Goal: Task Accomplishment & Management: Manage account settings

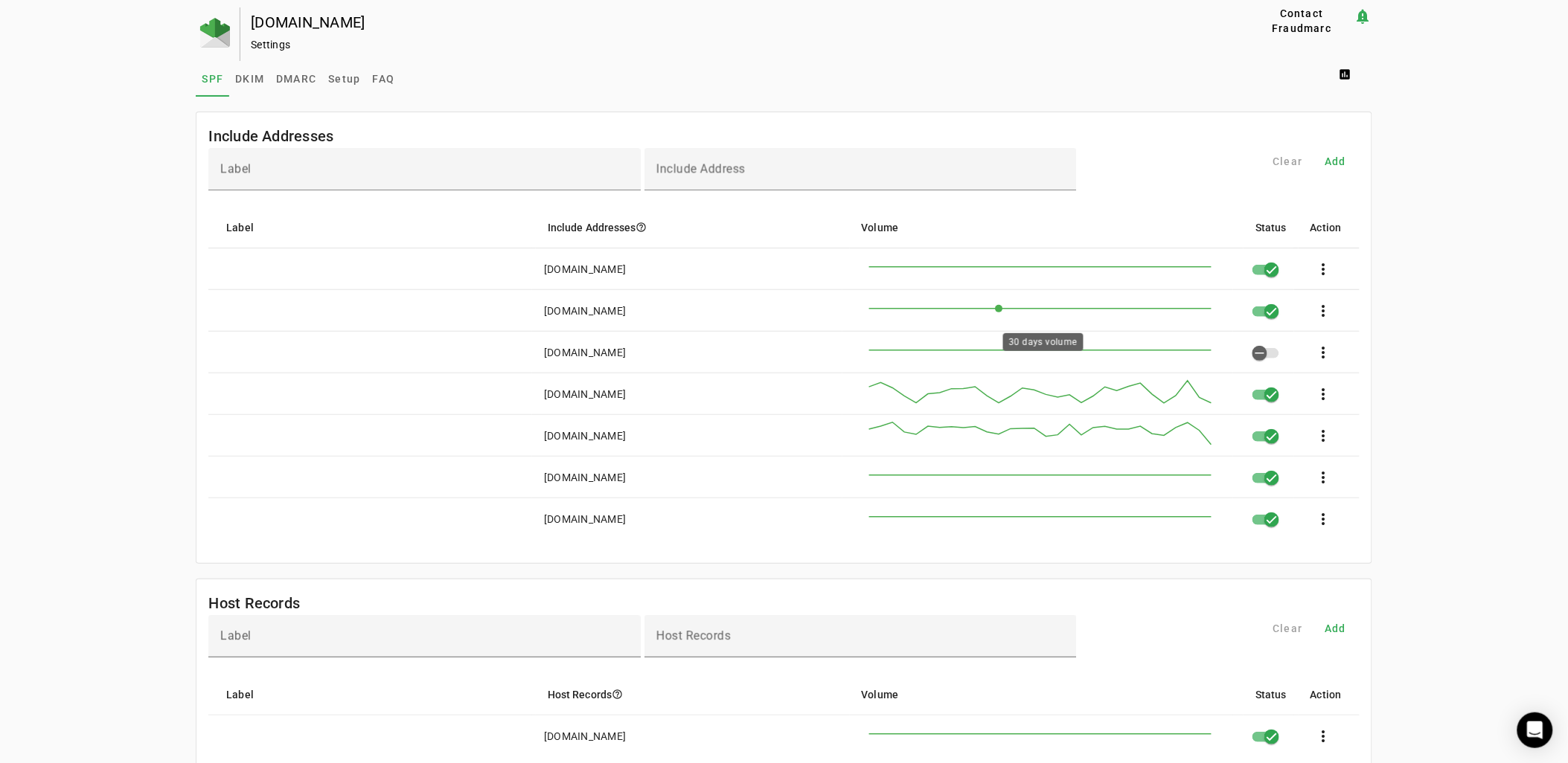
scroll to position [468, 0]
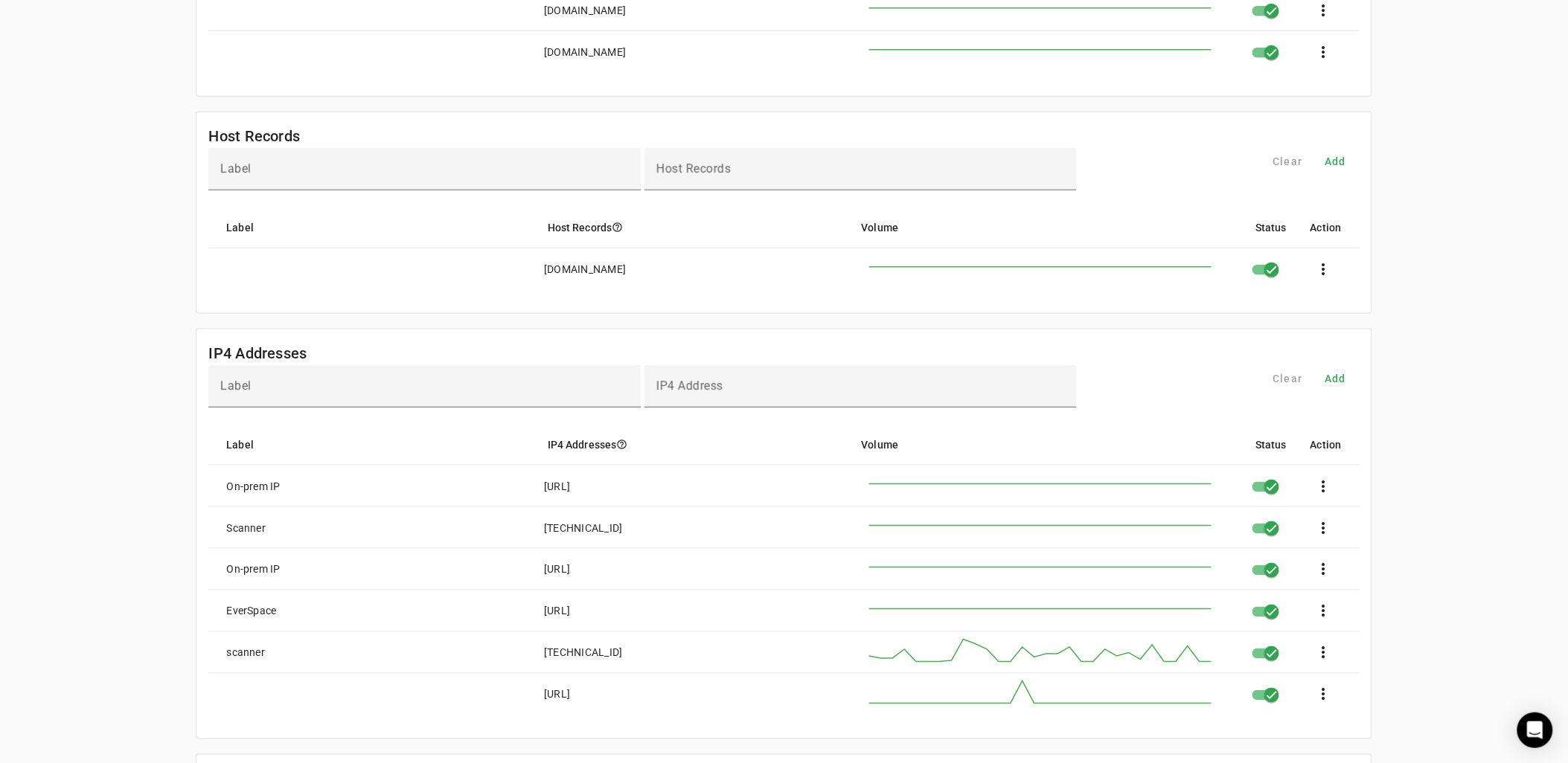
click at [1461, 387] on div "[DOMAIN_NAME] Settings Contact Fraudmarc notification_important Settings SPF DK…" at bounding box center [784, 431] width 1568 height 1783
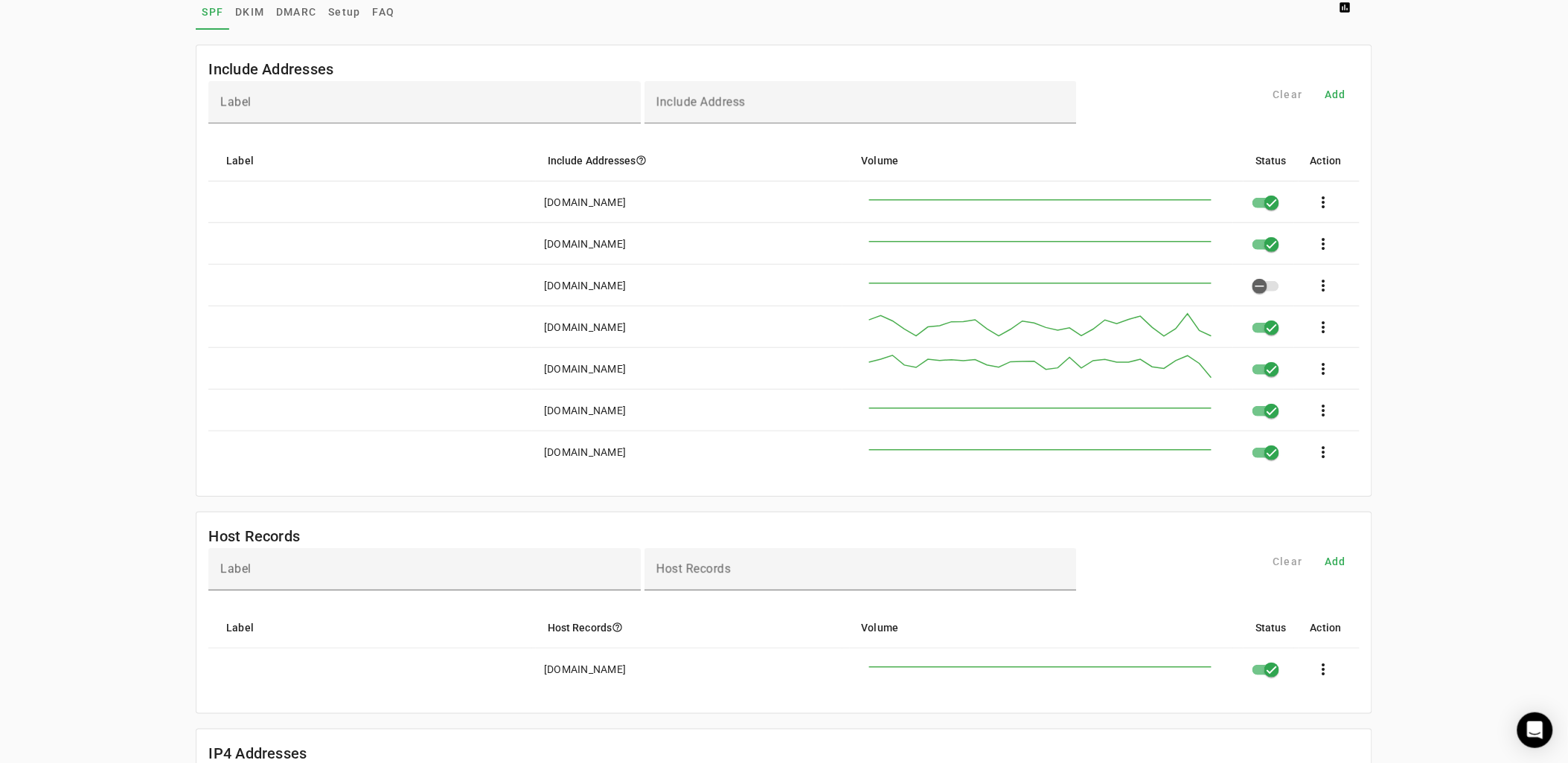
scroll to position [0, 0]
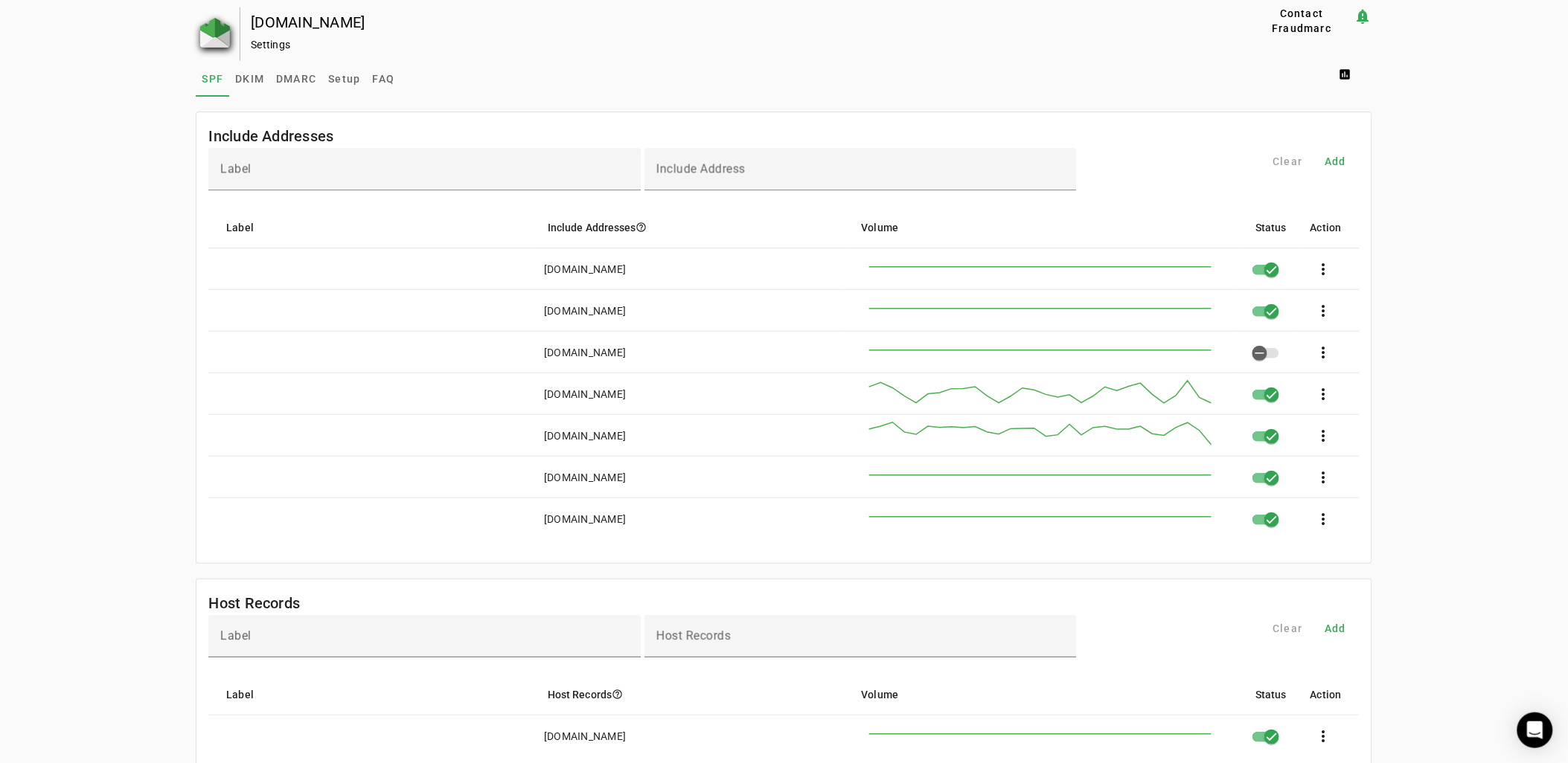
click at [200, 19] on img at bounding box center [214, 32] width 29 height 29
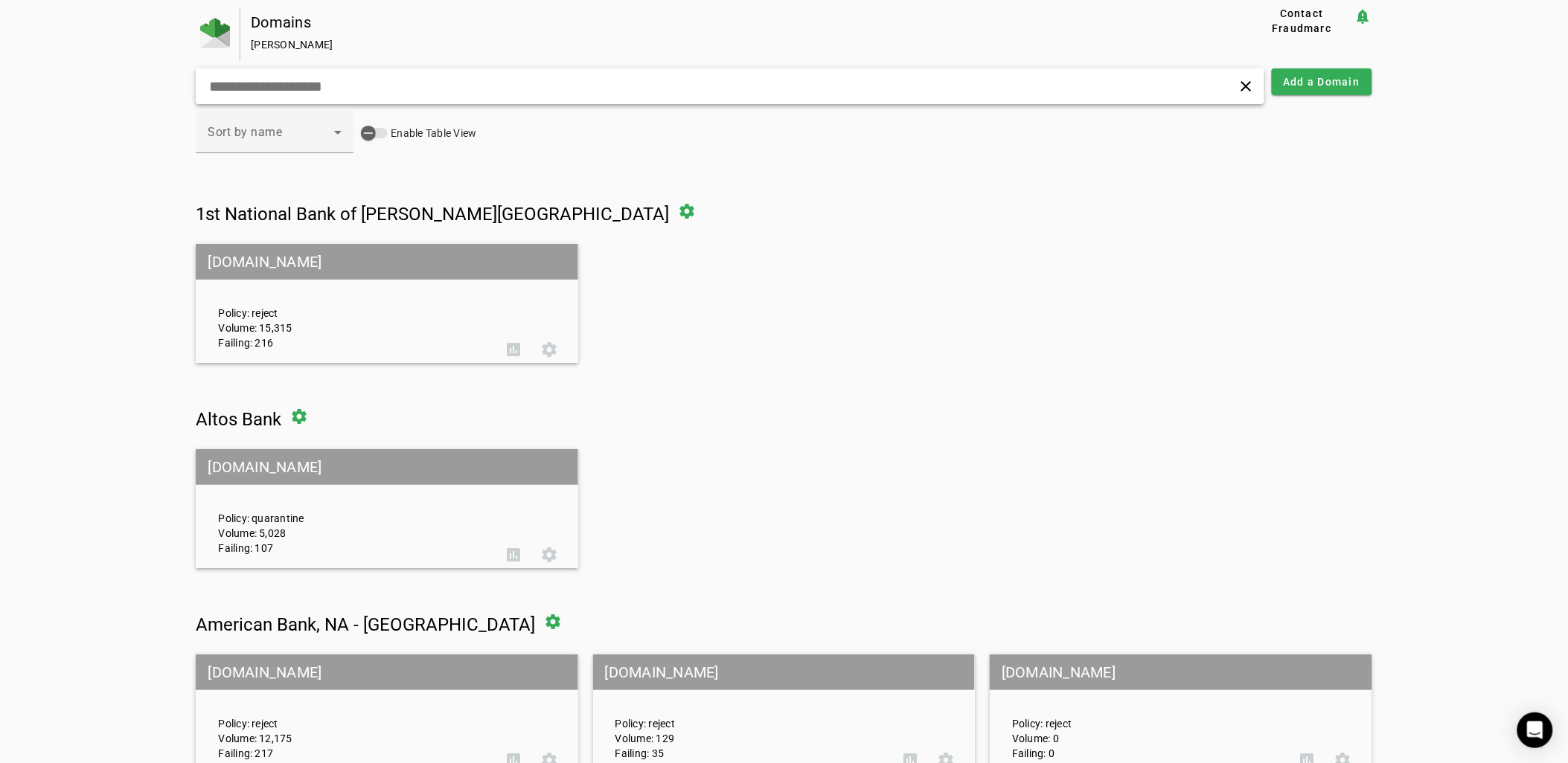
click at [372, 77] on input "text" at bounding box center [501, 86] width 587 height 18
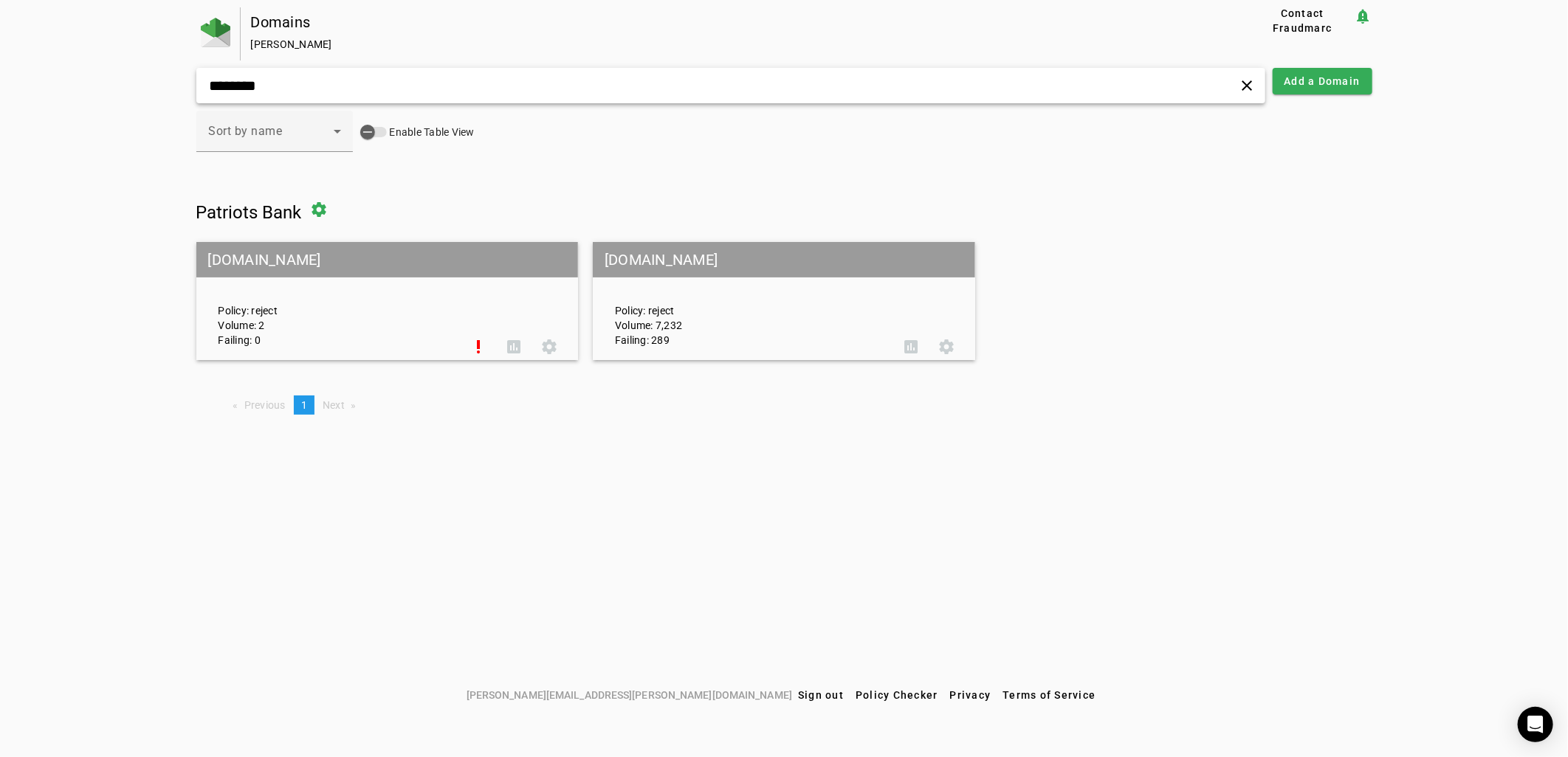
type input "********"
click at [680, 263] on mat-grid-tile-header "[DOMAIN_NAME]" at bounding box center [784, 260] width 382 height 36
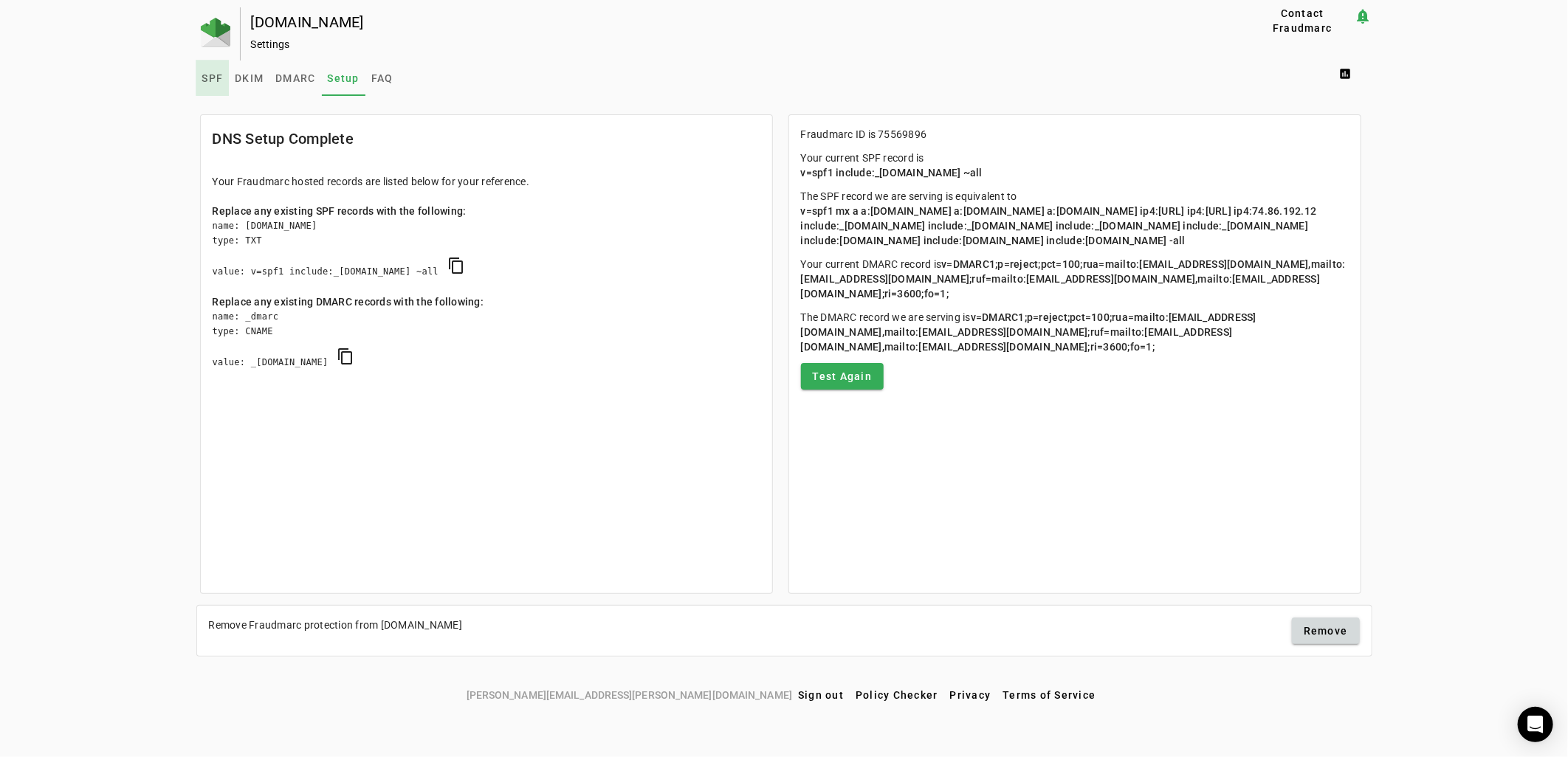
click at [223, 77] on span "SPF" at bounding box center [213, 78] width 22 height 10
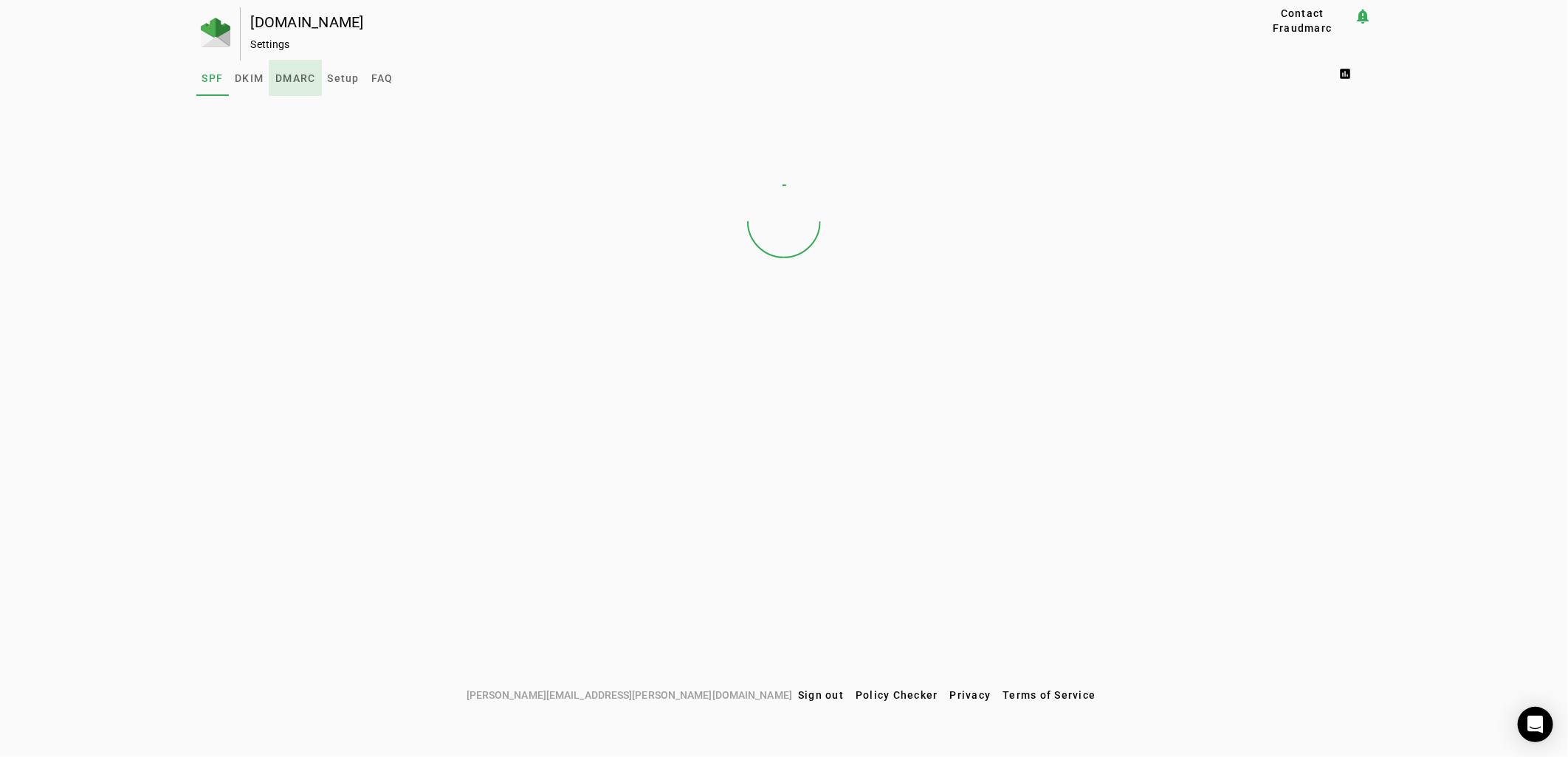
click at [289, 76] on span "DMARC" at bounding box center [296, 78] width 40 height 10
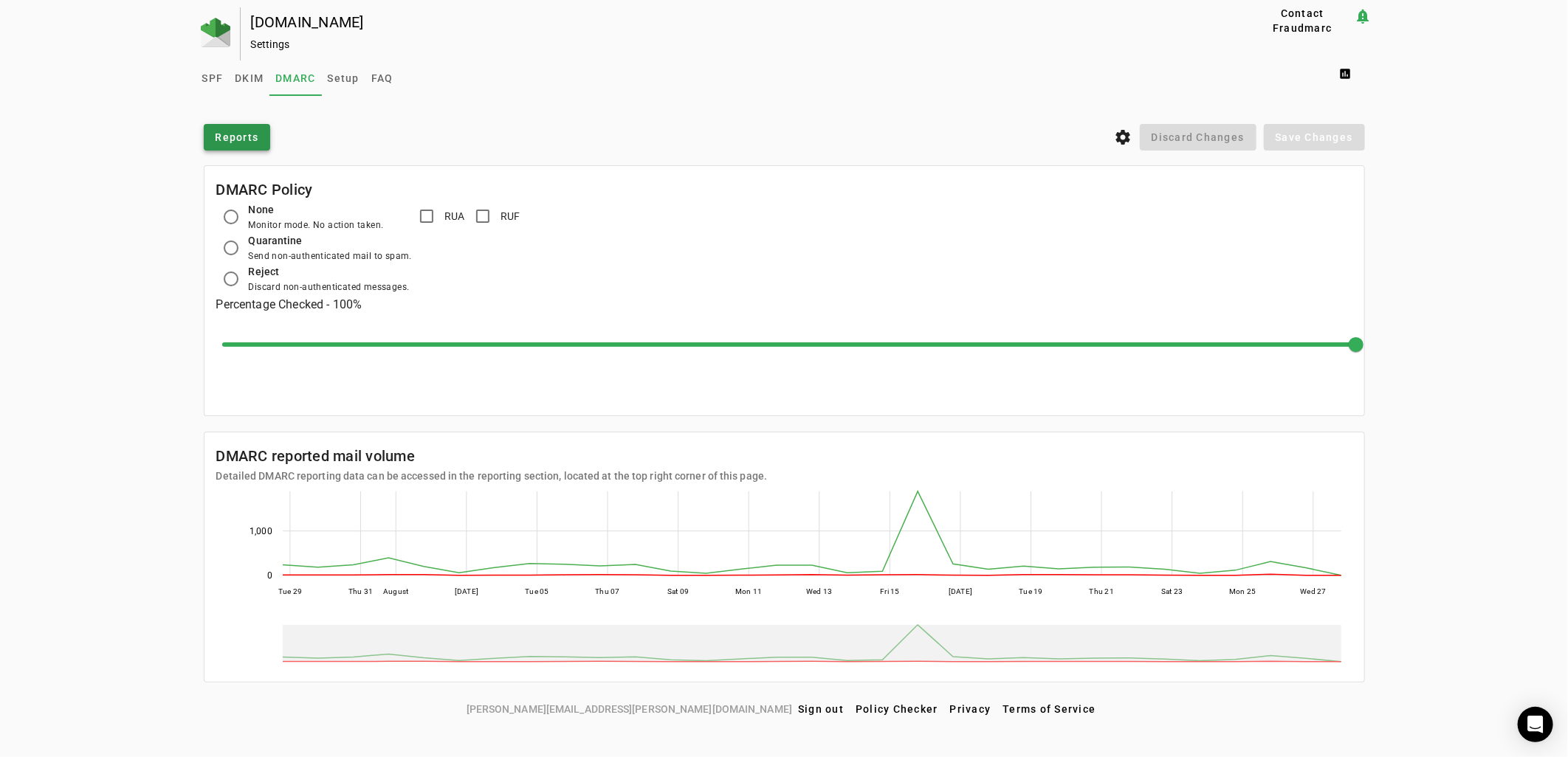
click at [243, 141] on span "Reports" at bounding box center [237, 137] width 43 height 15
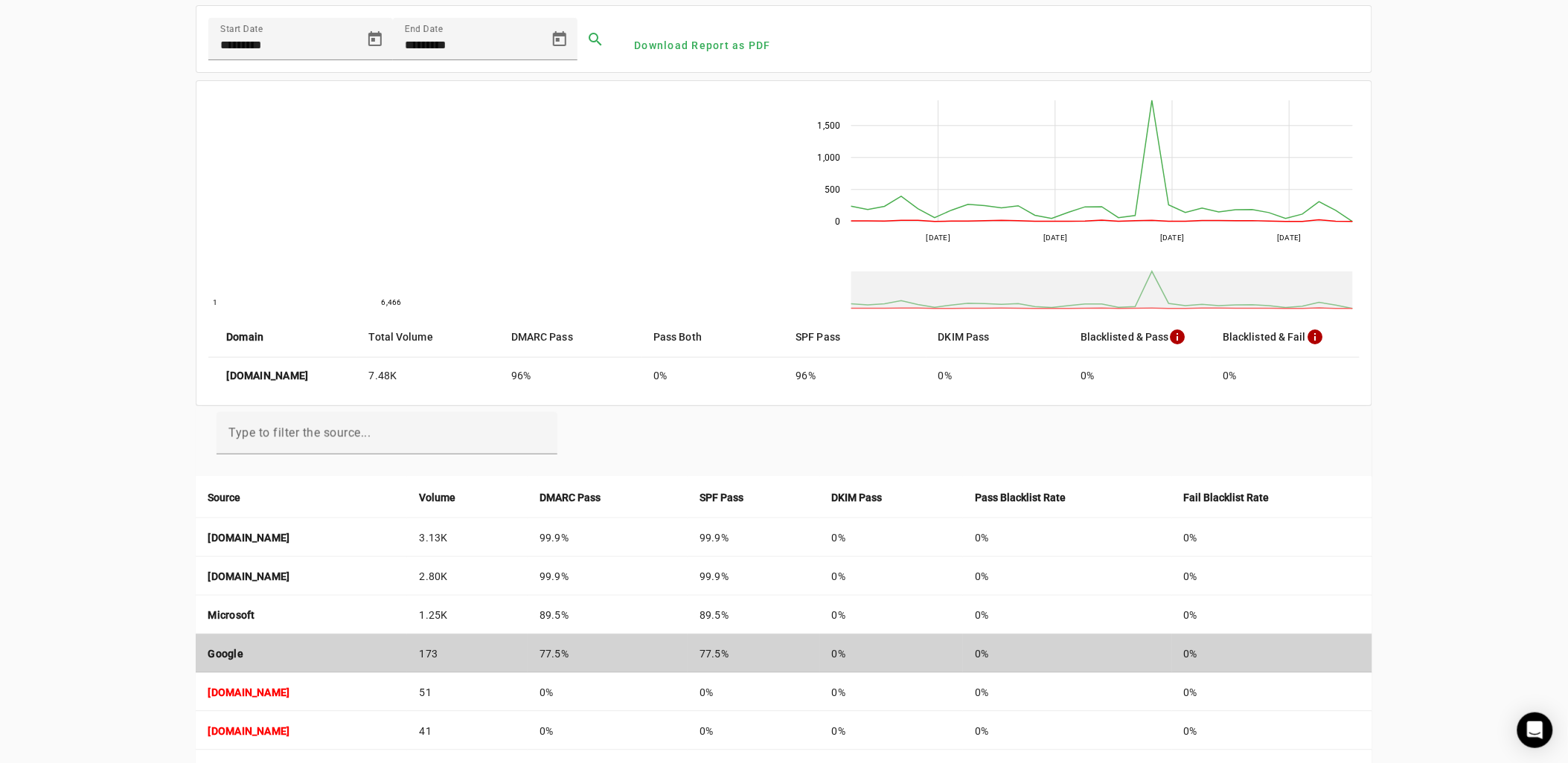
scroll to position [248, 0]
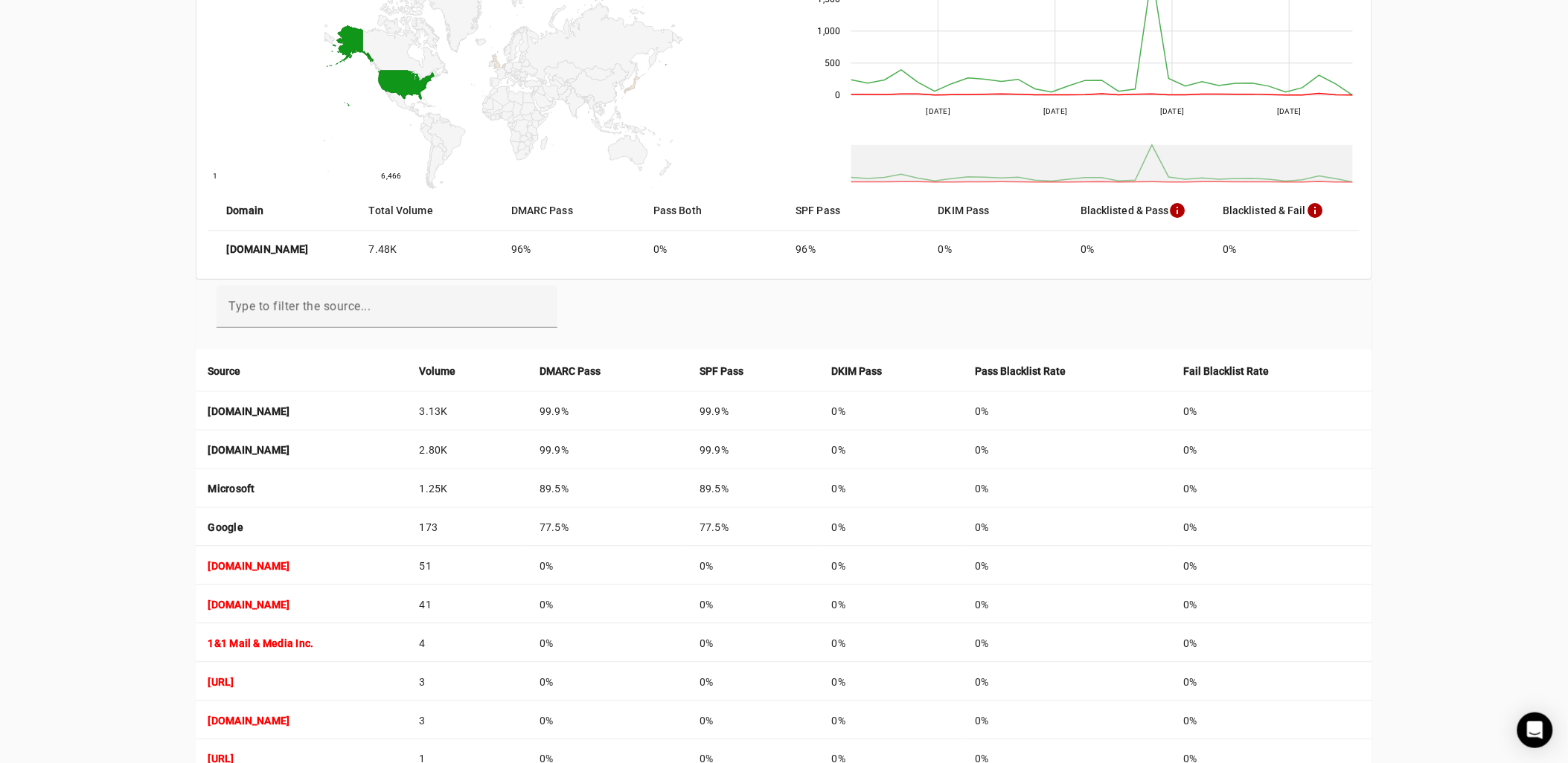
click at [600, 365] on strong "DMARC Pass" at bounding box center [570, 371] width 61 height 16
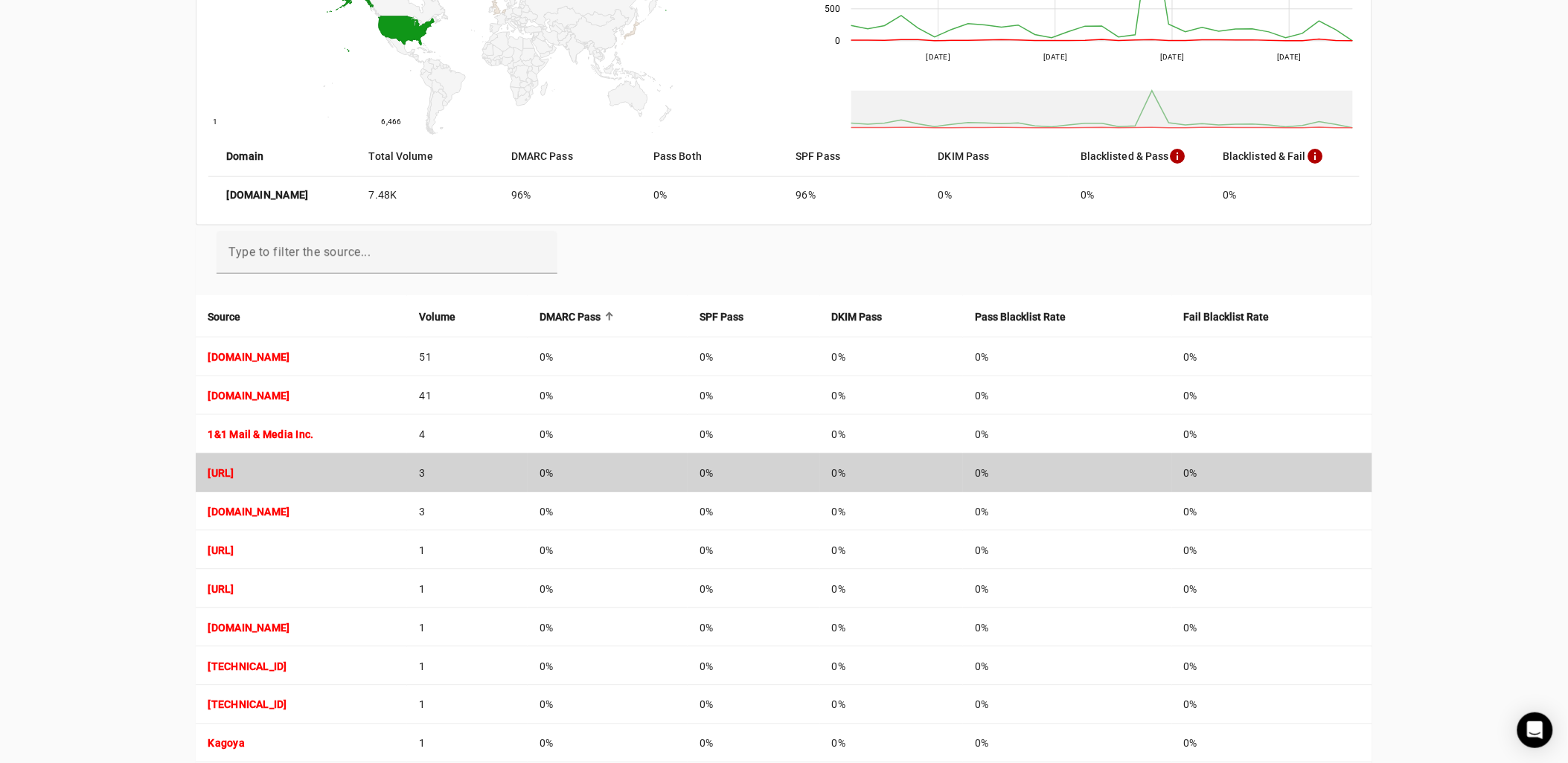
scroll to position [331, 0]
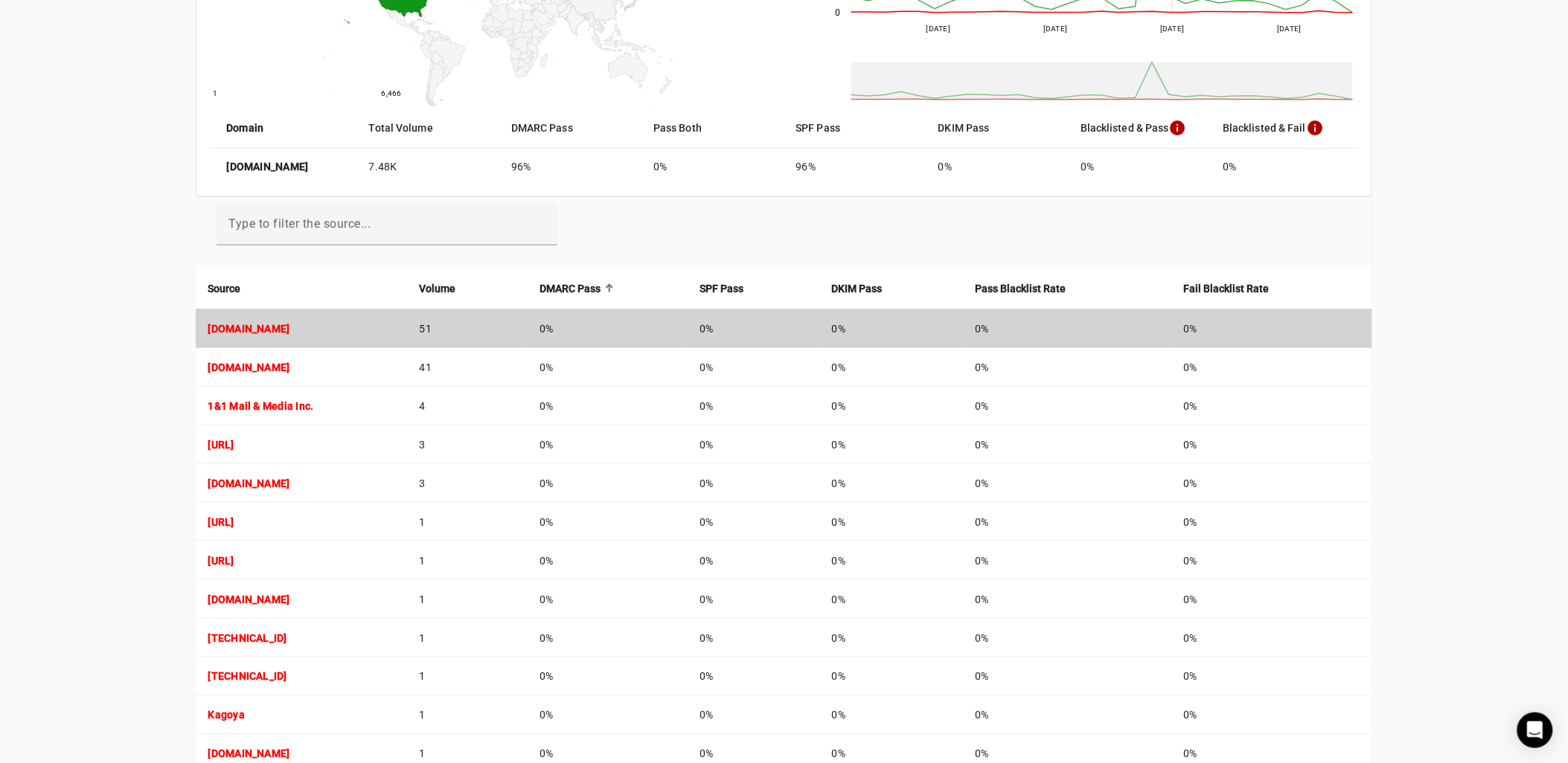
click at [249, 333] on td "[DOMAIN_NAME]" at bounding box center [302, 329] width 212 height 39
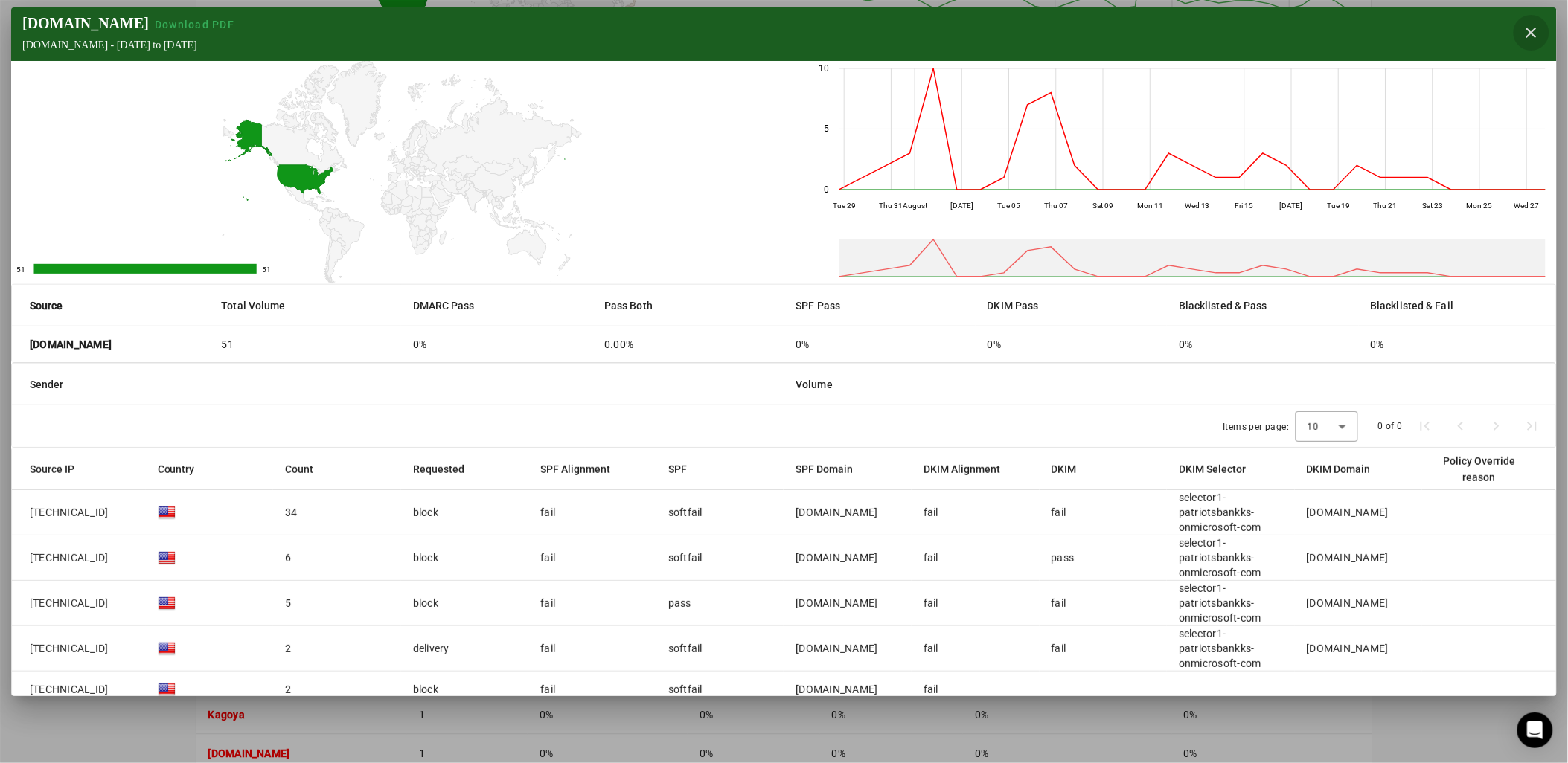
click at [1517, 38] on span "button" at bounding box center [1532, 33] width 36 height 36
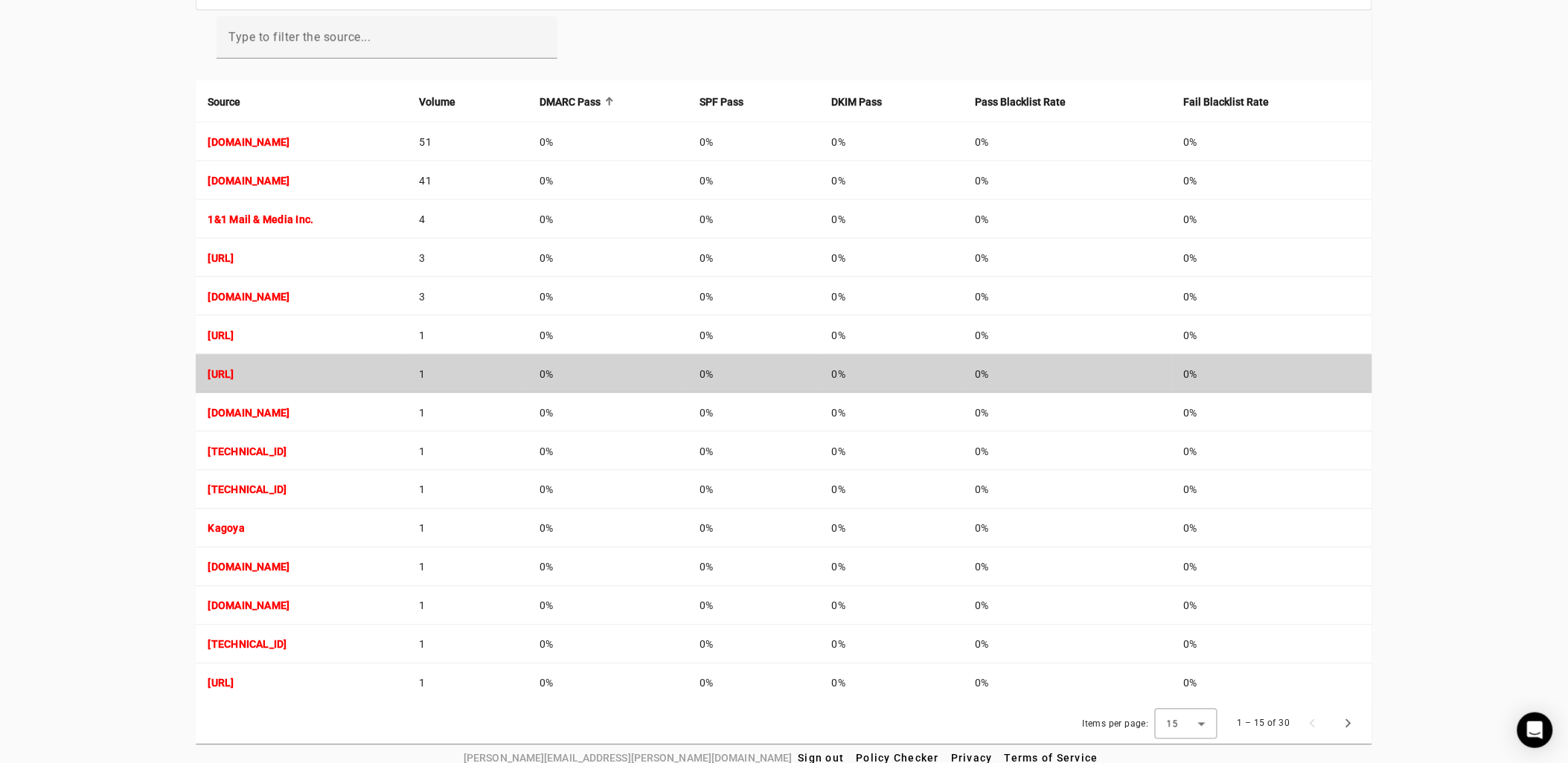
scroll to position [529, 0]
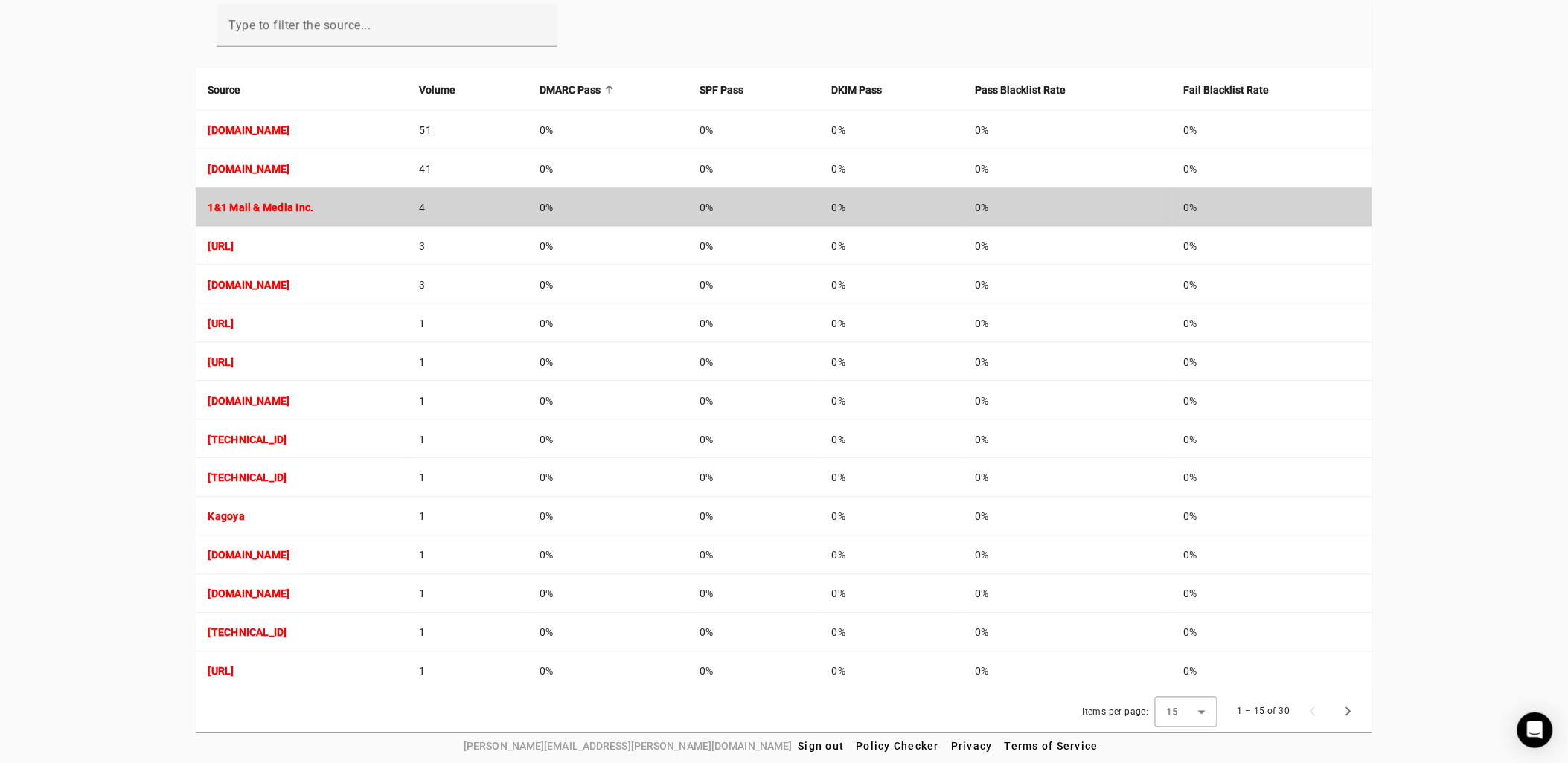
click at [263, 205] on strong "1&1 Mail & Media Inc." at bounding box center [260, 207] width 106 height 12
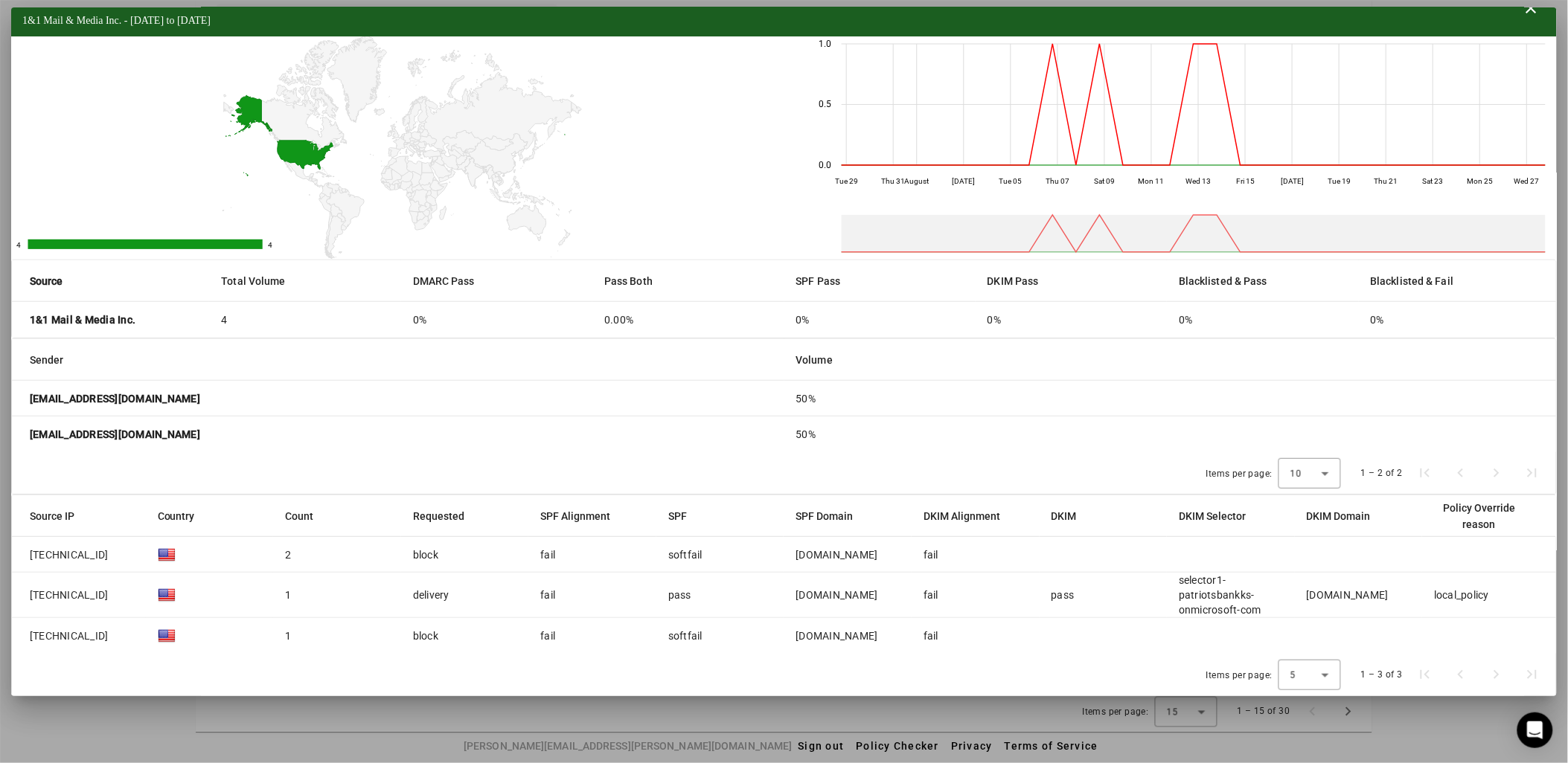
scroll to position [0, 0]
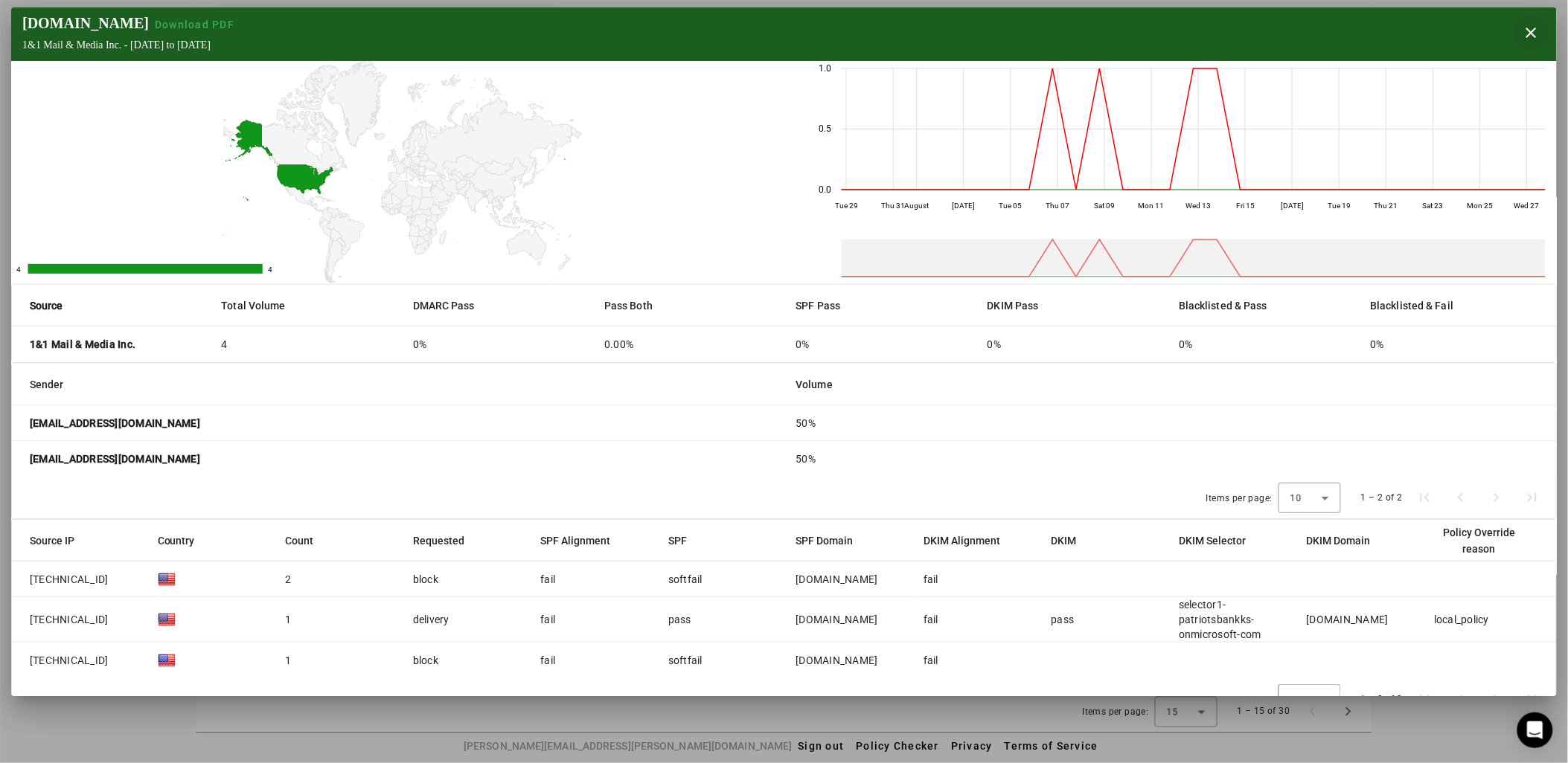
click at [1520, 28] on span "button" at bounding box center [1532, 33] width 36 height 36
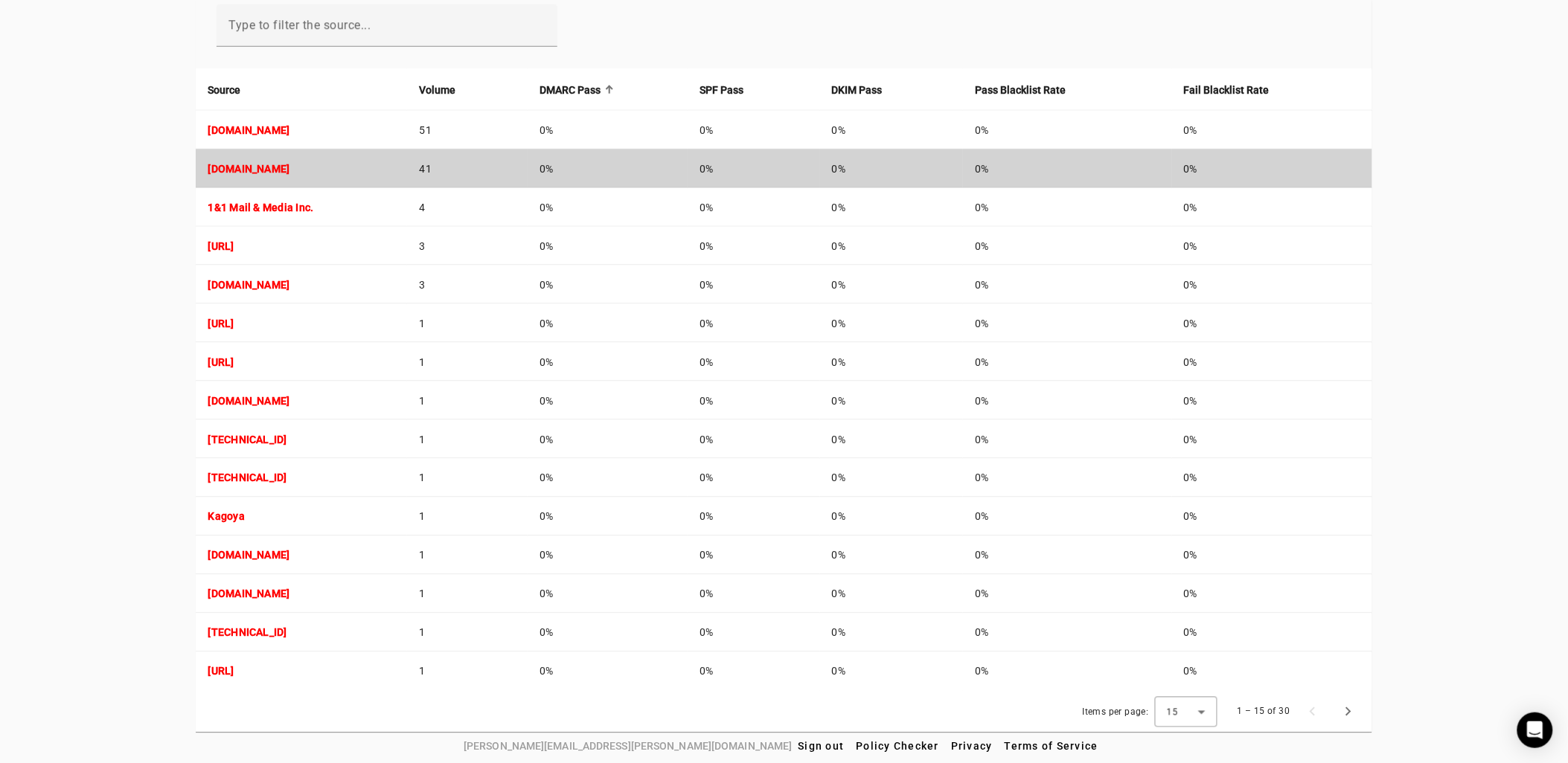
click at [262, 157] on td "[DOMAIN_NAME]" at bounding box center [302, 169] width 212 height 39
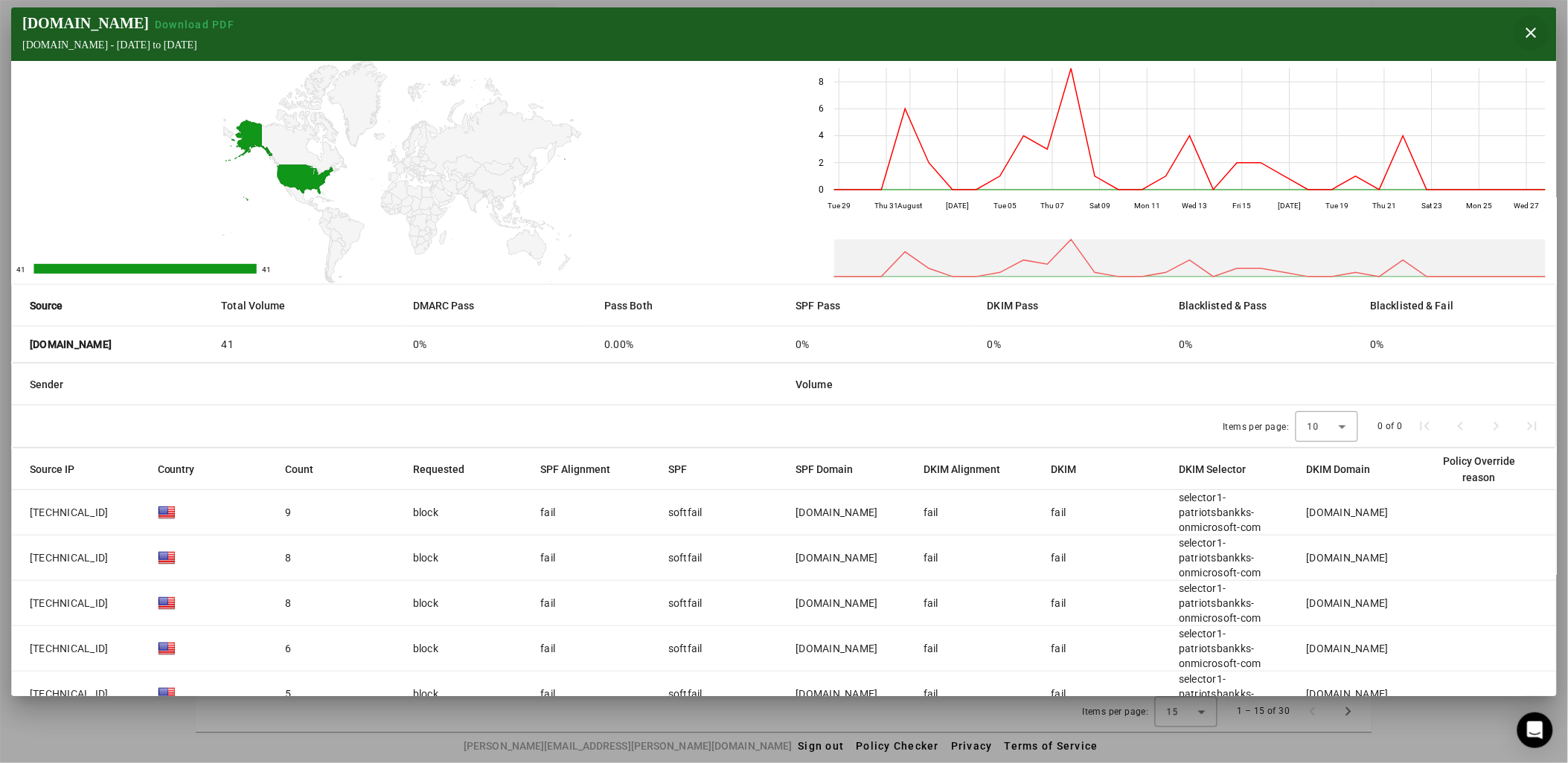
click at [1530, 25] on span "button" at bounding box center [1532, 33] width 36 height 36
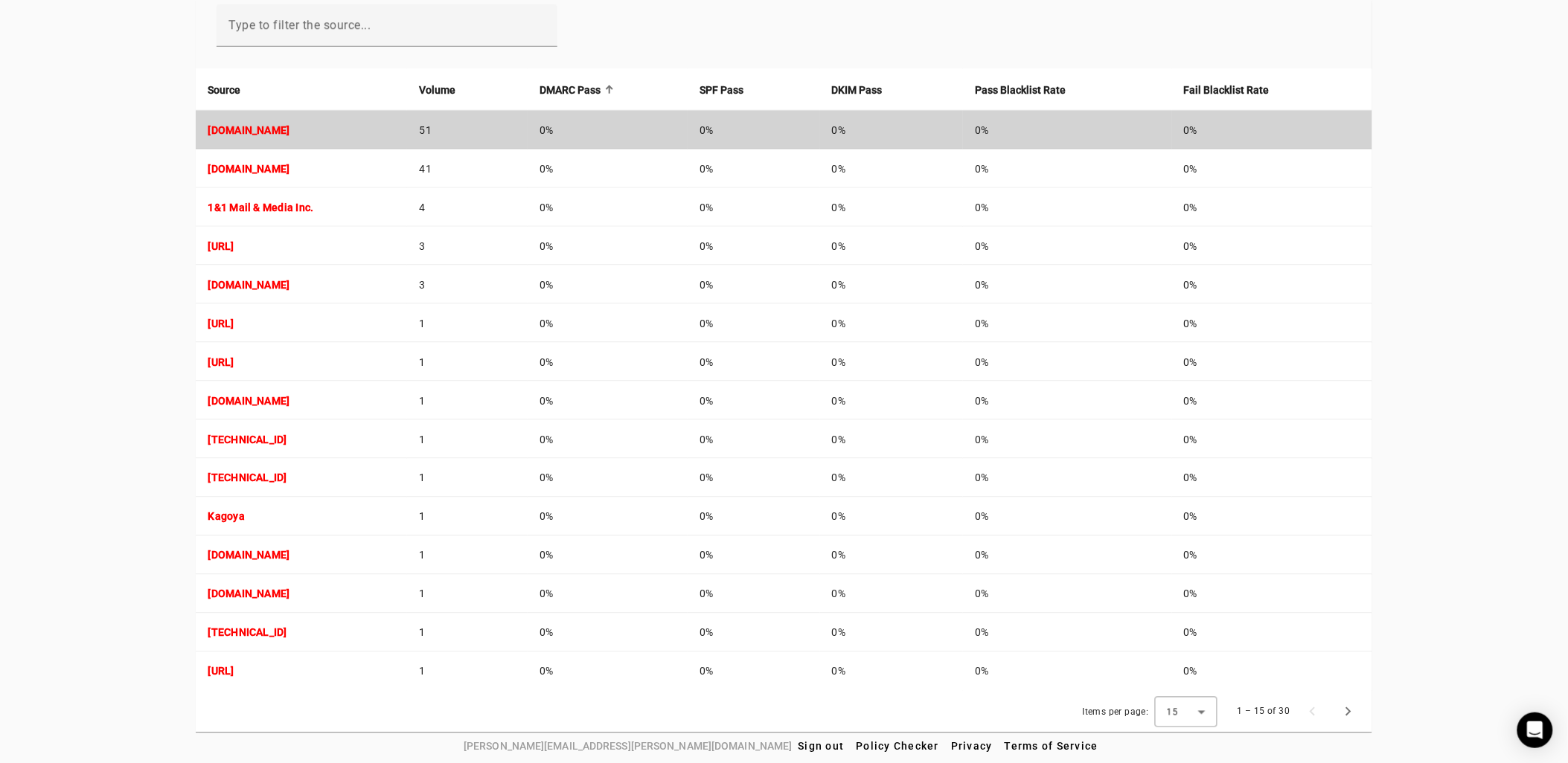
click at [234, 130] on strong "[DOMAIN_NAME]" at bounding box center [248, 130] width 81 height 12
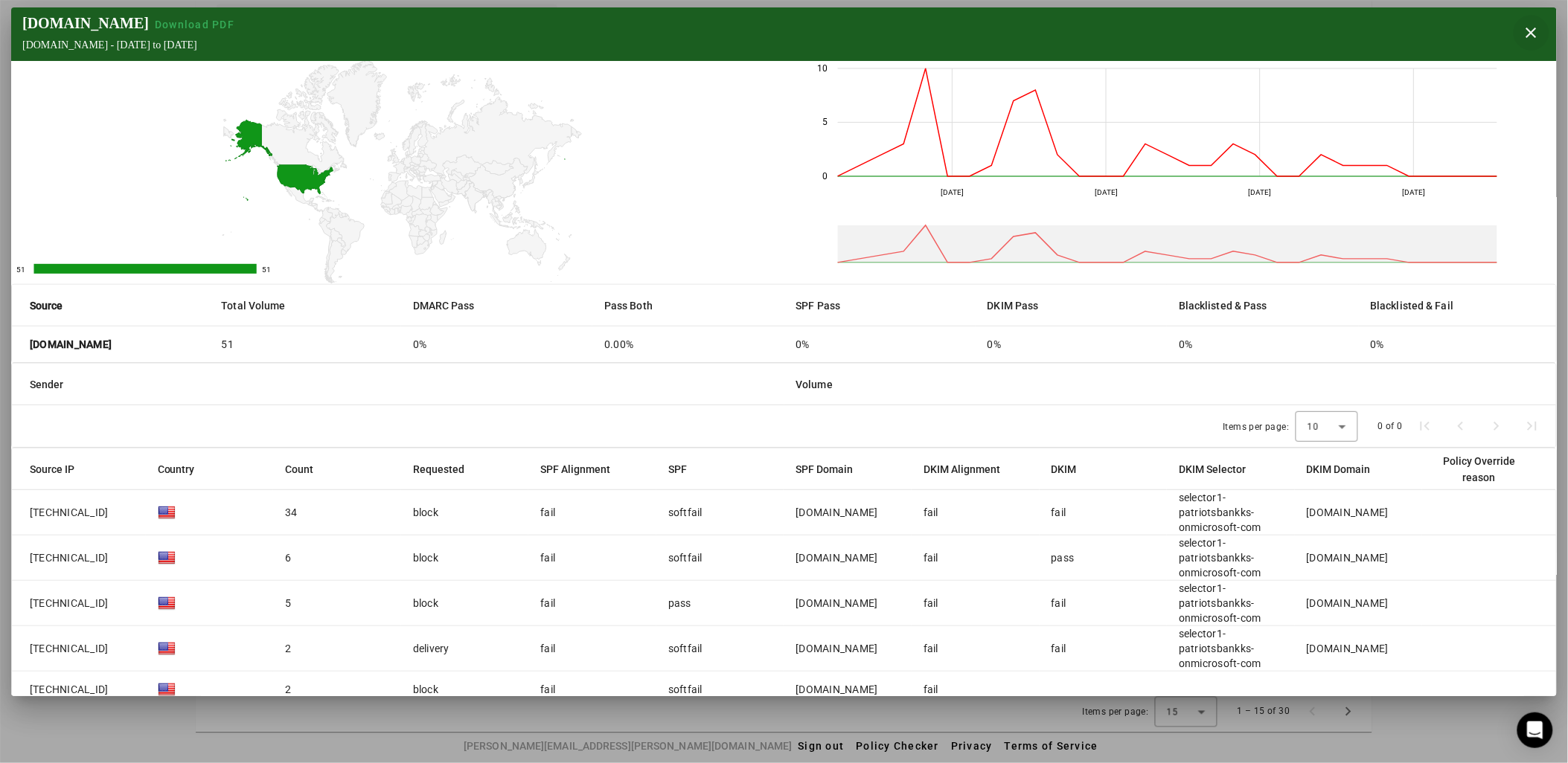
click at [1515, 23] on span "button" at bounding box center [1532, 33] width 36 height 36
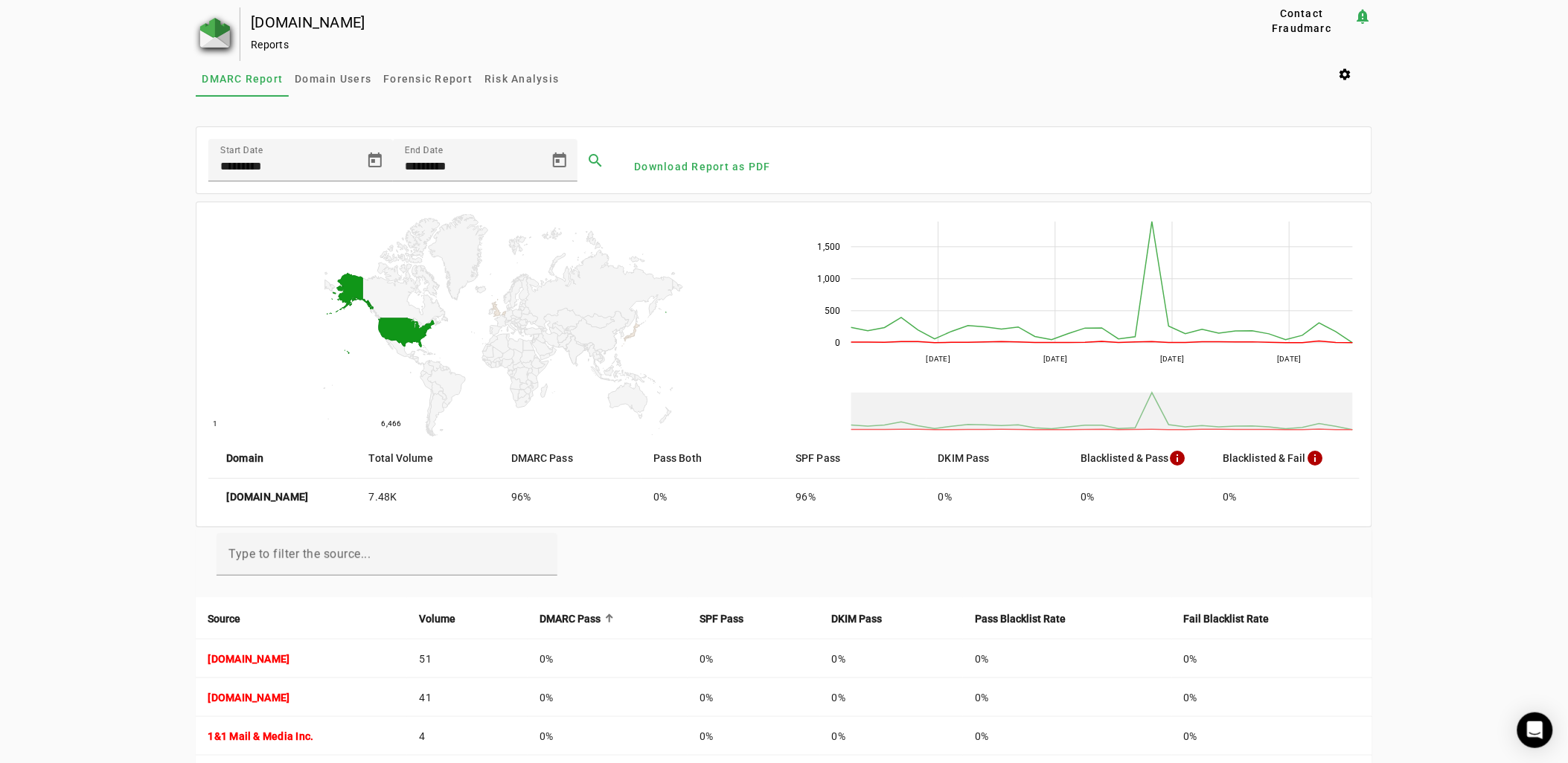
click at [216, 37] on img at bounding box center [214, 32] width 29 height 29
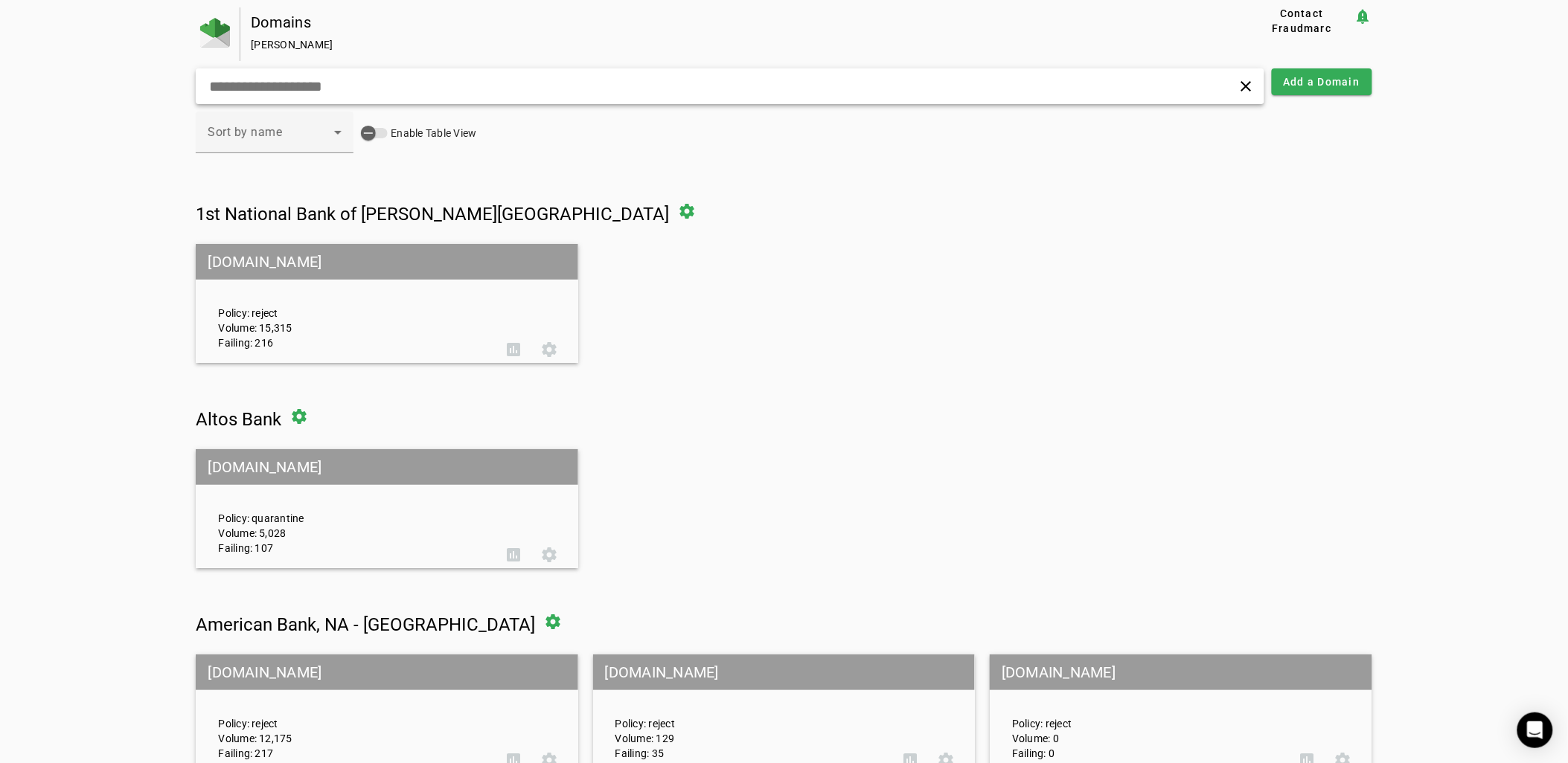
click at [352, 95] on input "text" at bounding box center [501, 86] width 587 height 18
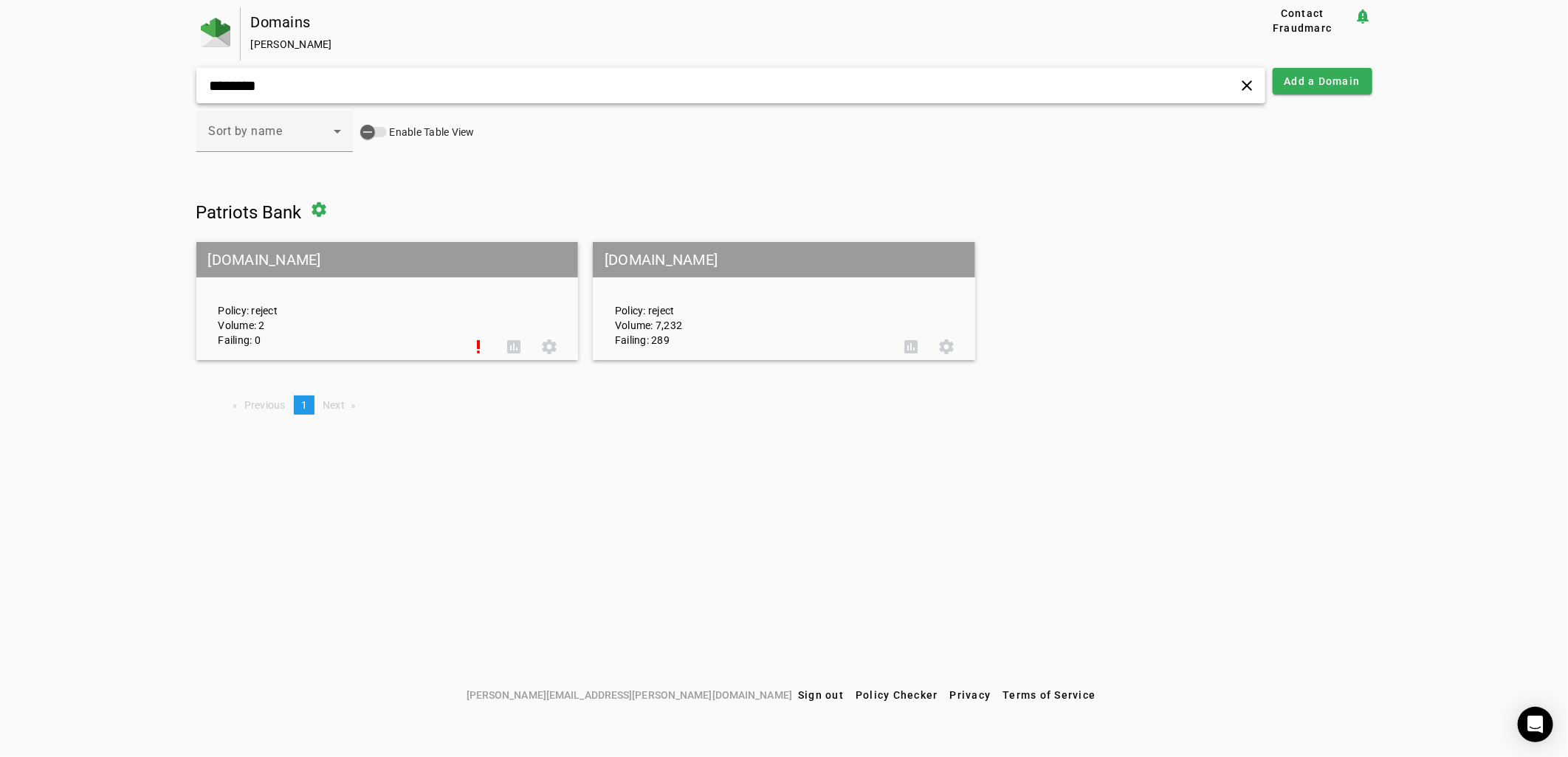
type input "********"
click at [665, 270] on mat-grid-tile-header "[DOMAIN_NAME]" at bounding box center [784, 260] width 382 height 36
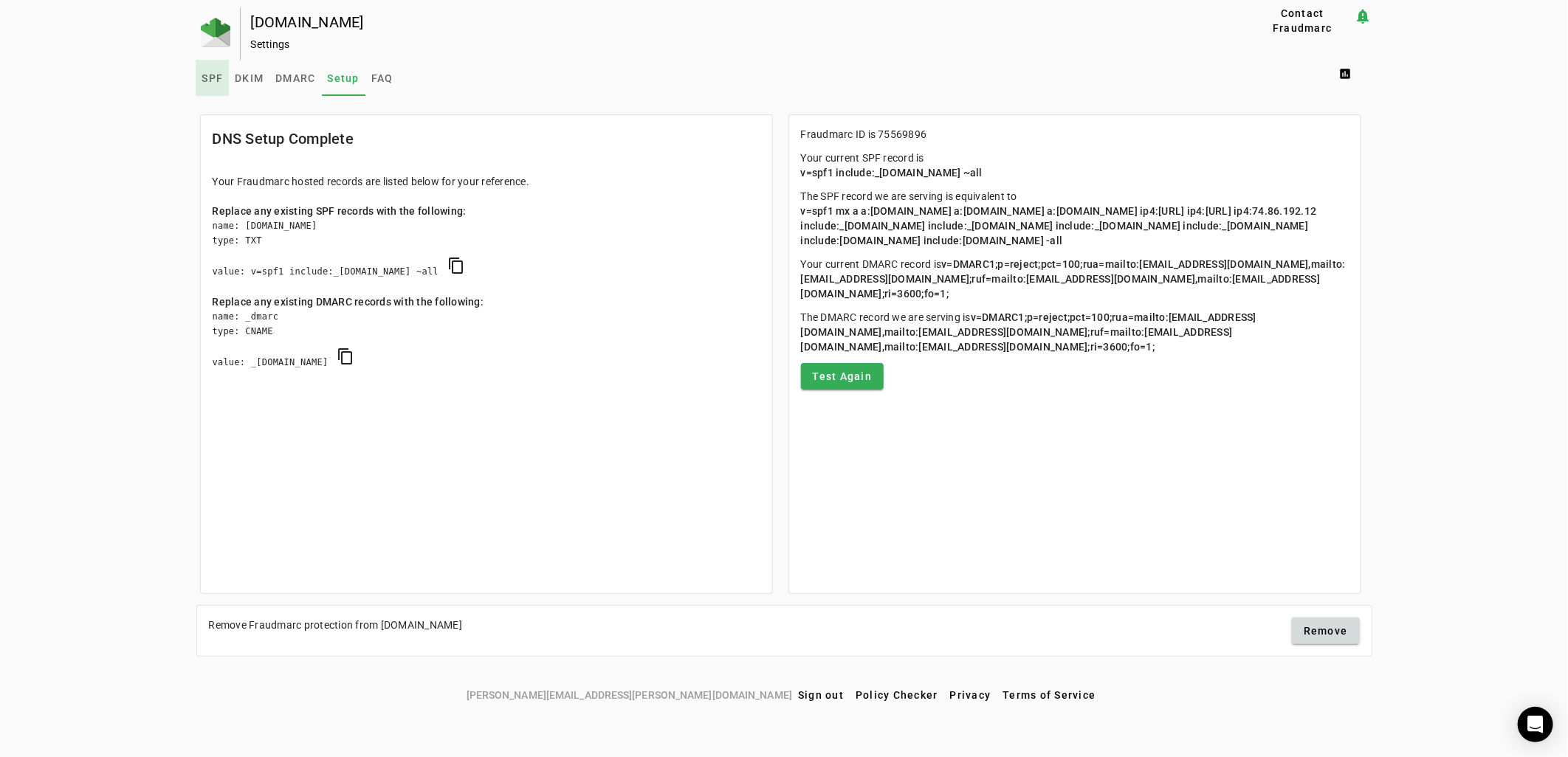
click at [211, 70] on span "SPF" at bounding box center [213, 78] width 22 height 36
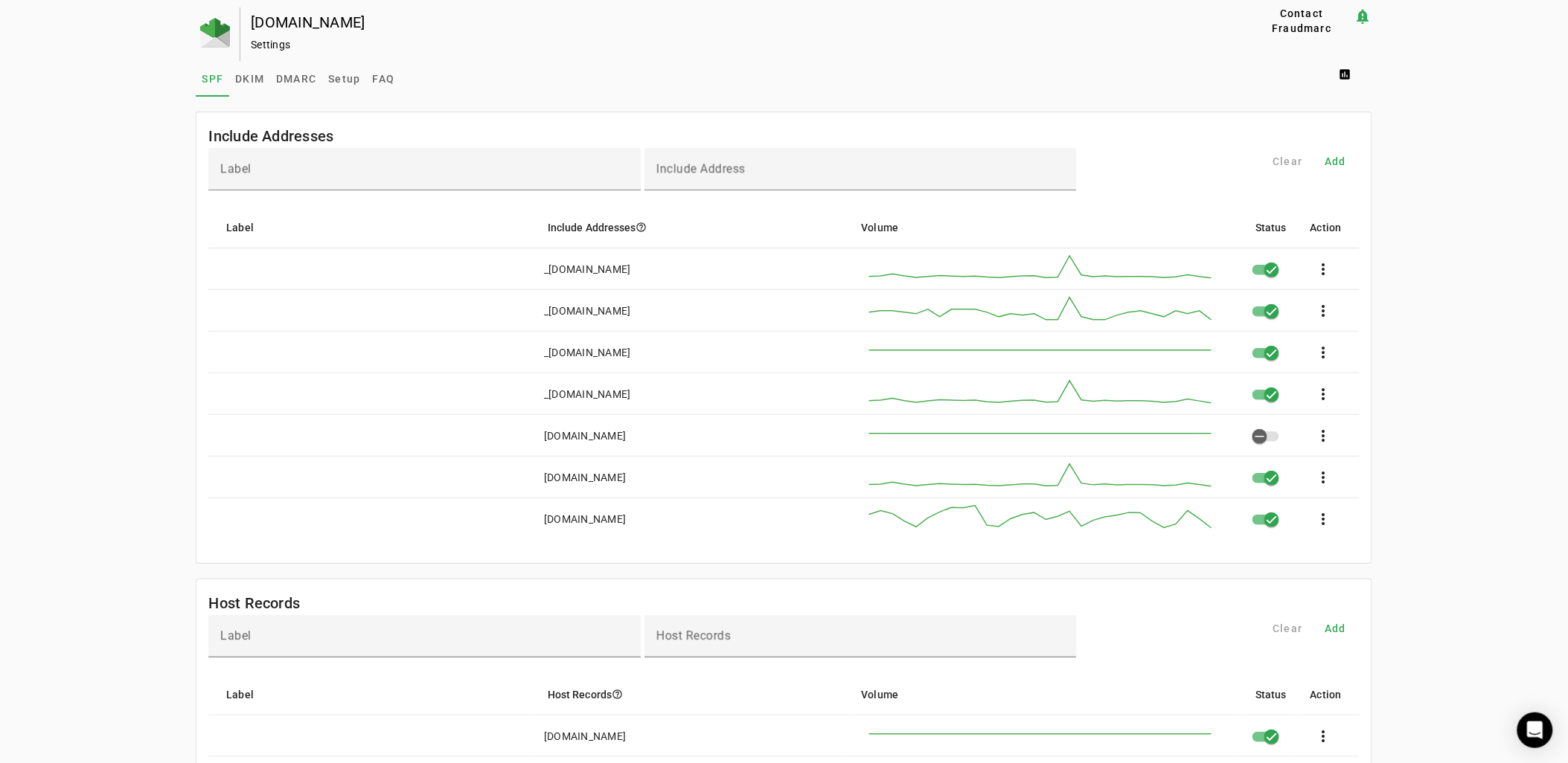
click at [298, 76] on span "DMARC" at bounding box center [296, 79] width 40 height 10
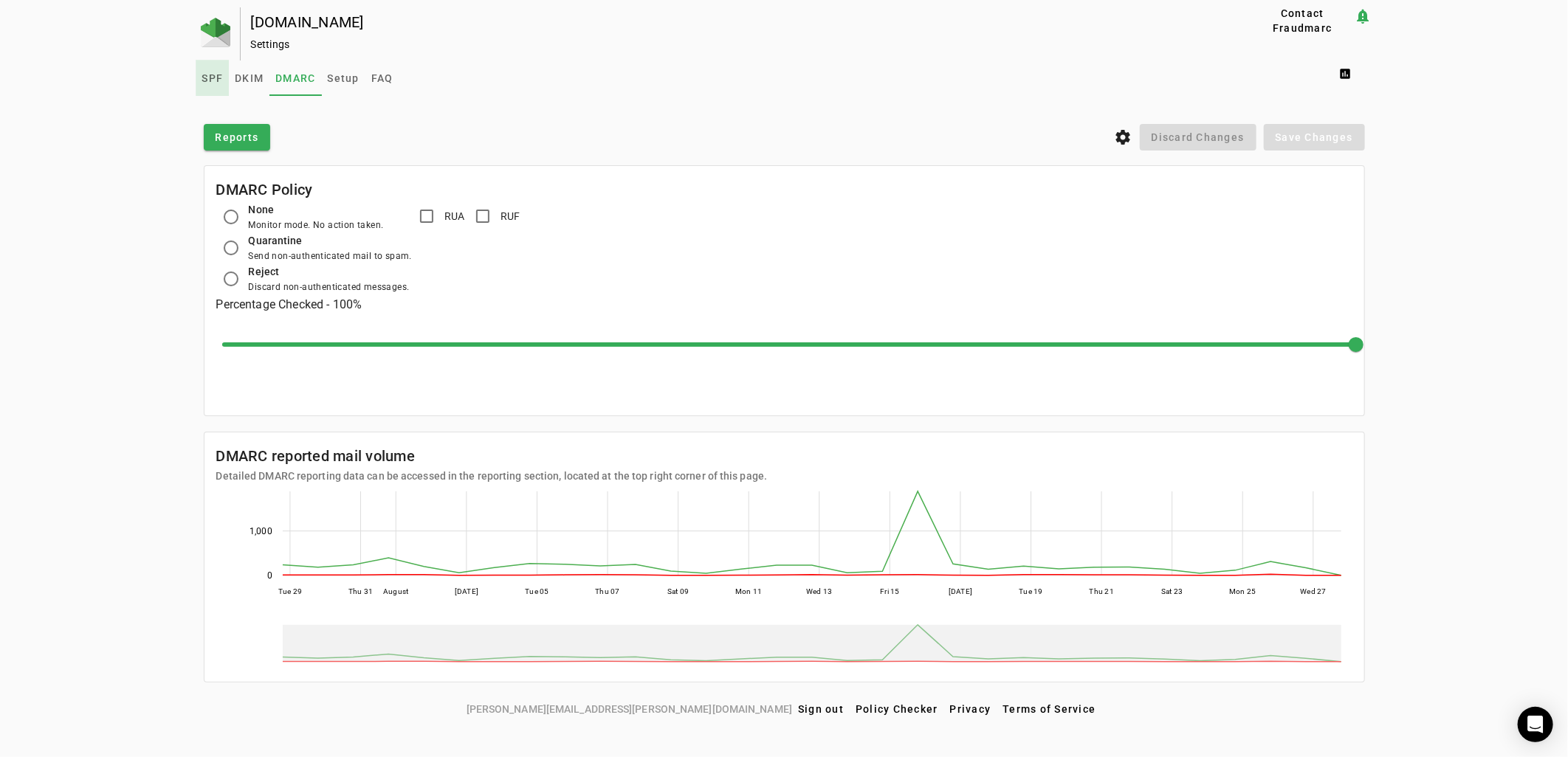
click at [202, 75] on span "SPF" at bounding box center [213, 78] width 22 height 10
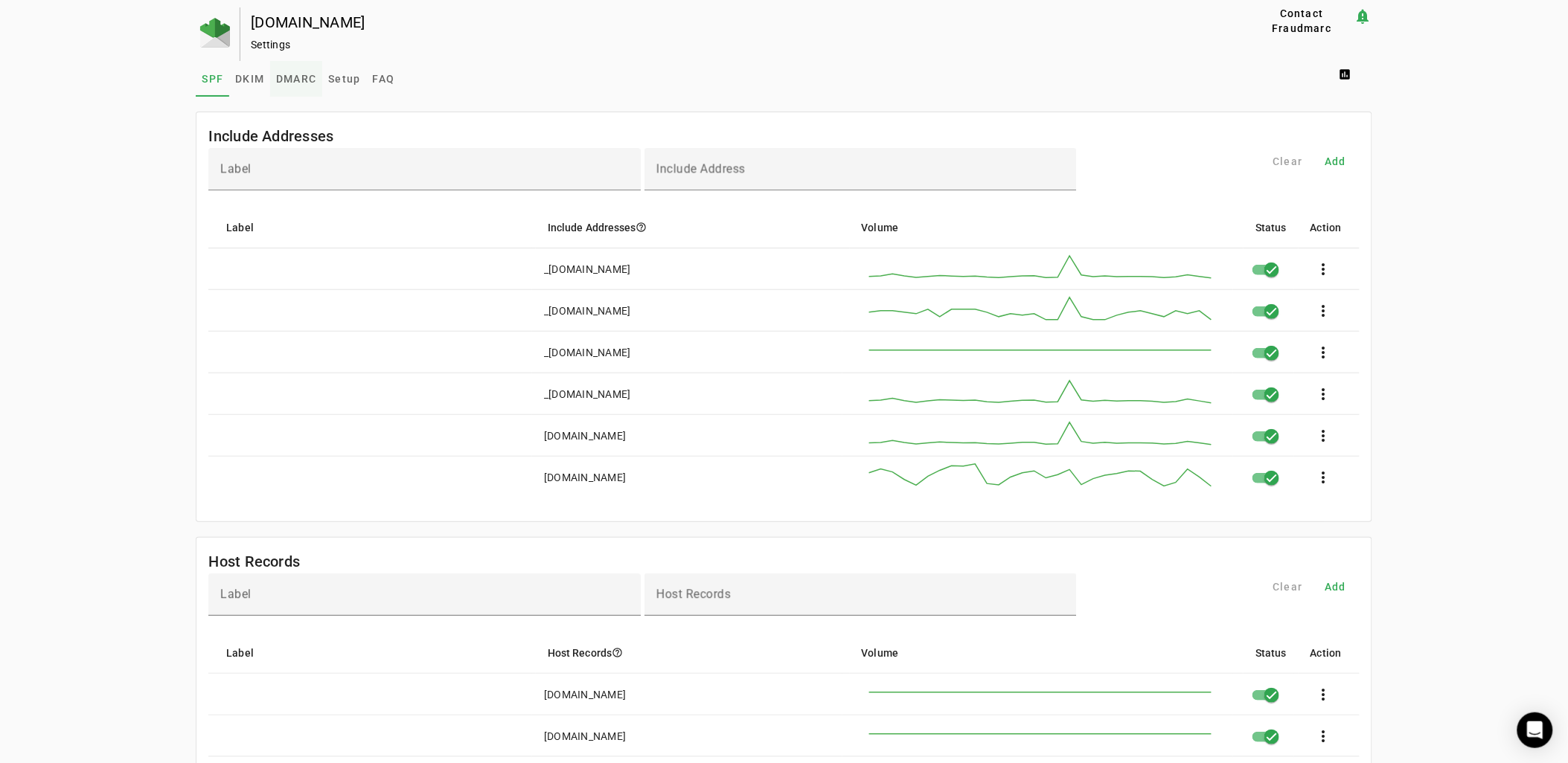
click at [300, 83] on span "DMARC" at bounding box center [296, 79] width 40 height 10
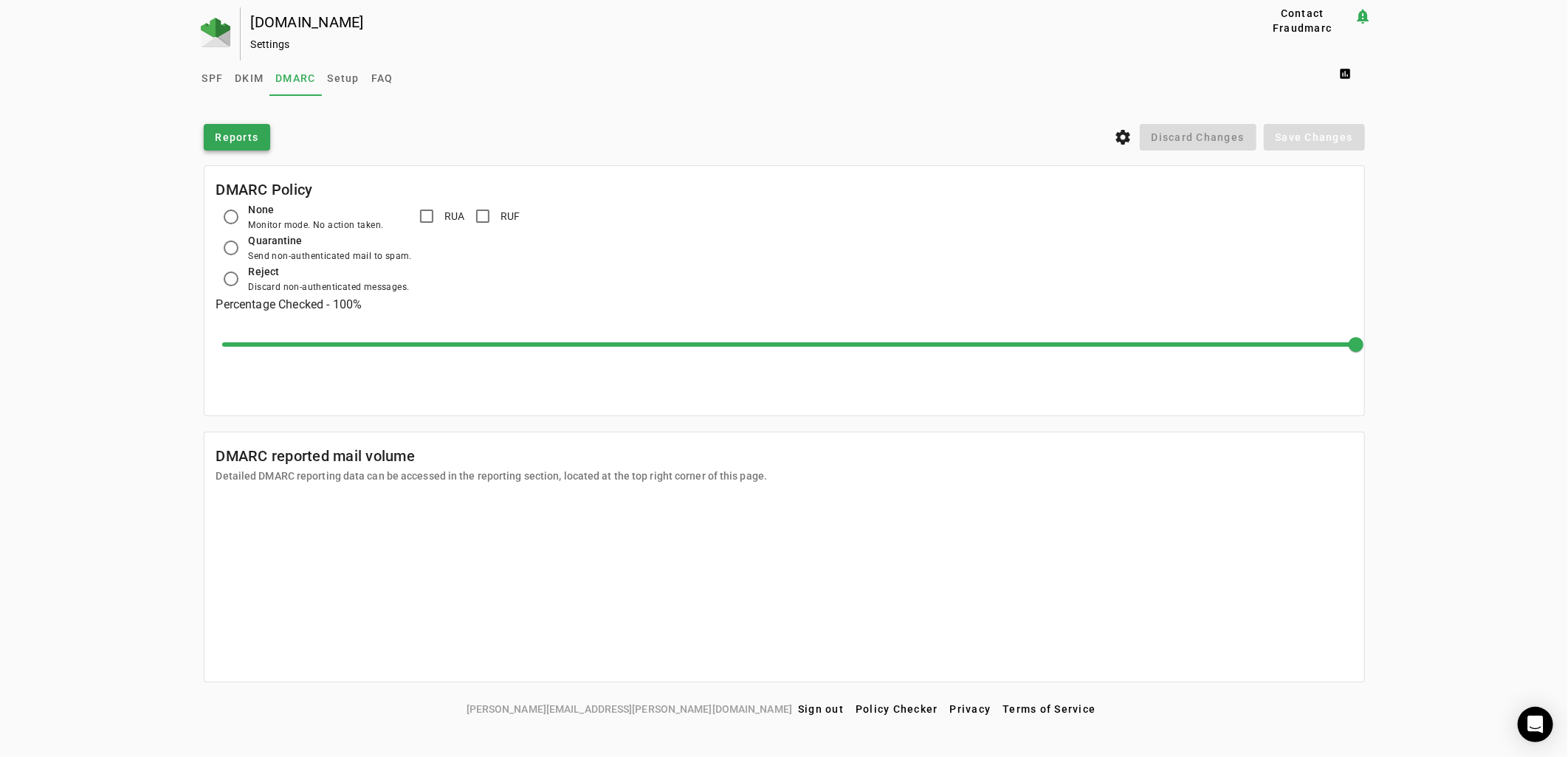
click at [251, 141] on span "Reports" at bounding box center [237, 137] width 43 height 15
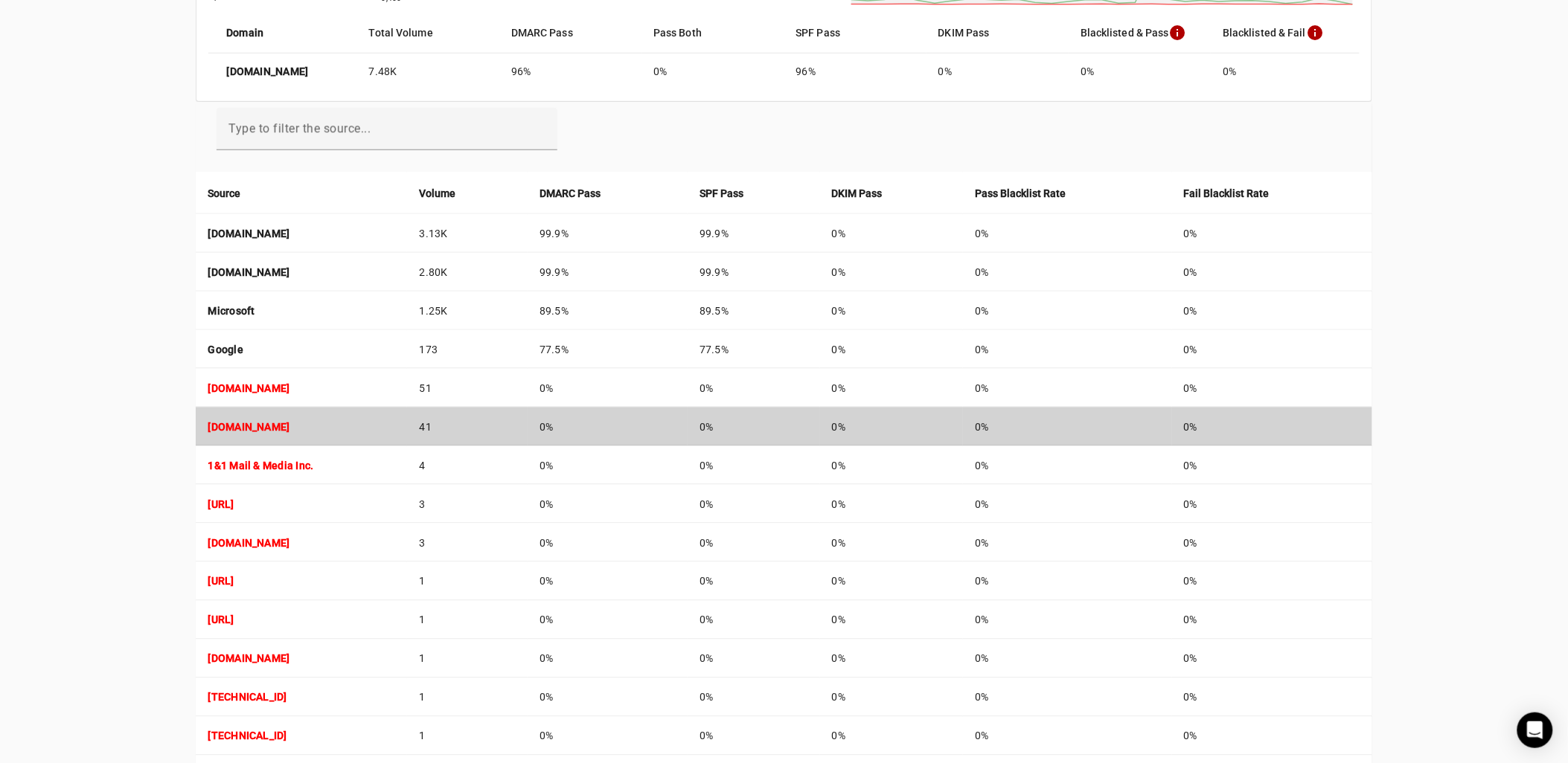
scroll to position [495, 0]
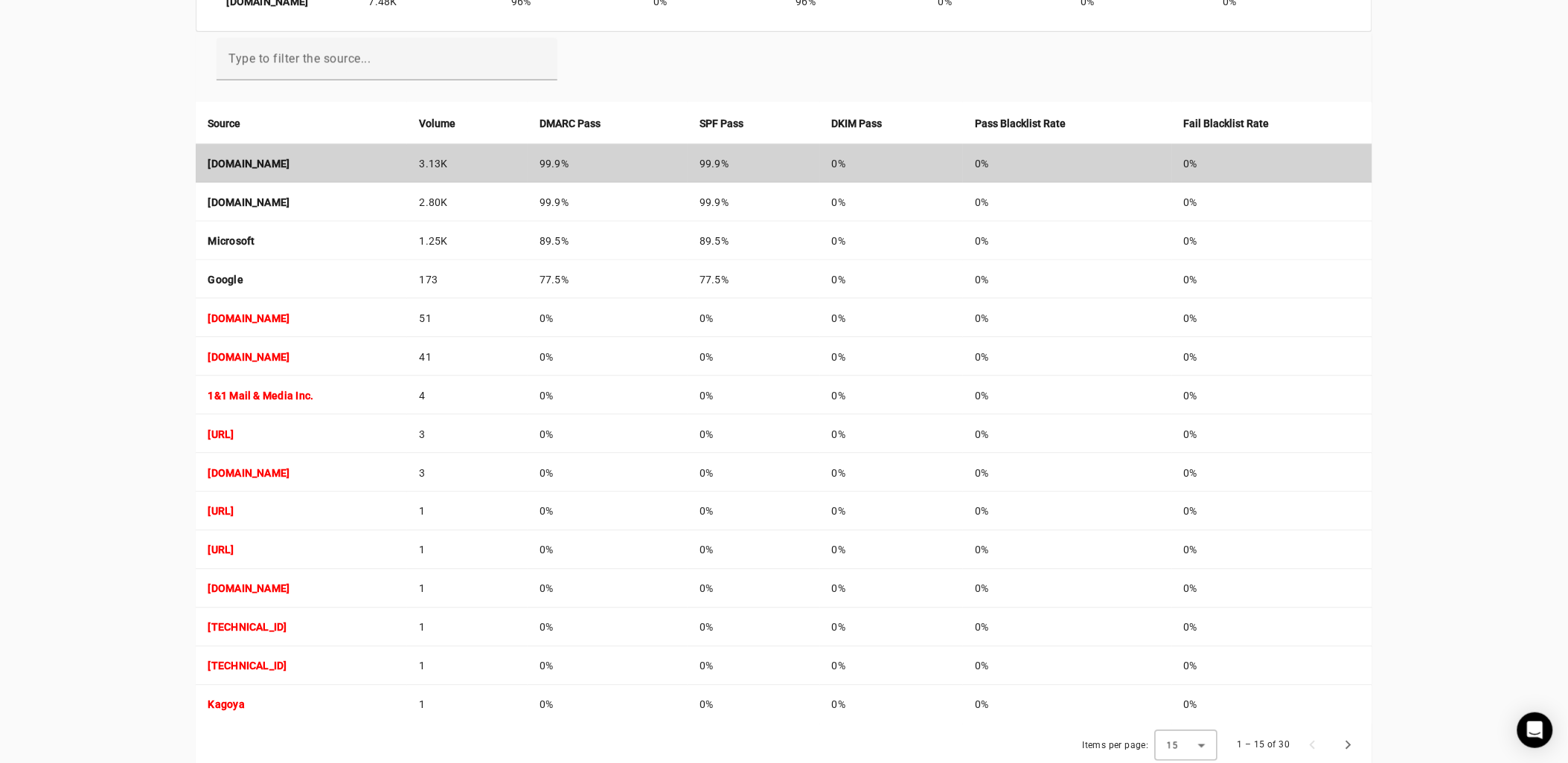
click at [290, 160] on strong "[DOMAIN_NAME]" at bounding box center [248, 164] width 81 height 12
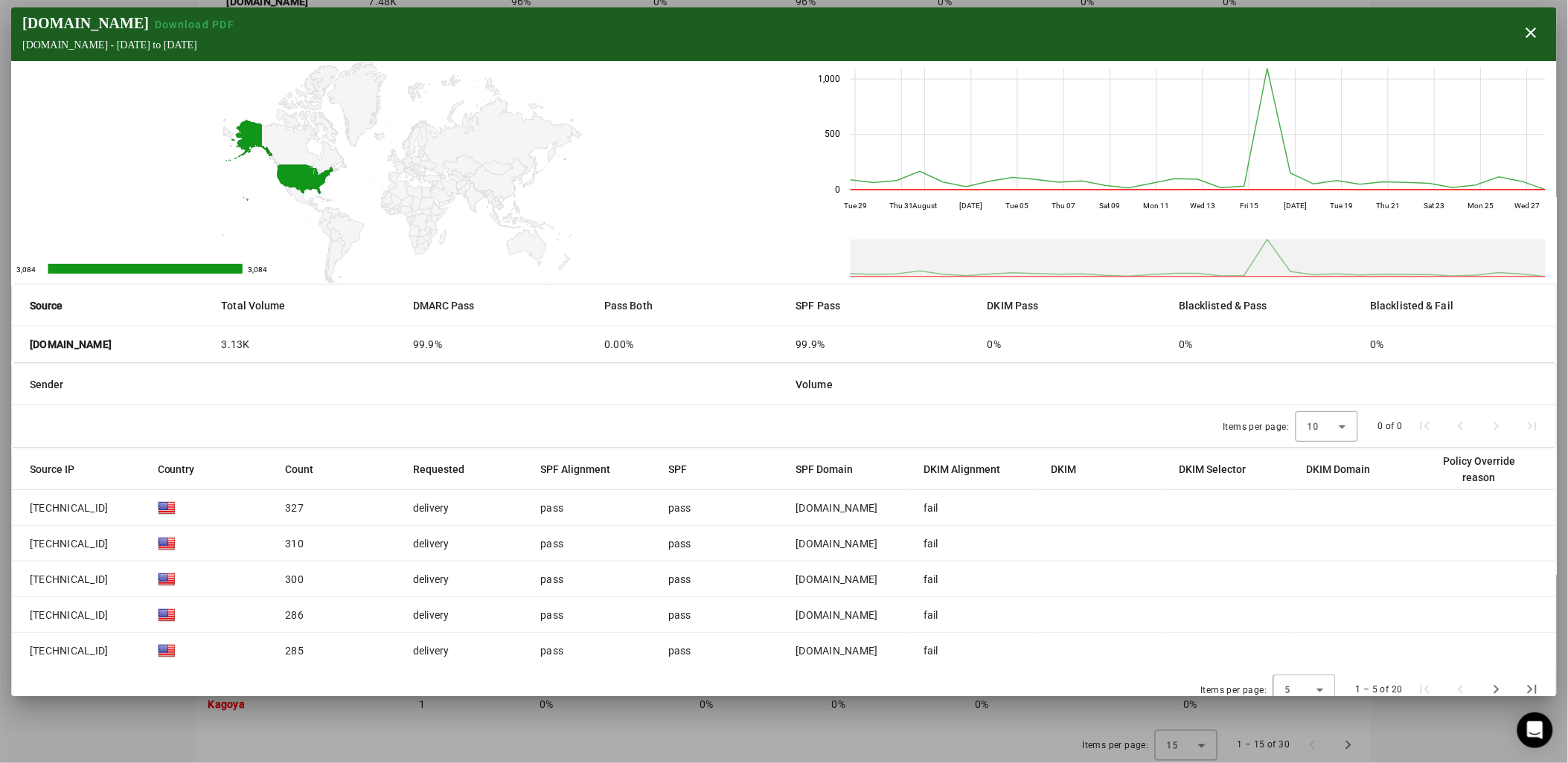
scroll to position [15, 0]
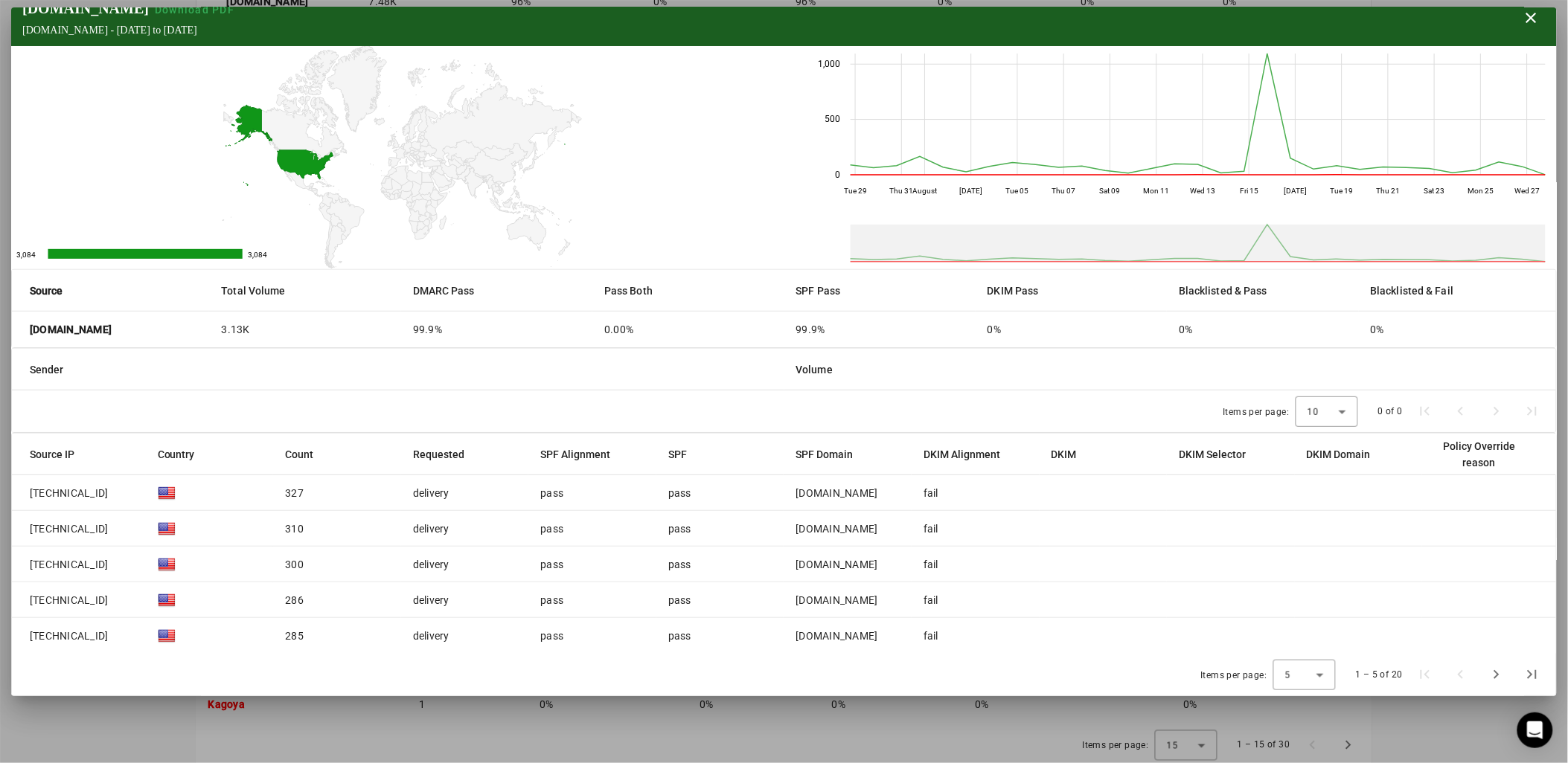
drag, startPoint x: 109, startPoint y: 641, endPoint x: 18, endPoint y: 493, distance: 173.7
click at [18, 493] on mat-table "Source IP Country Count Requested SPF Alignment SPF SPF Domain DKIM Alignment D…" at bounding box center [784, 544] width 1544 height 220
drag, startPoint x: 18, startPoint y: 493, endPoint x: 53, endPoint y: 496, distance: 35.1
copy mat-table "[TECHNICAL_ID] 327 delivery [PERSON_NAME] [DOMAIN_NAME] fail [TECHNICAL_ID] 310…"
click at [1524, 13] on span "button" at bounding box center [1532, 18] width 36 height 36
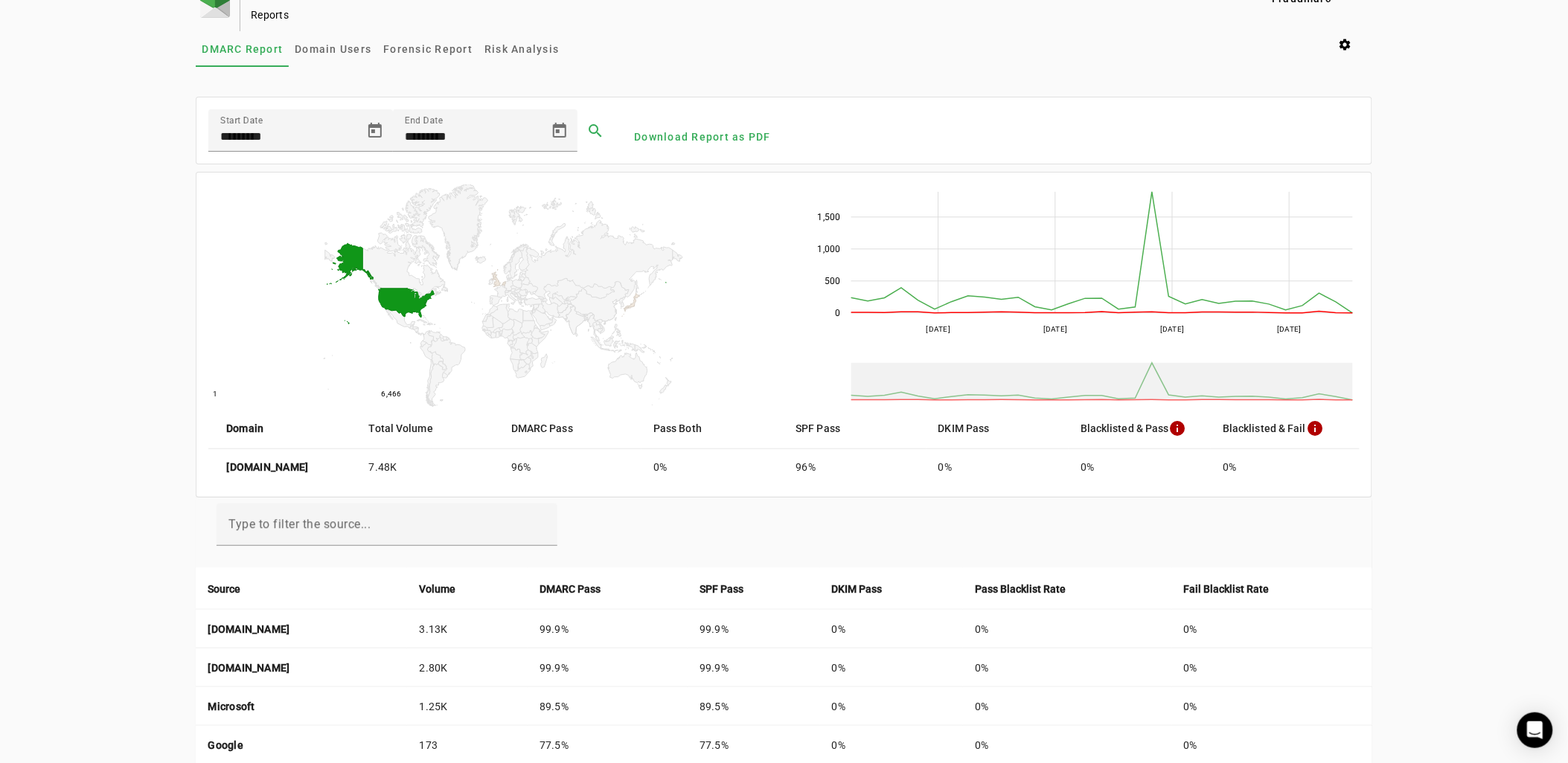
scroll to position [0, 0]
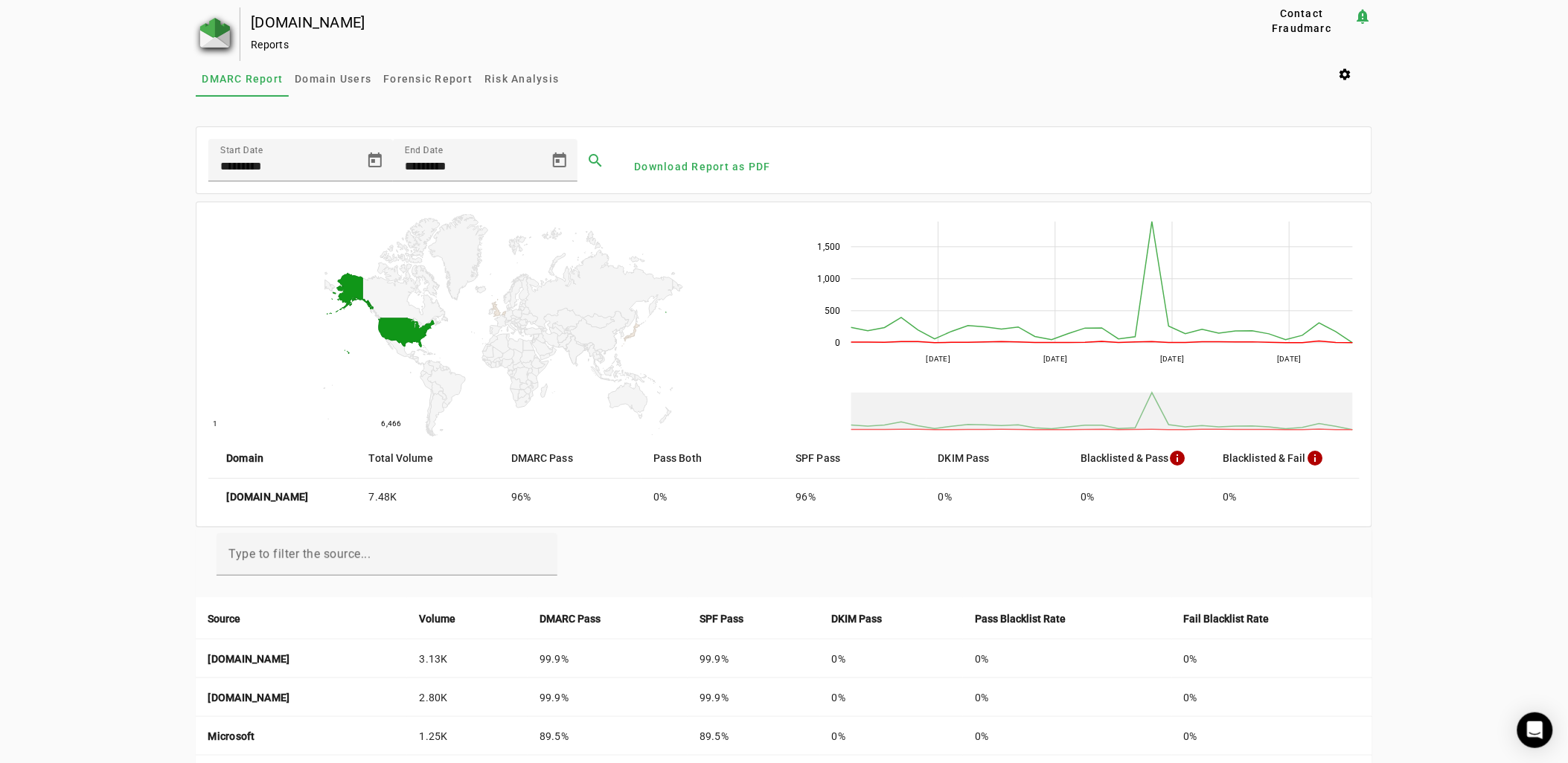
click at [216, 34] on img at bounding box center [214, 32] width 29 height 29
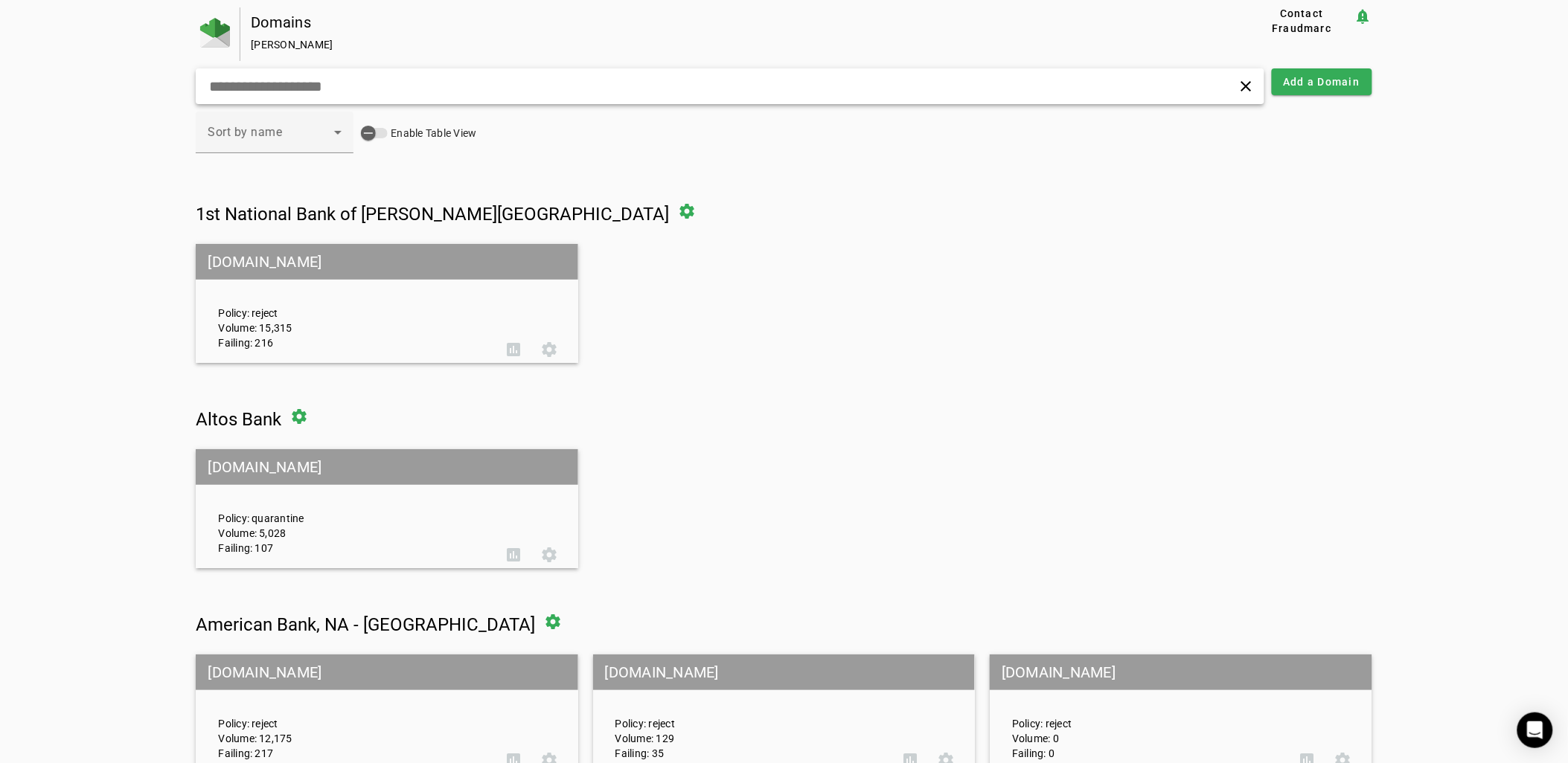
click at [309, 94] on input "text" at bounding box center [501, 86] width 587 height 18
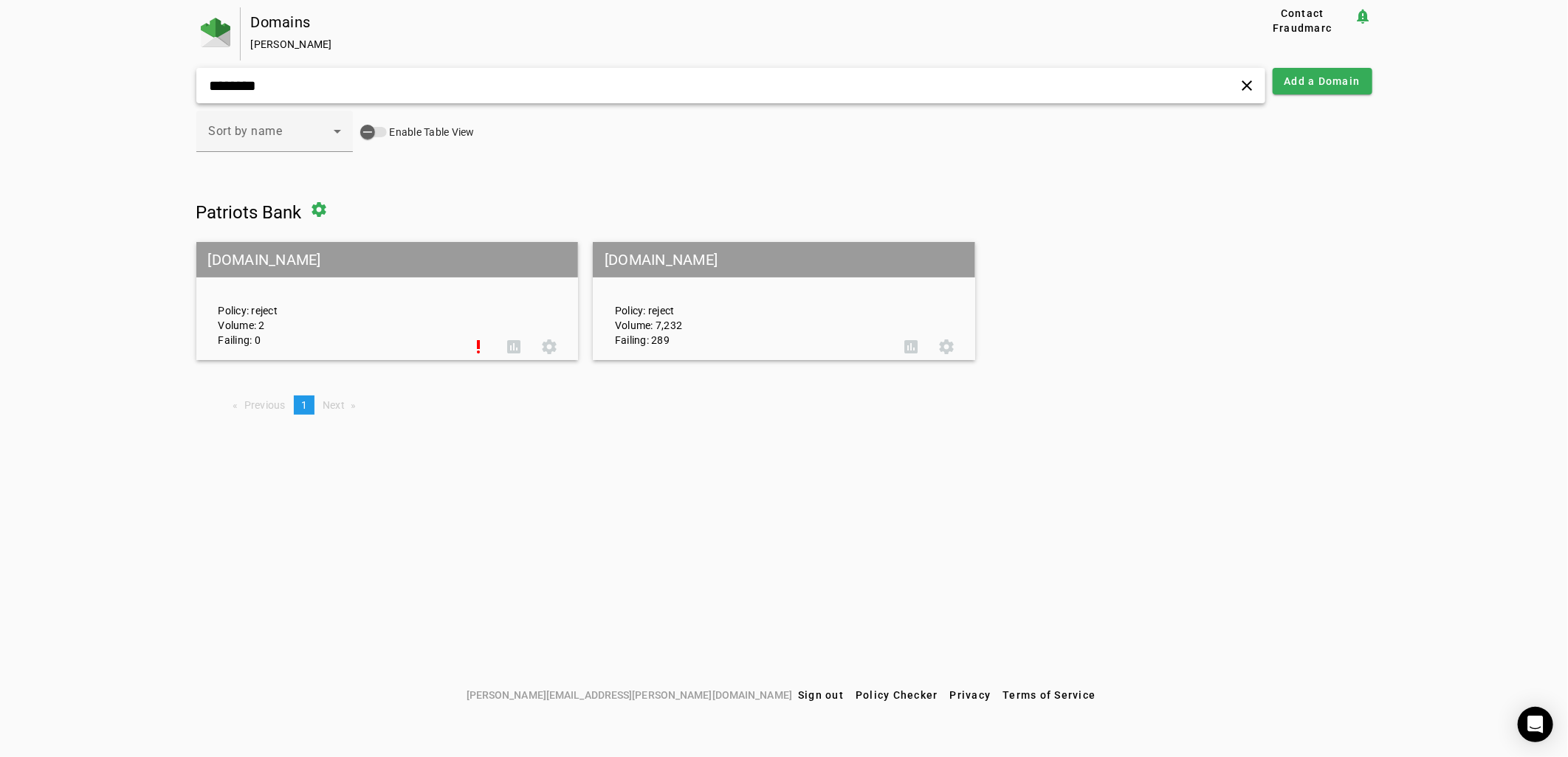
type input "********"
click at [652, 276] on mat-grid-tile-header "[DOMAIN_NAME]" at bounding box center [784, 260] width 382 height 36
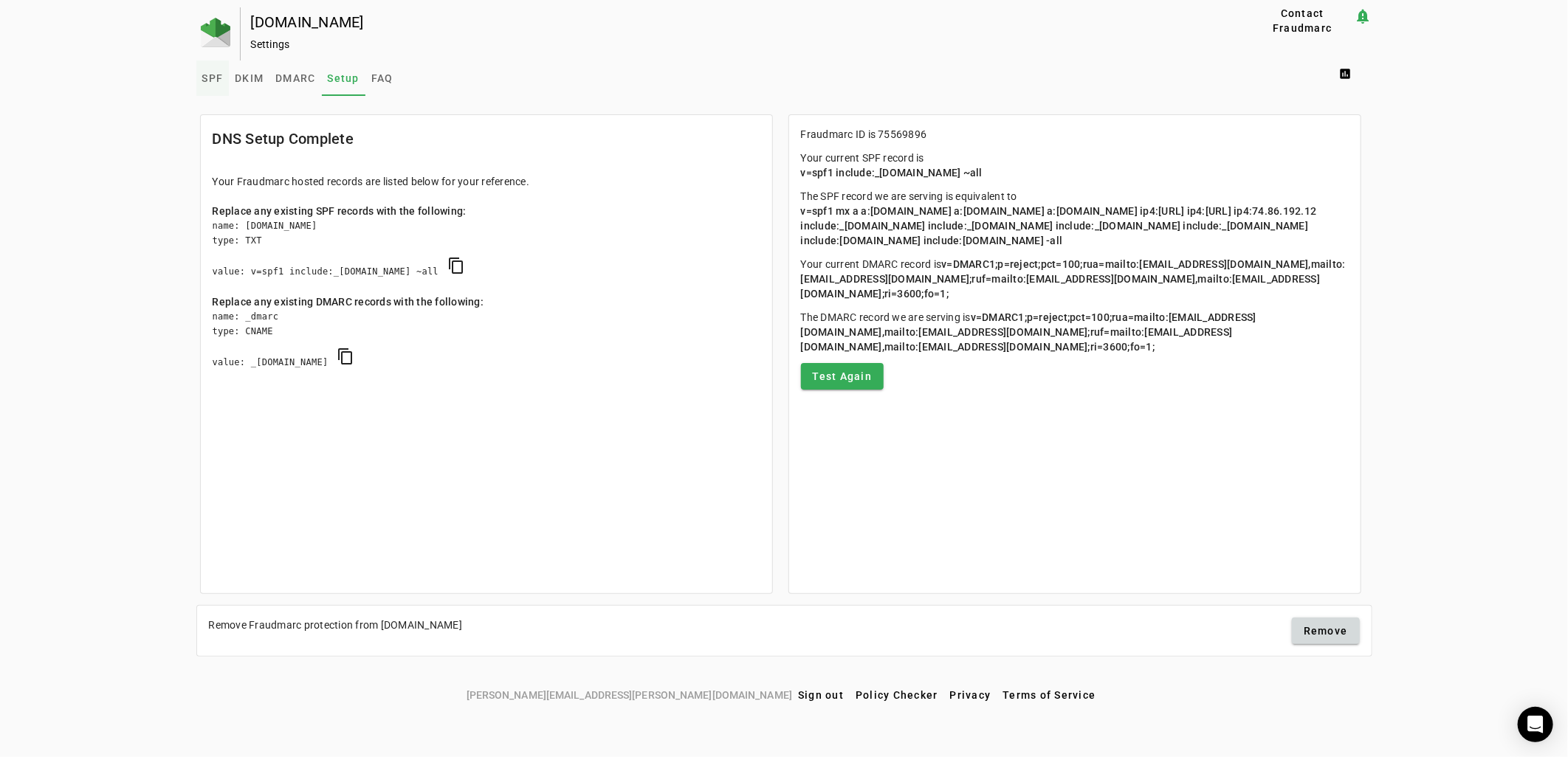
click at [217, 75] on span "SPF" at bounding box center [213, 78] width 22 height 10
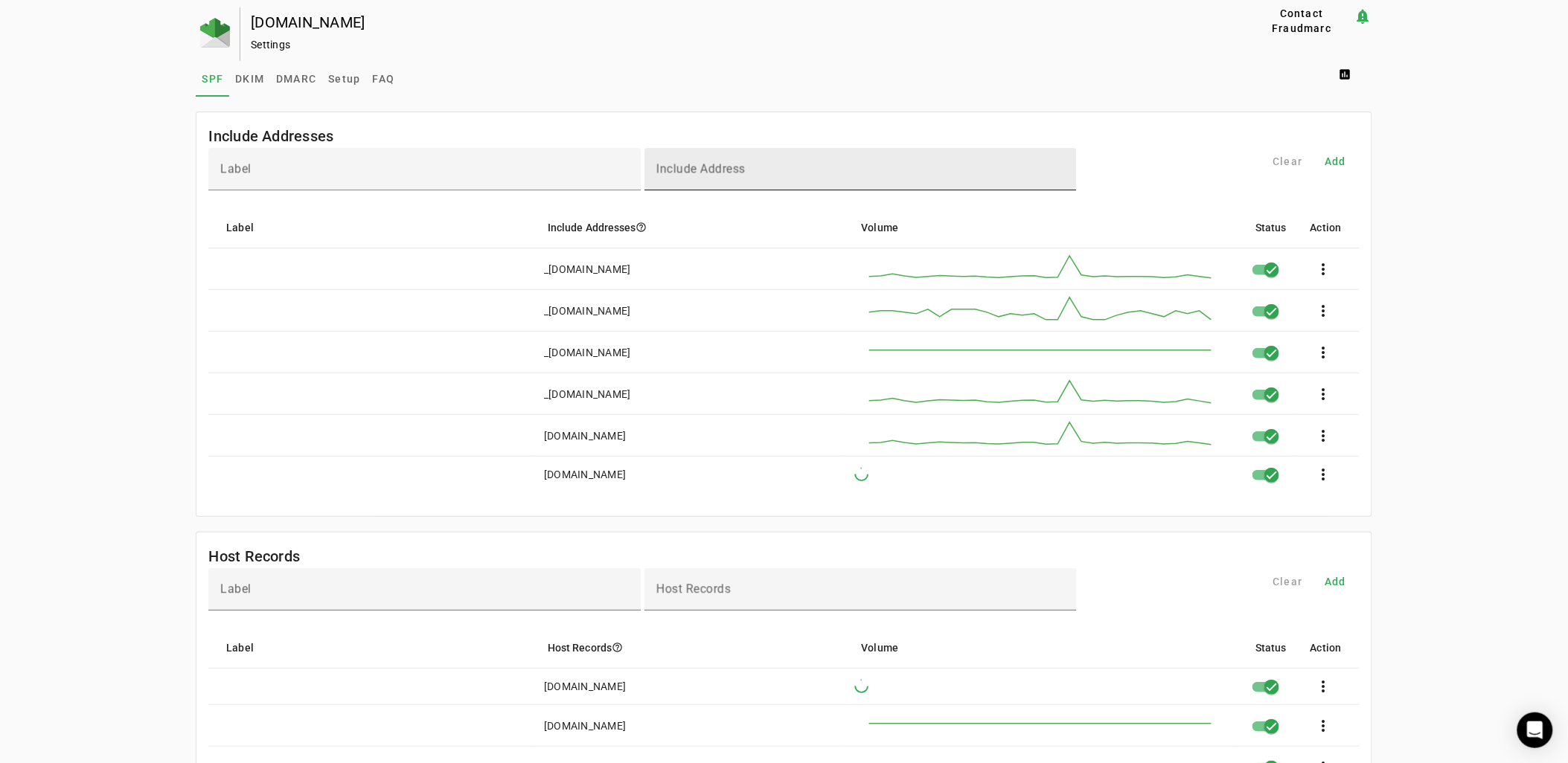
click at [768, 160] on div "Include Address" at bounding box center [861, 169] width 409 height 43
paste input "**********"
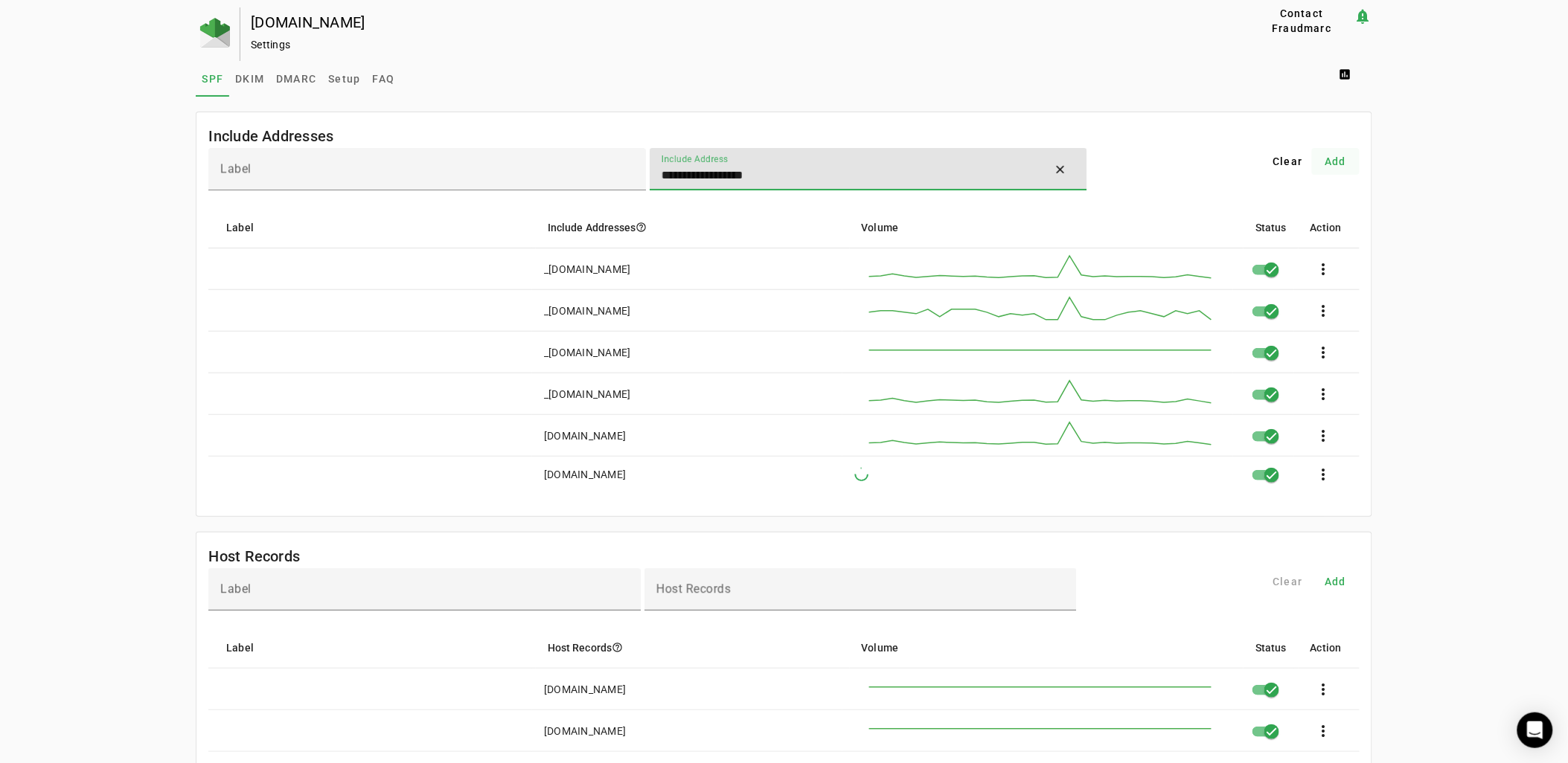
type input "**********"
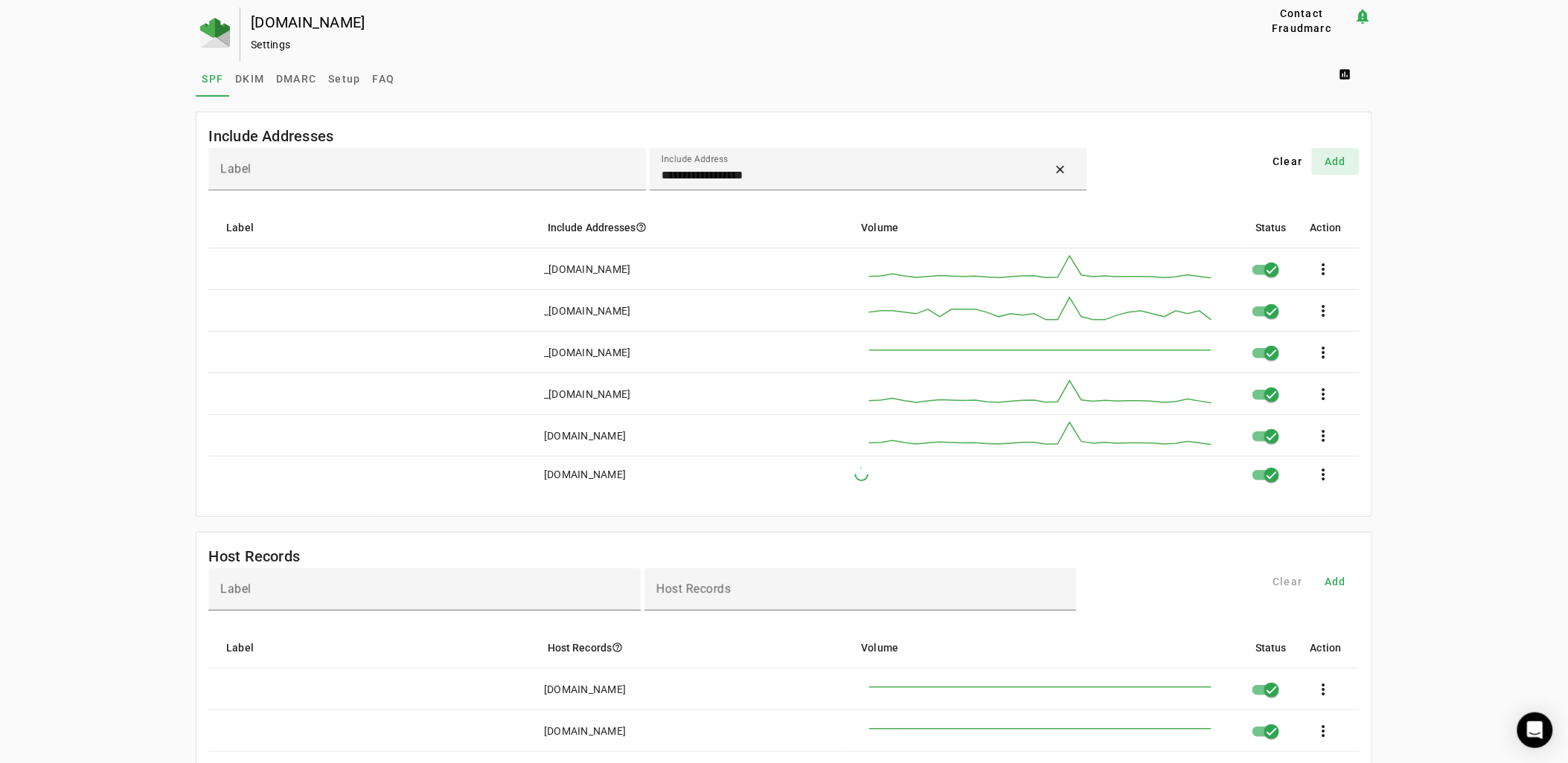
click at [1345, 159] on span "Add" at bounding box center [1336, 161] width 22 height 15
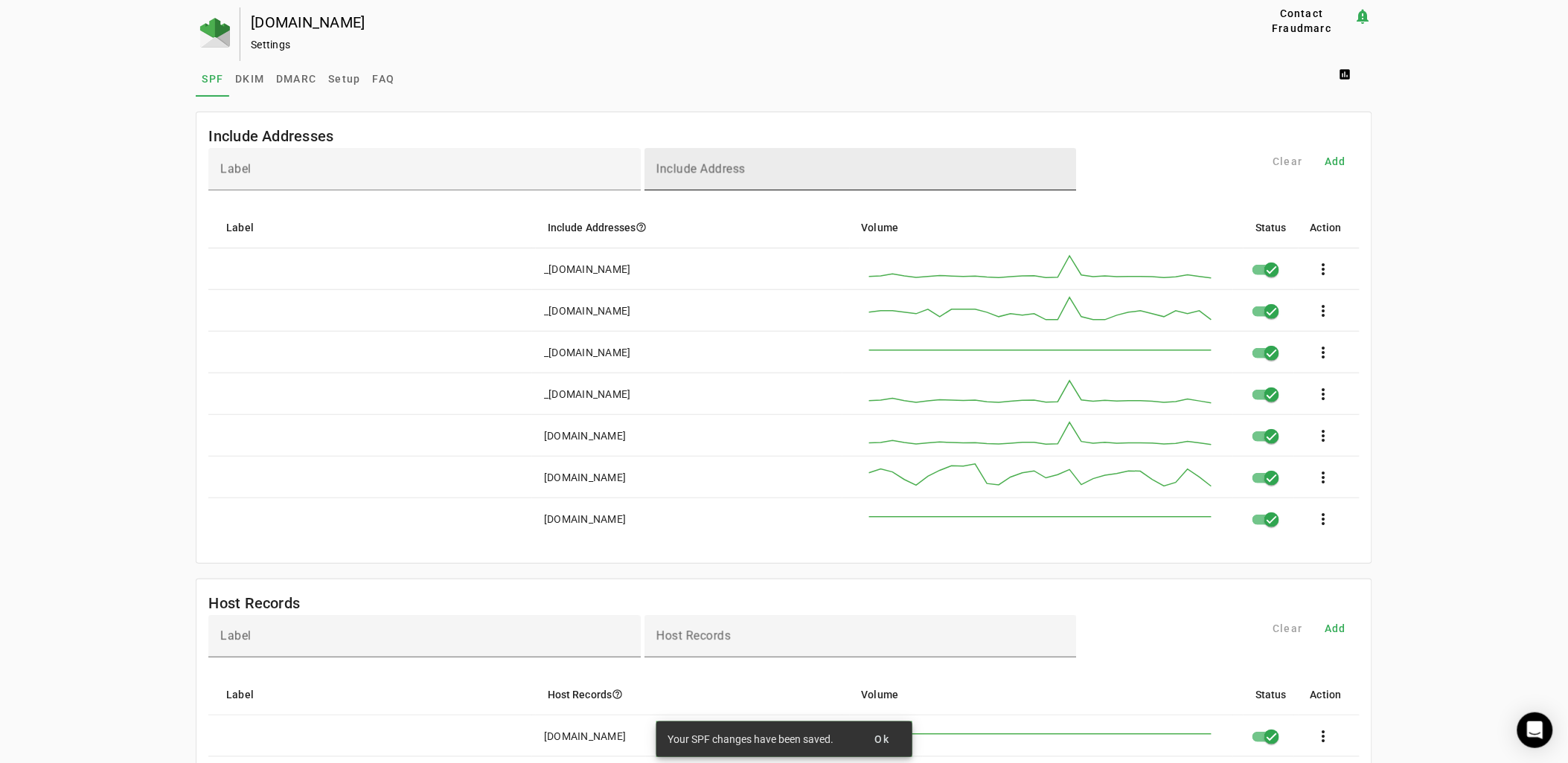
click at [731, 165] on mat-label "Include Address" at bounding box center [701, 169] width 89 height 14
click at [731, 167] on input "Include Address" at bounding box center [861, 175] width 409 height 18
paste input "**********"
type input "**********"
click at [1340, 169] on span at bounding box center [1336, 161] width 48 height 36
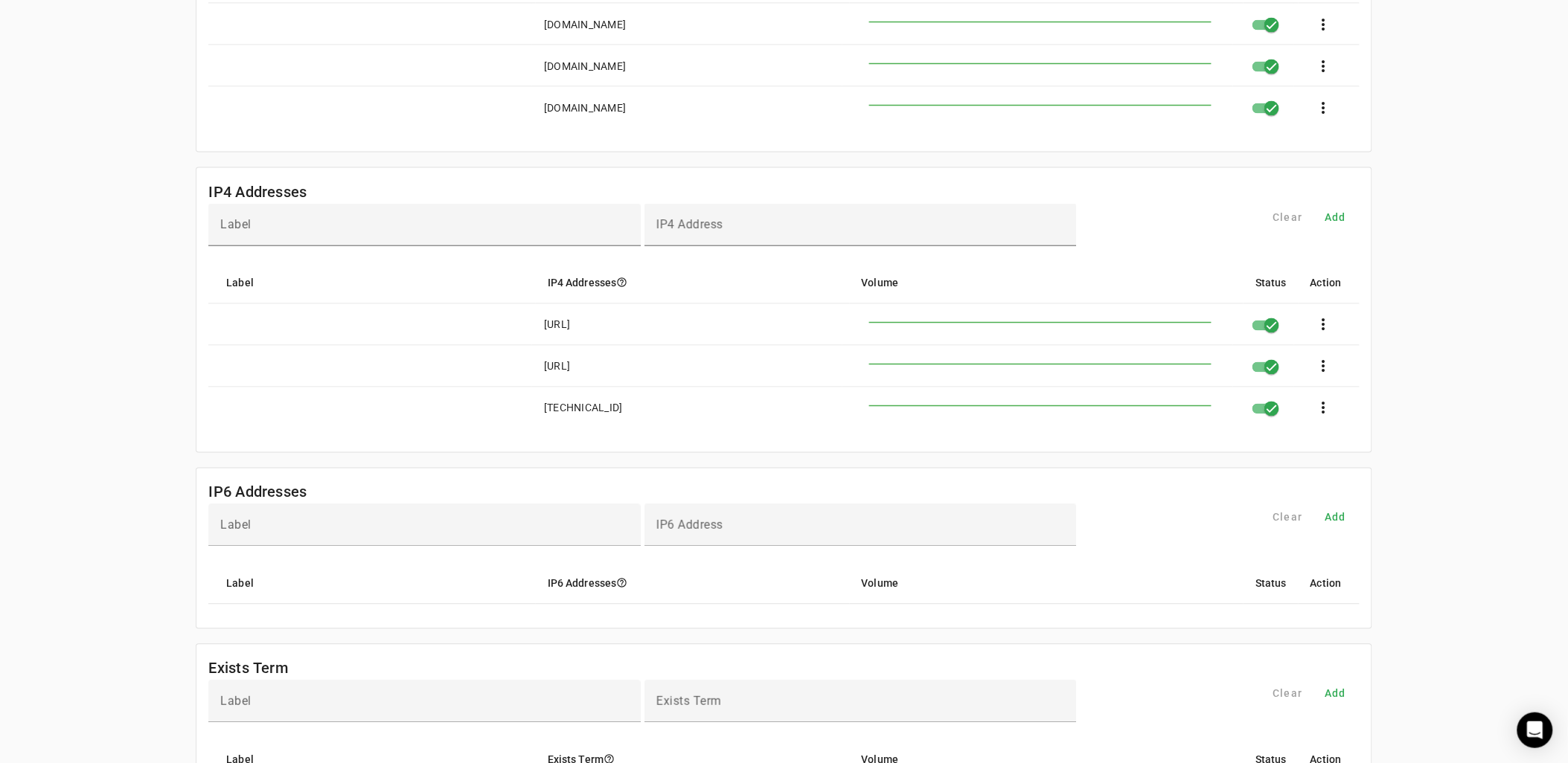
scroll to position [744, 0]
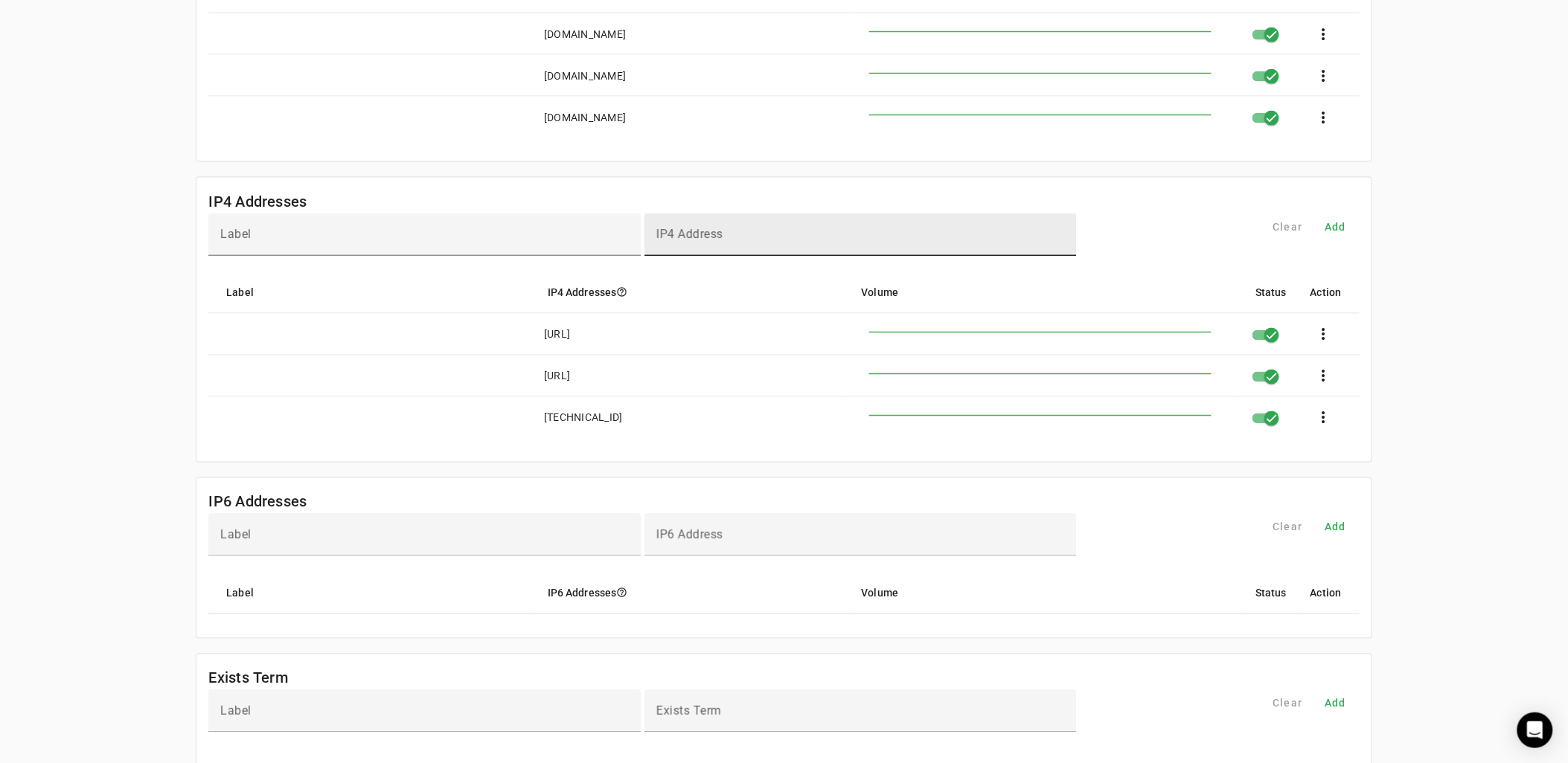
click at [695, 233] on mat-label "IP4 Address" at bounding box center [690, 234] width 67 height 14
click at [695, 233] on input "IP4 Address" at bounding box center [861, 241] width 409 height 18
paste input "**********"
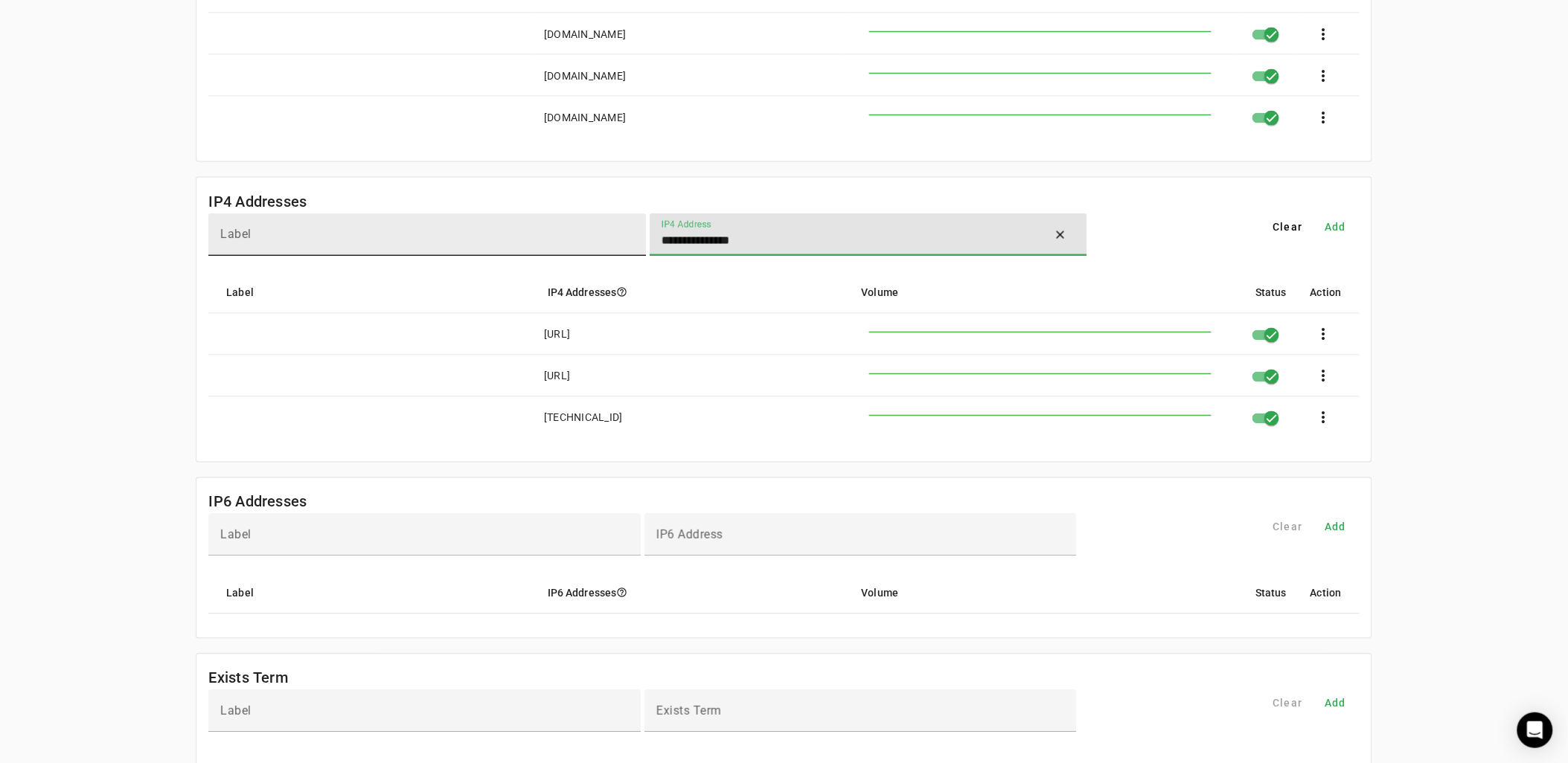
type input "**********"
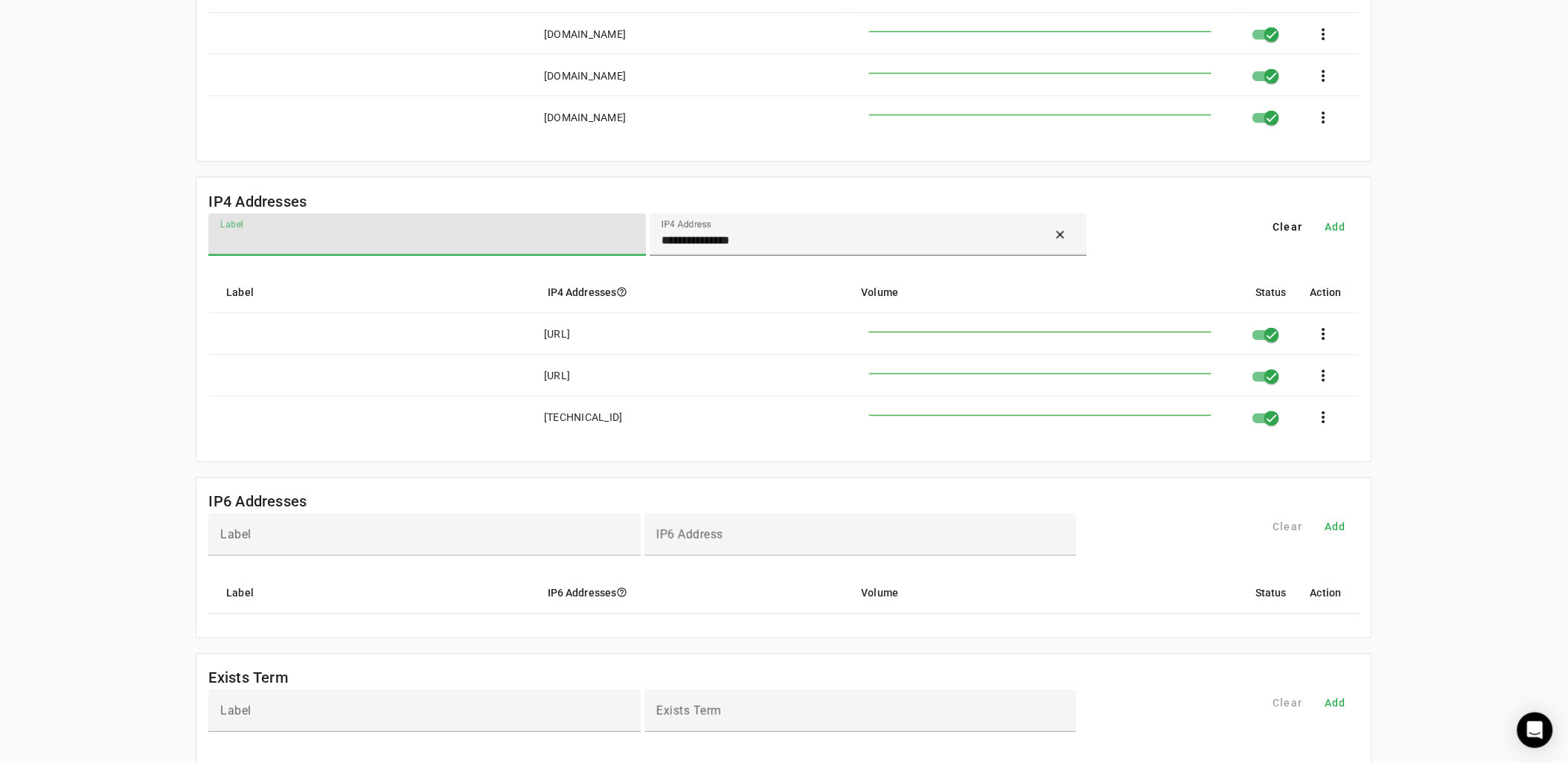
click at [573, 246] on input "Label" at bounding box center [427, 241] width 414 height 18
type input "**********"
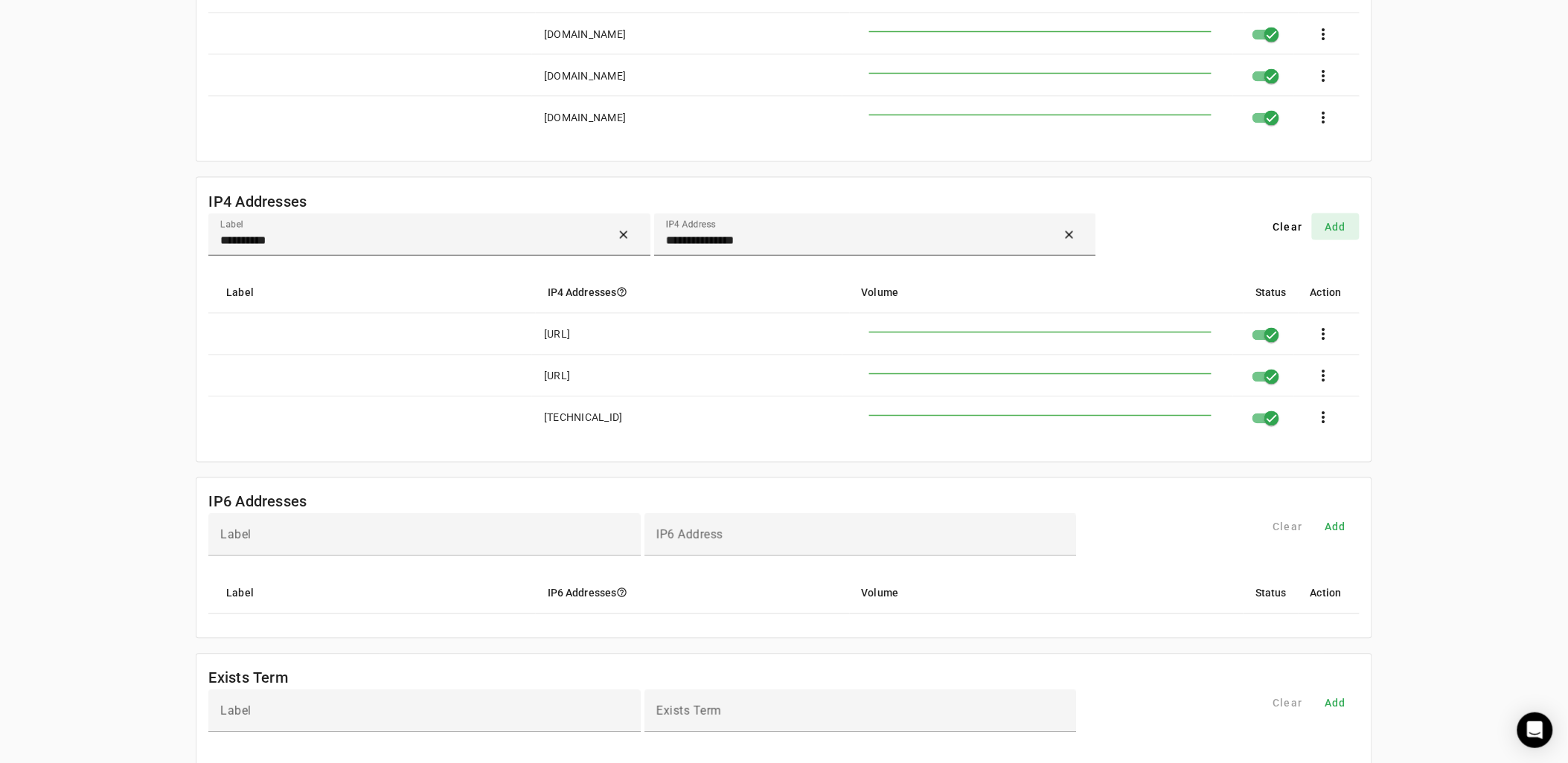
click at [1344, 229] on span "Add" at bounding box center [1336, 227] width 22 height 15
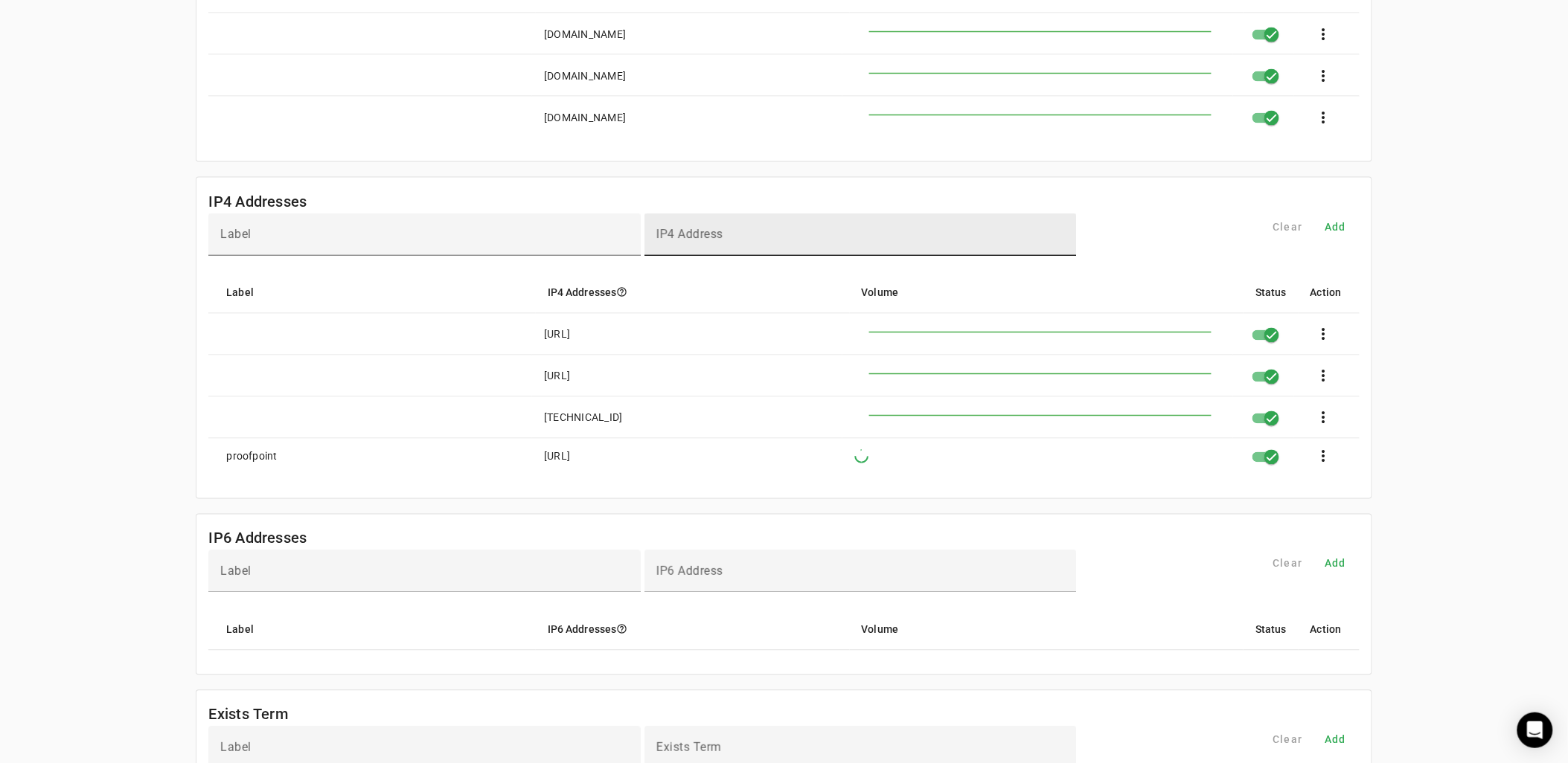
click at [711, 240] on mat-label "IP4 Address" at bounding box center [690, 234] width 67 height 14
click at [711, 240] on input "IP4 Address" at bounding box center [861, 241] width 409 height 18
click at [681, 239] on mat-label "IP4 Address" at bounding box center [690, 234] width 67 height 14
click at [681, 239] on input "IP4 Address" at bounding box center [861, 241] width 409 height 18
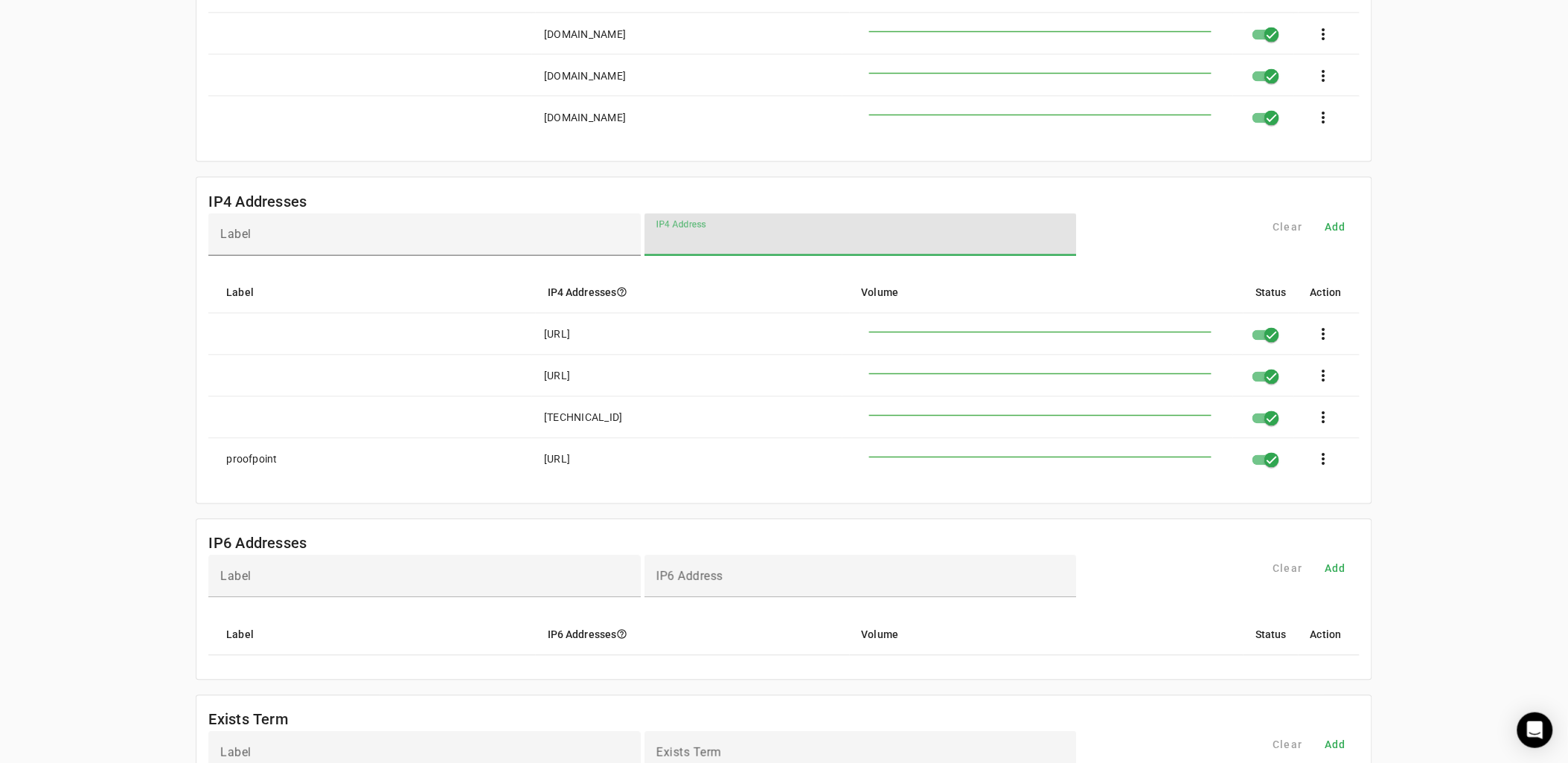
paste input "**********"
type input "**********"
click at [1345, 233] on span "Add" at bounding box center [1336, 227] width 22 height 15
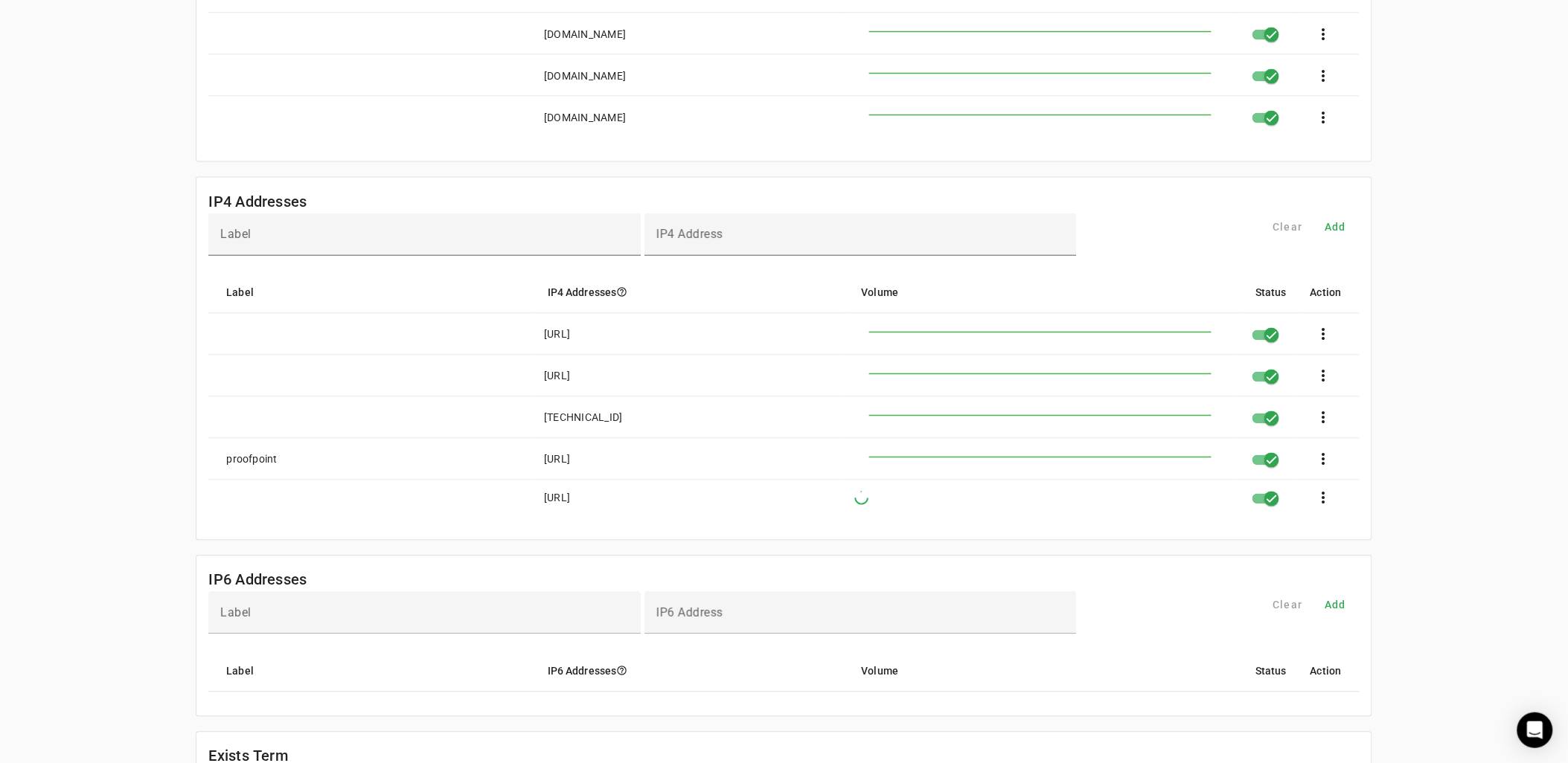
click at [476, 515] on mat-cell at bounding box center [370, 499] width 324 height 36
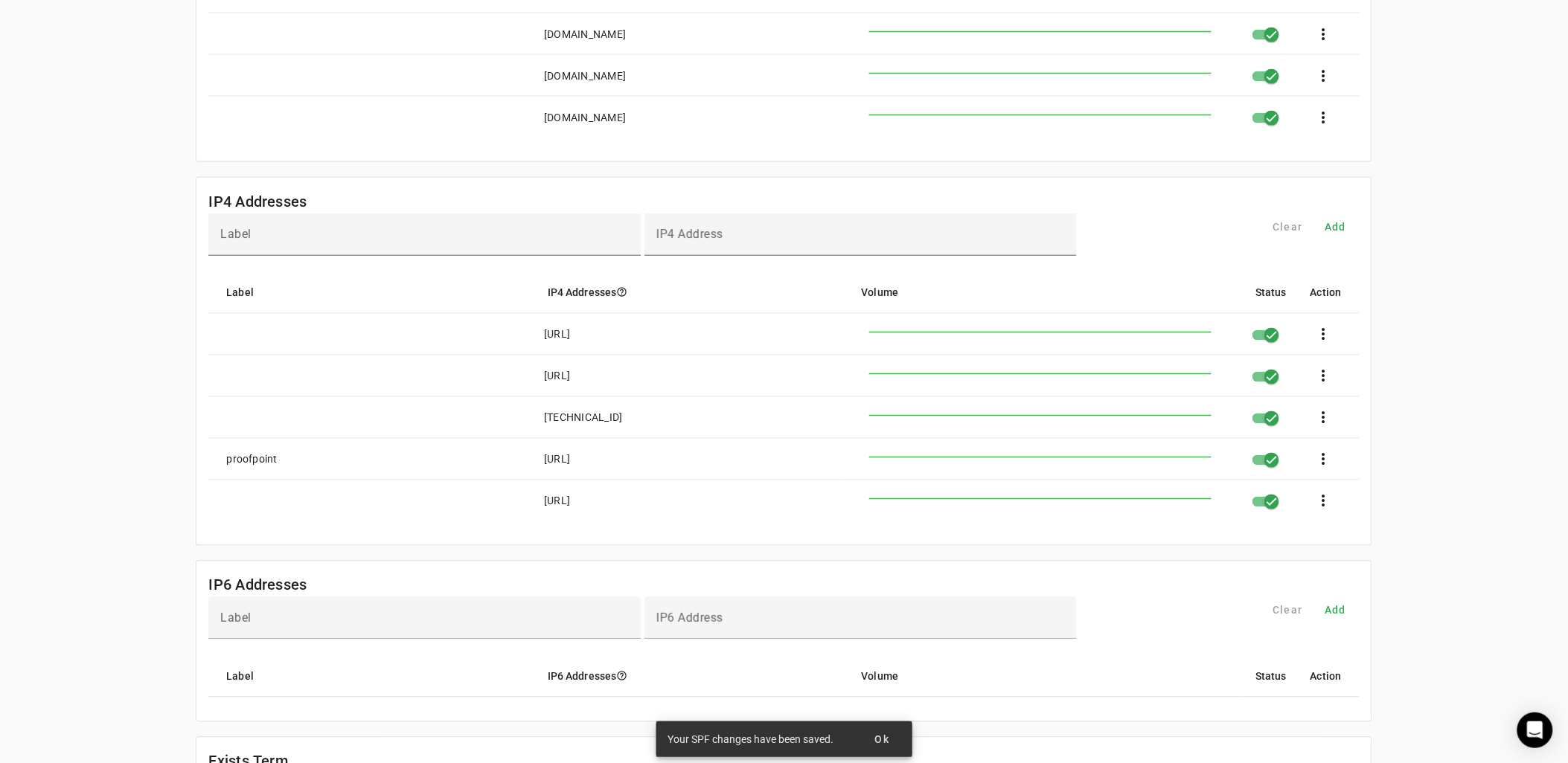
click at [482, 517] on mat-cell at bounding box center [370, 501] width 324 height 41
click at [570, 509] on div "[URL]" at bounding box center [557, 501] width 26 height 15
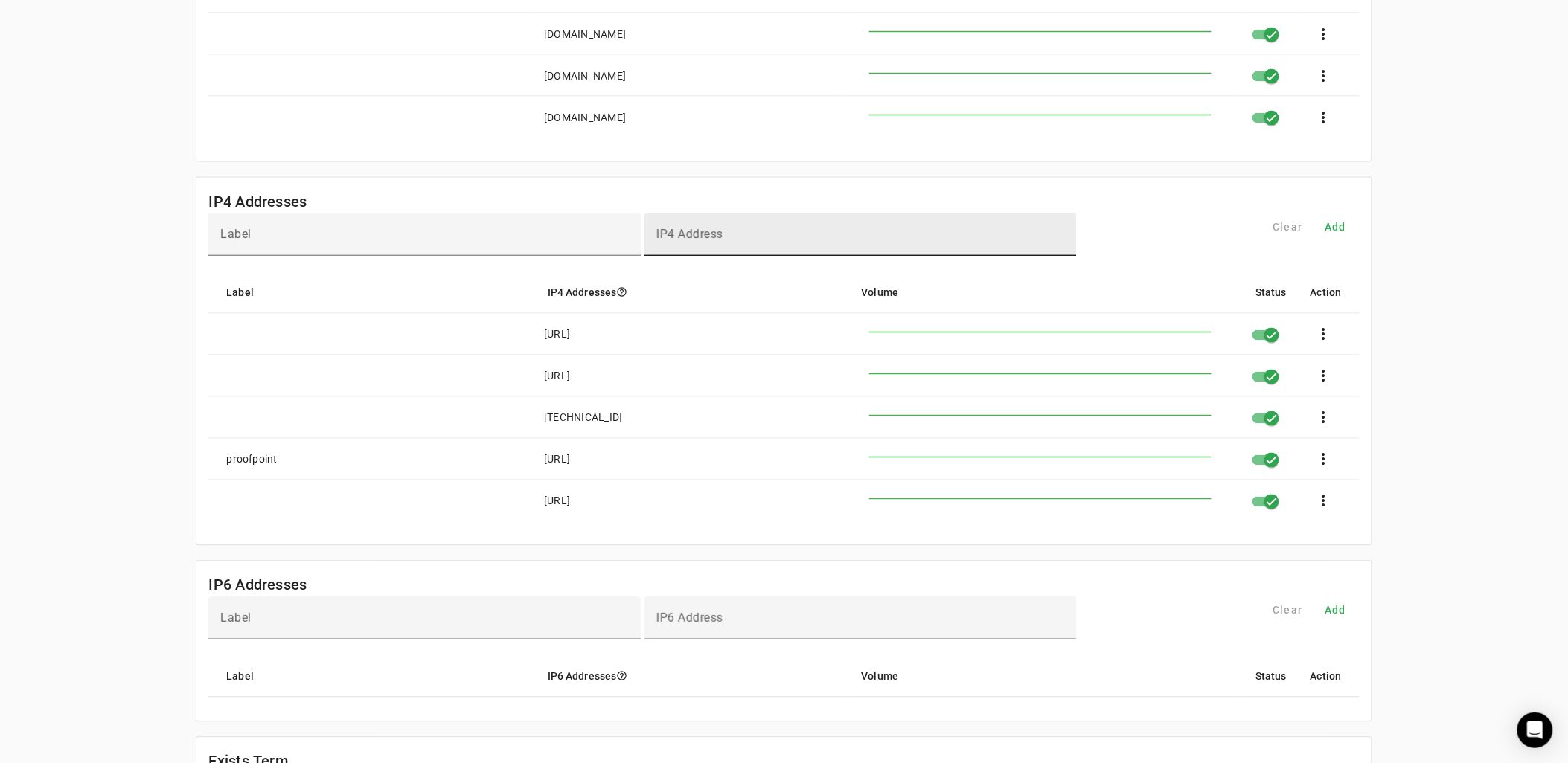
click at [774, 227] on div "IP4 Address" at bounding box center [861, 234] width 409 height 43
paste input "**********"
type input "**********"
click at [1342, 234] on span "Add" at bounding box center [1336, 227] width 22 height 15
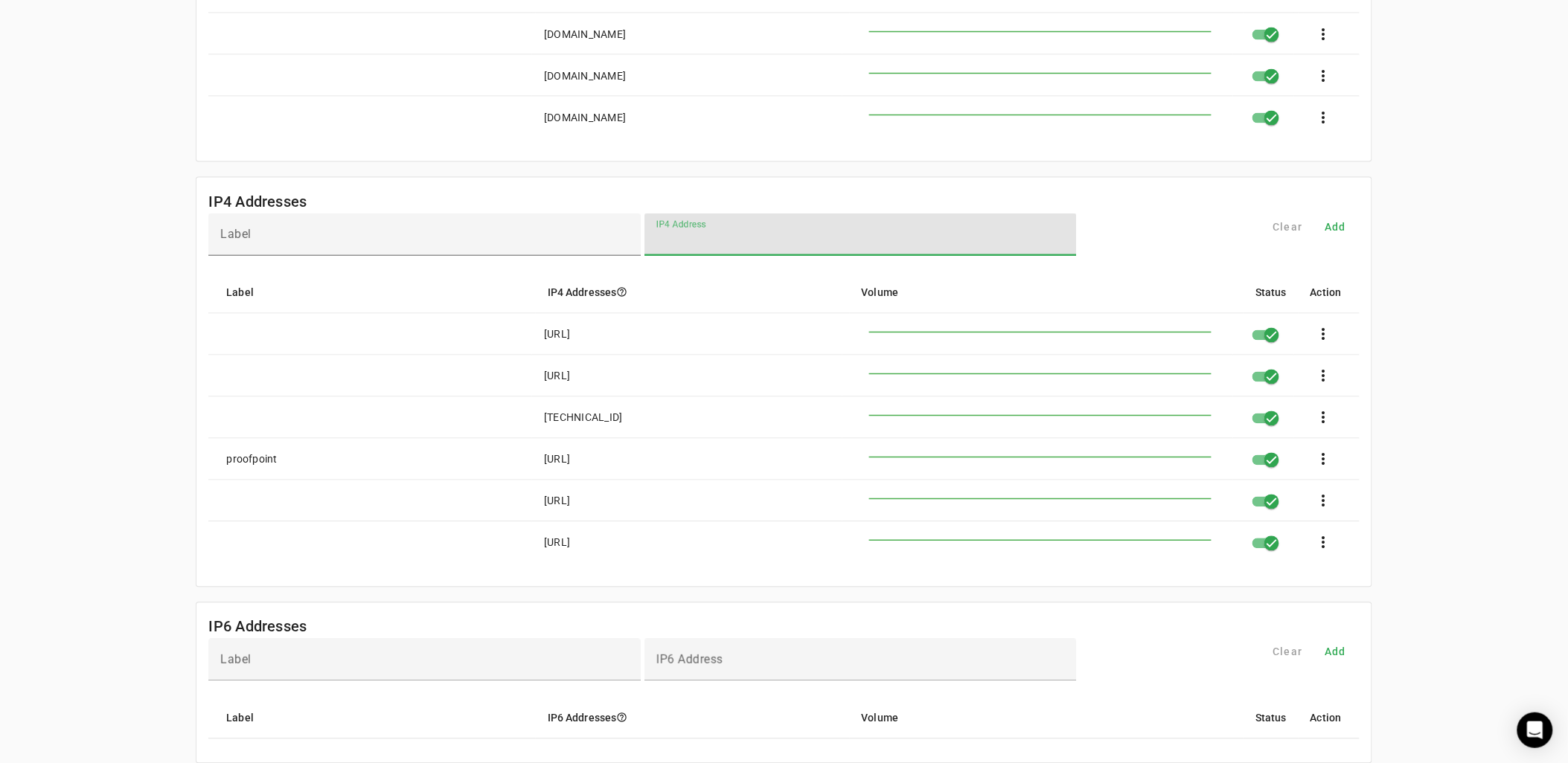
click at [689, 246] on input "IP4 Address" at bounding box center [861, 241] width 409 height 18
paste input "**********"
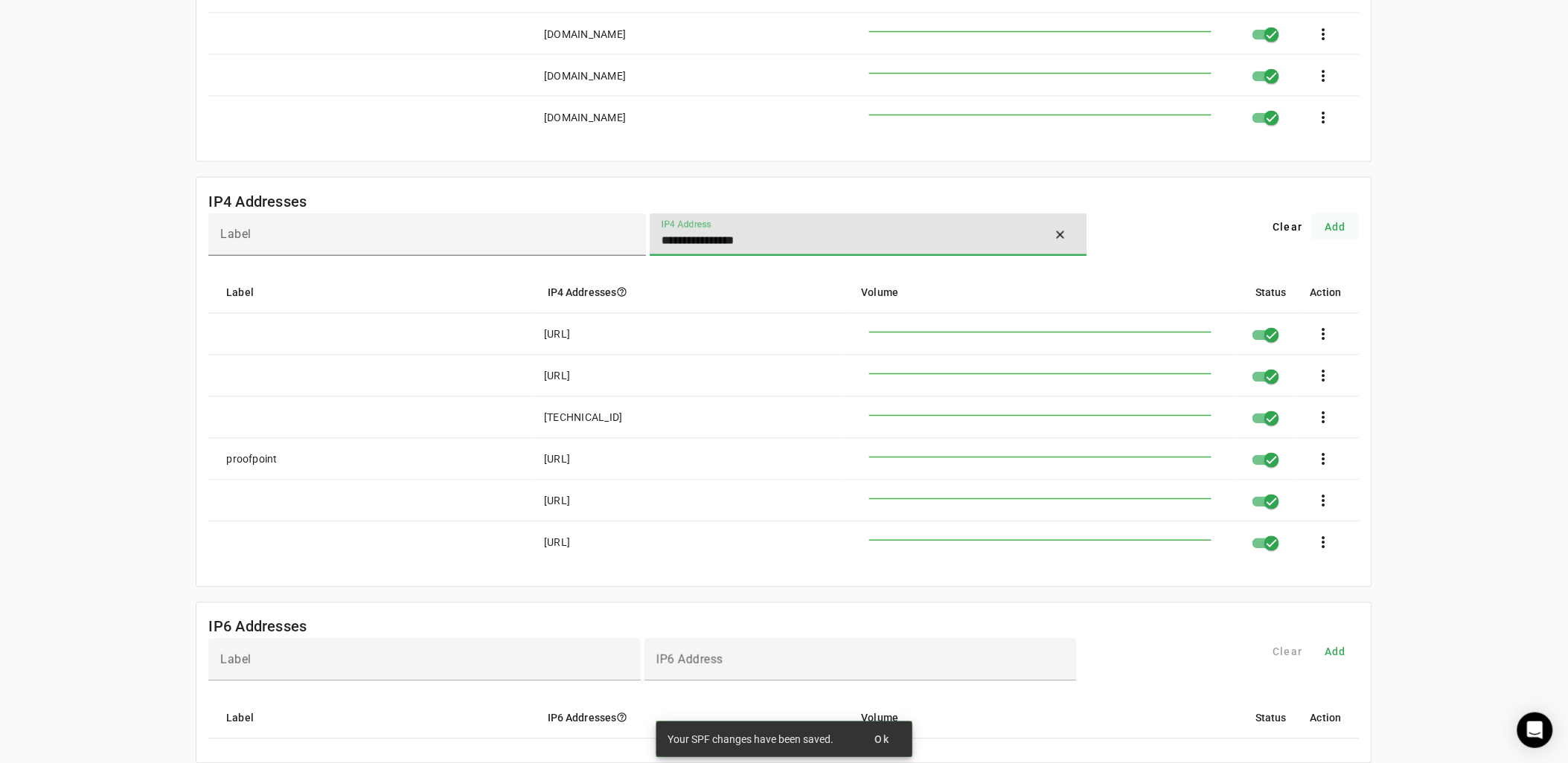
type input "**********"
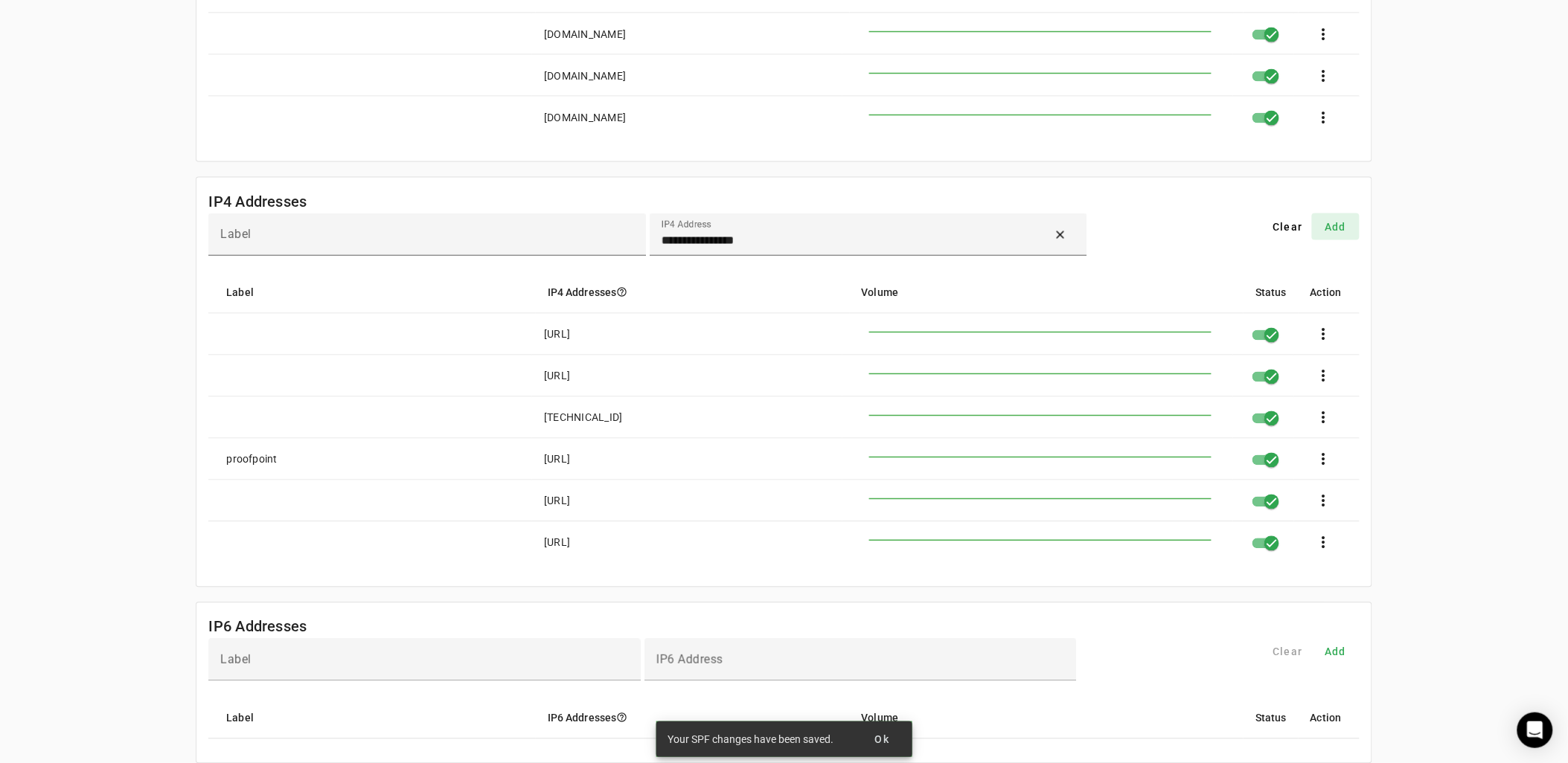
click at [1342, 228] on span "Add" at bounding box center [1336, 227] width 22 height 15
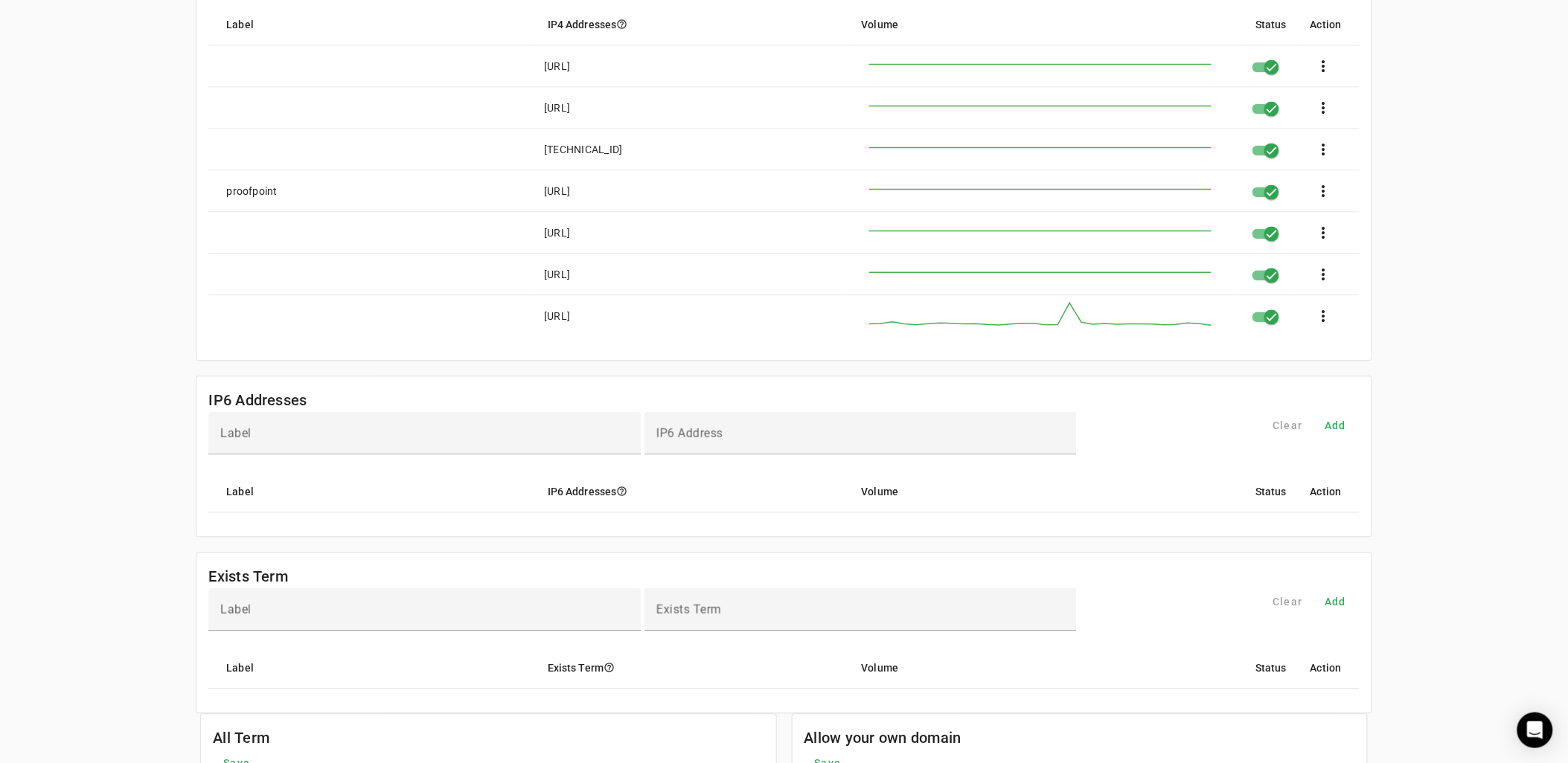
scroll to position [827, 0]
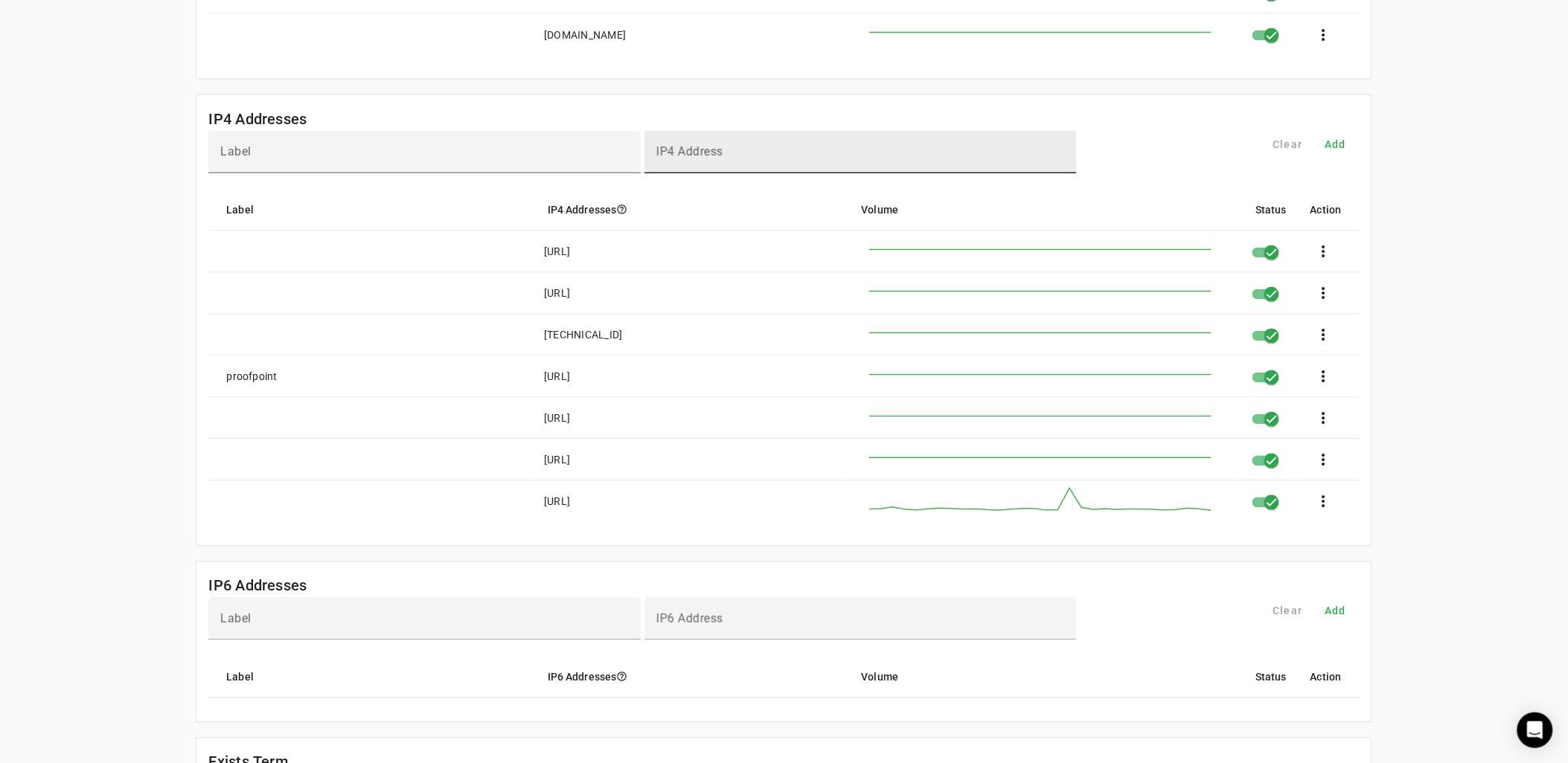
click at [712, 159] on mat-label "IP4 Address" at bounding box center [690, 152] width 67 height 14
click at [712, 162] on input "IP4 Address" at bounding box center [861, 158] width 409 height 18
paste input "**********"
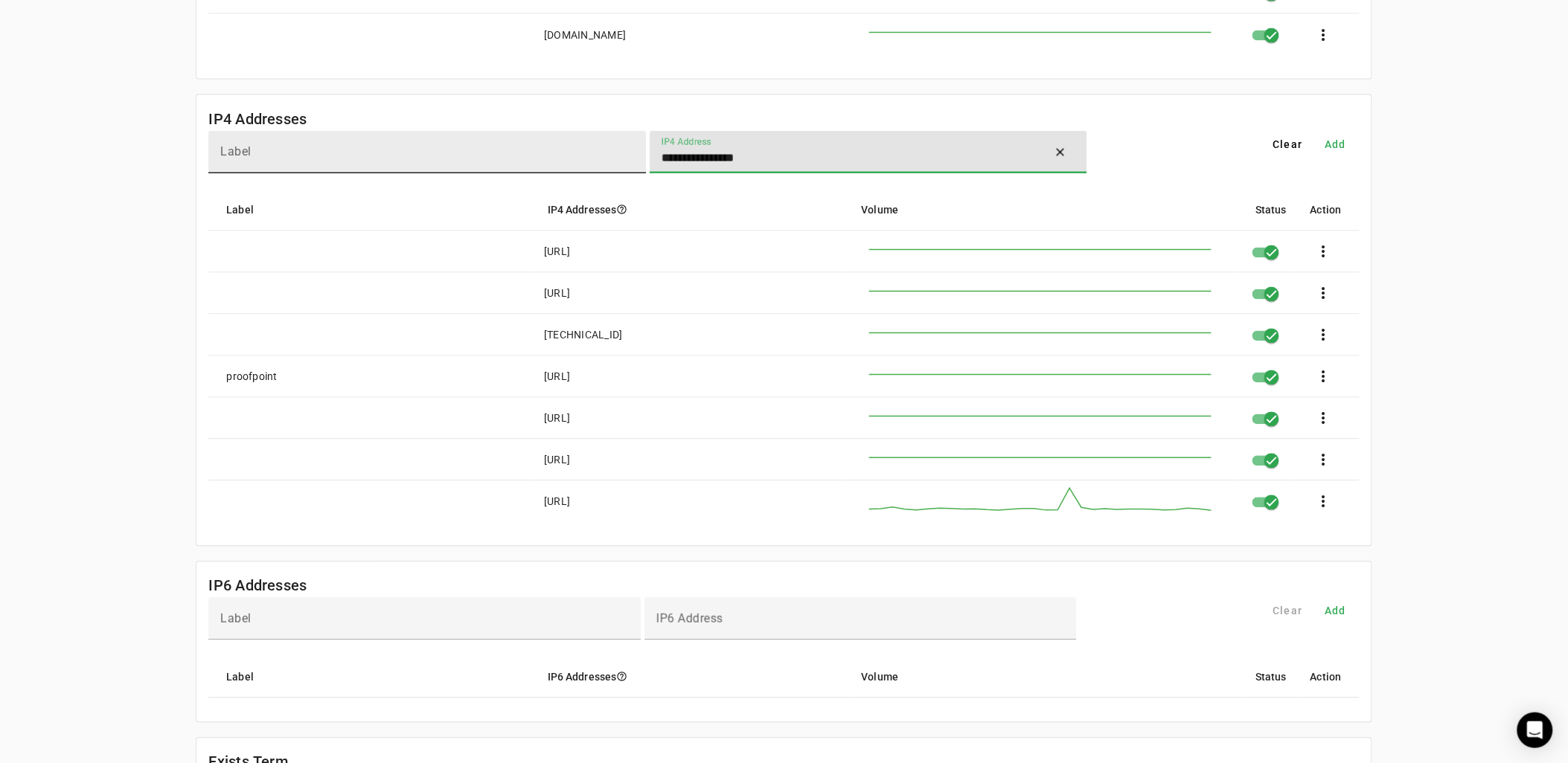
type input "**********"
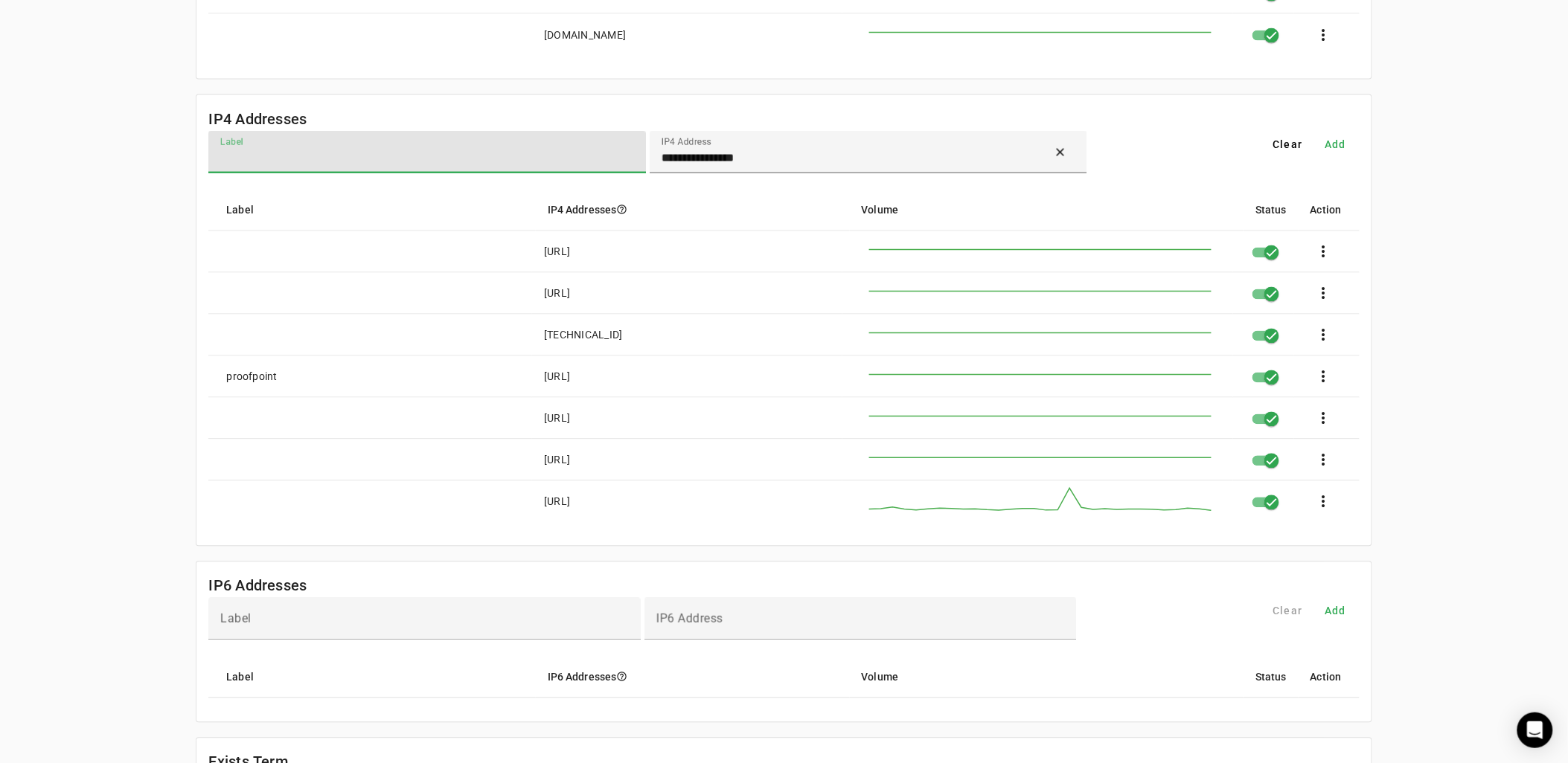
click at [506, 159] on input "Label" at bounding box center [427, 158] width 414 height 18
click at [1345, 152] on span "Add" at bounding box center [1336, 144] width 22 height 15
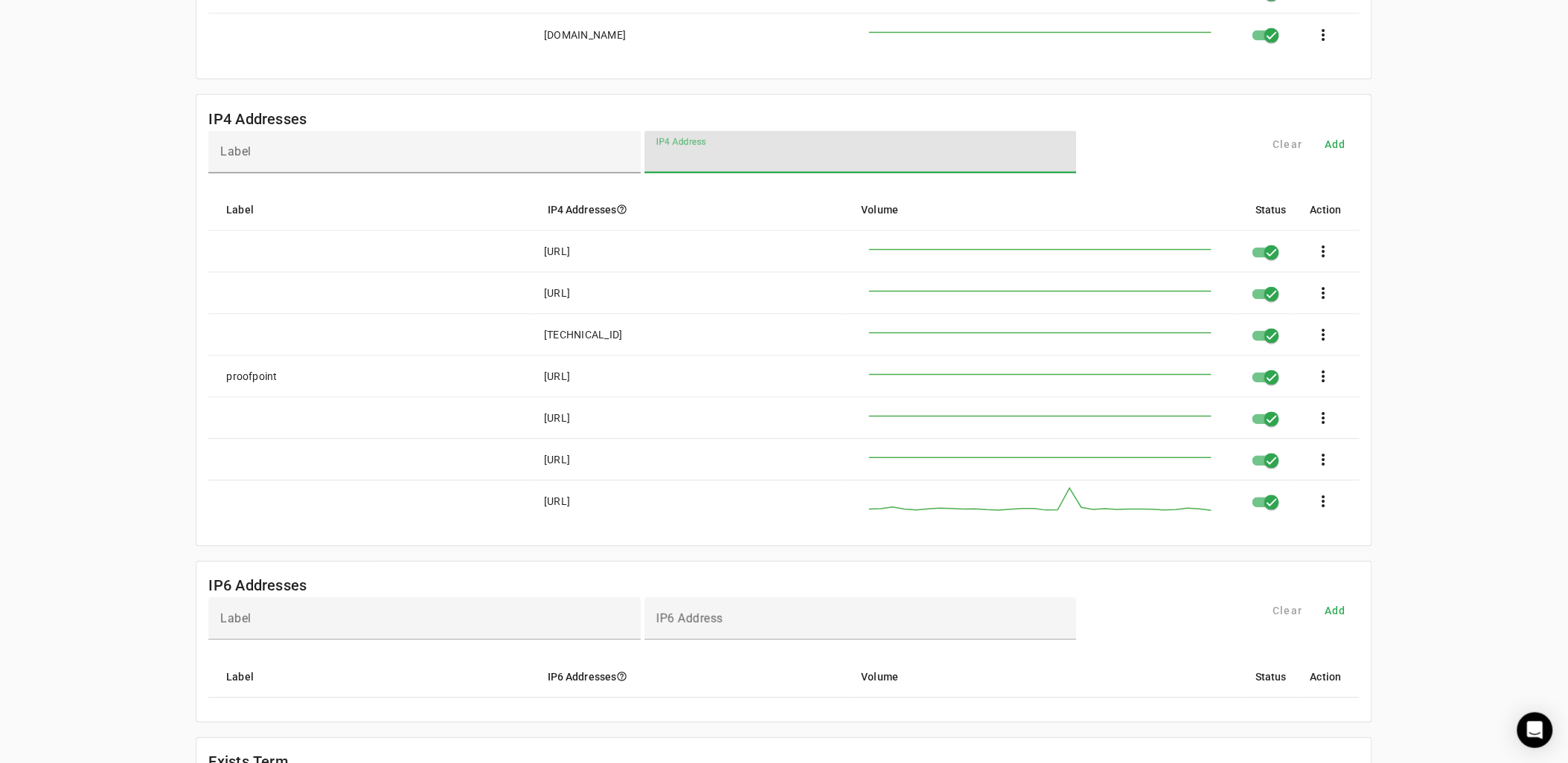
click at [776, 166] on input "IP4 Address" at bounding box center [861, 158] width 409 height 18
paste input "**********"
type input "**********"
click at [1360, 154] on span at bounding box center [1336, 144] width 48 height 36
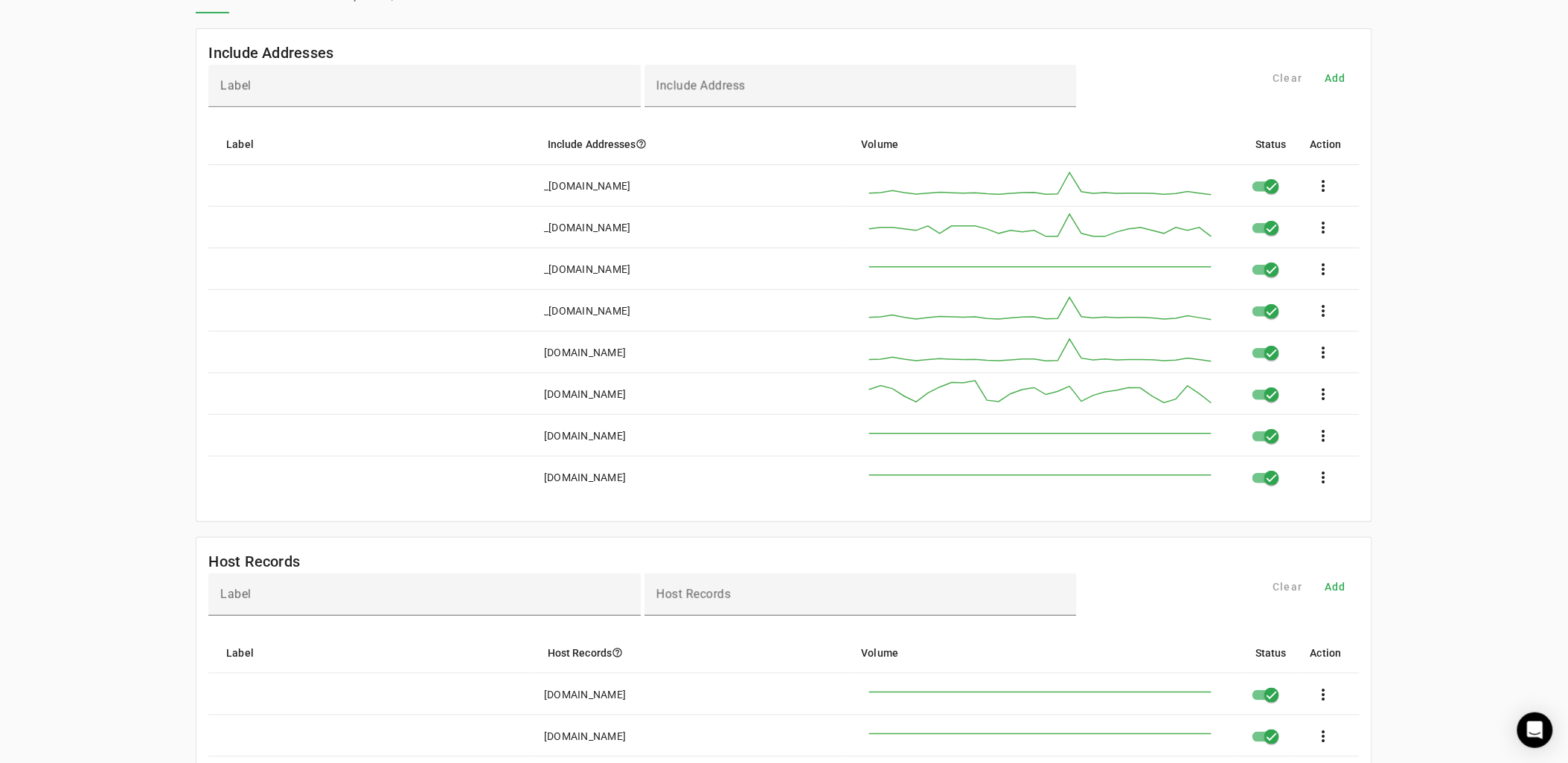
scroll to position [0, 0]
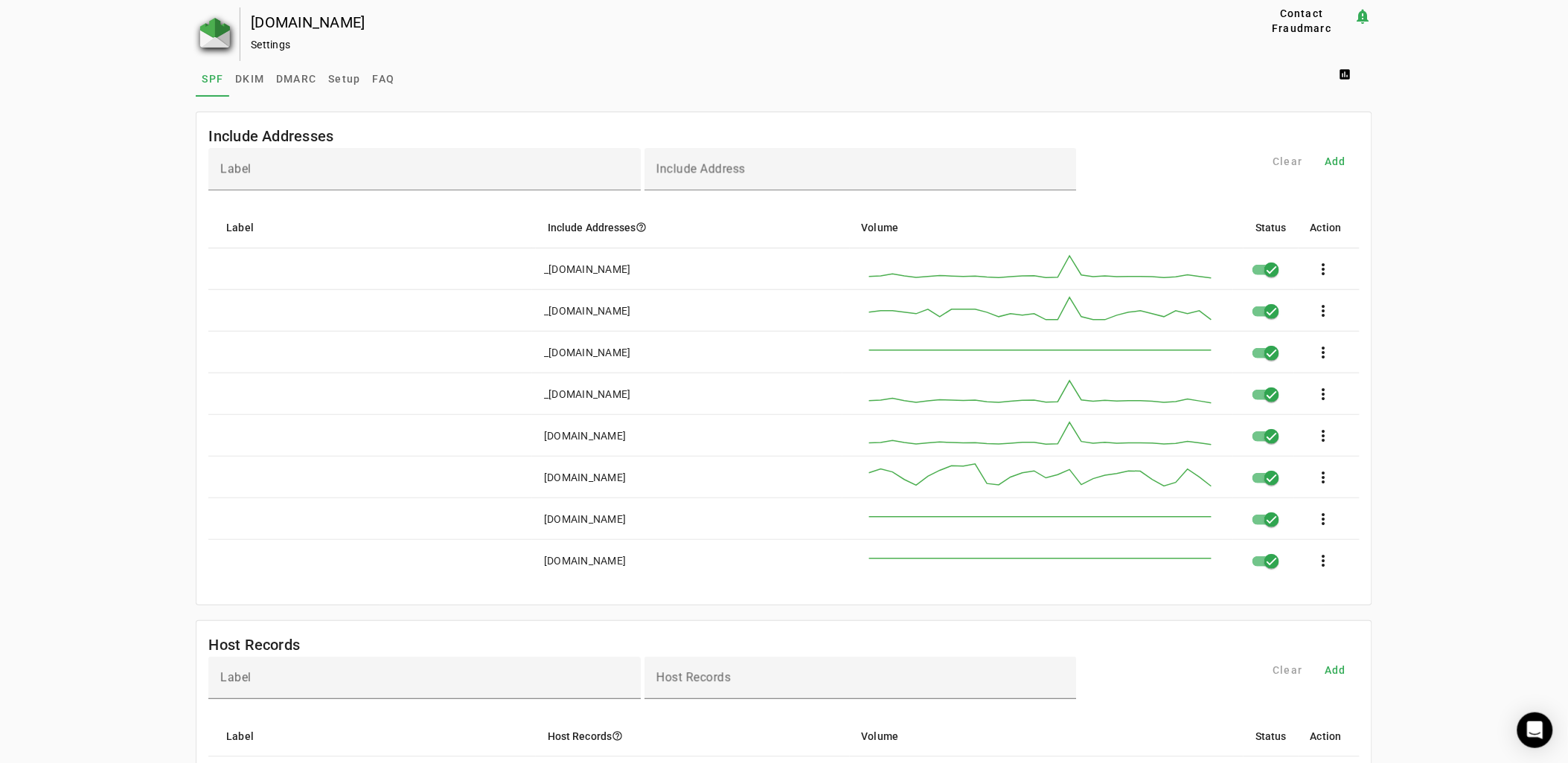
click at [209, 26] on img at bounding box center [214, 32] width 29 height 29
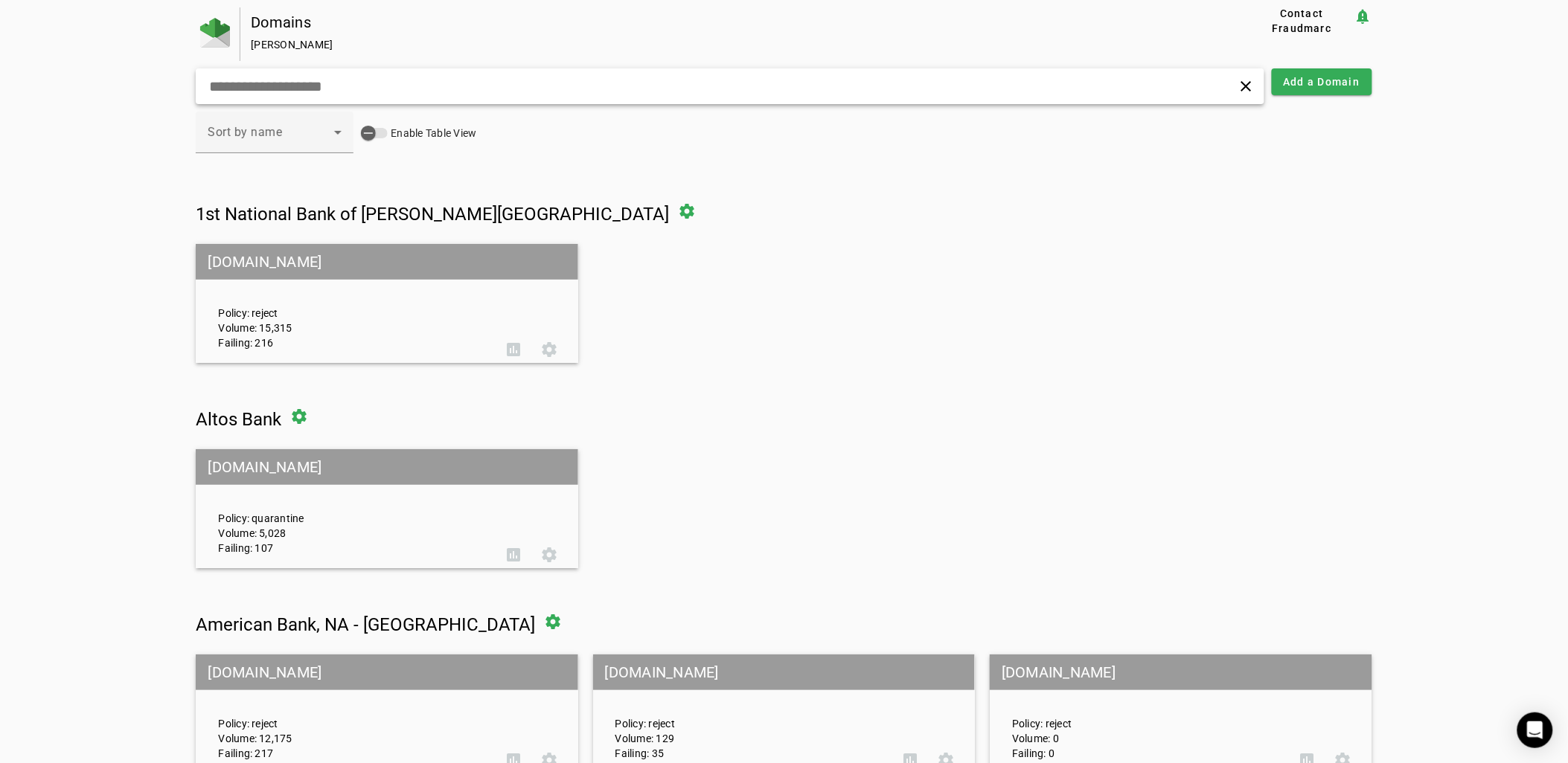
click at [406, 71] on div "clear" at bounding box center [730, 86] width 1068 height 36
click at [411, 77] on input "text" at bounding box center [501, 86] width 587 height 18
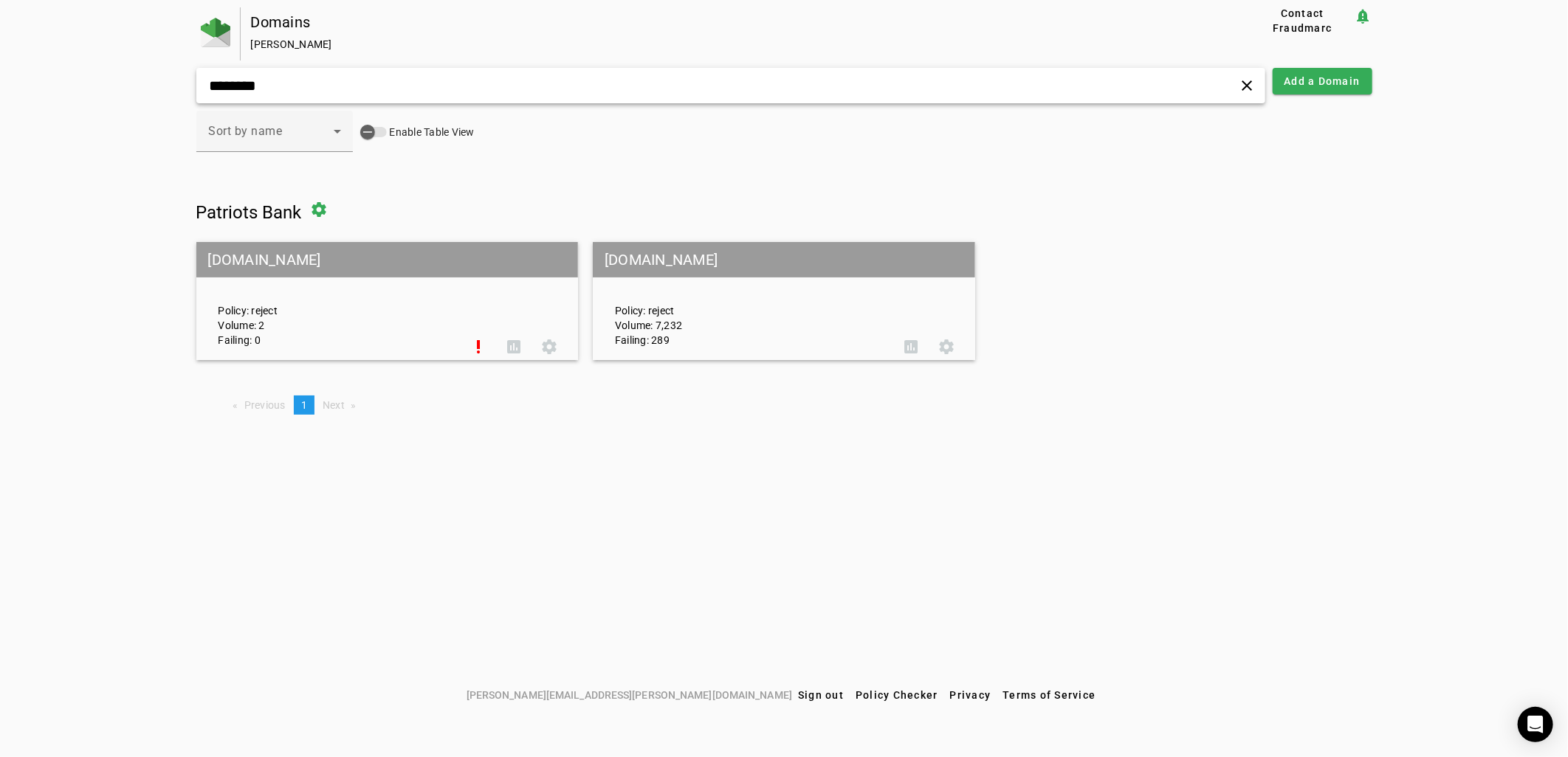
type input "********"
click at [326, 266] on mat-grid-tile-header "[DOMAIN_NAME]" at bounding box center [387, 260] width 382 height 36
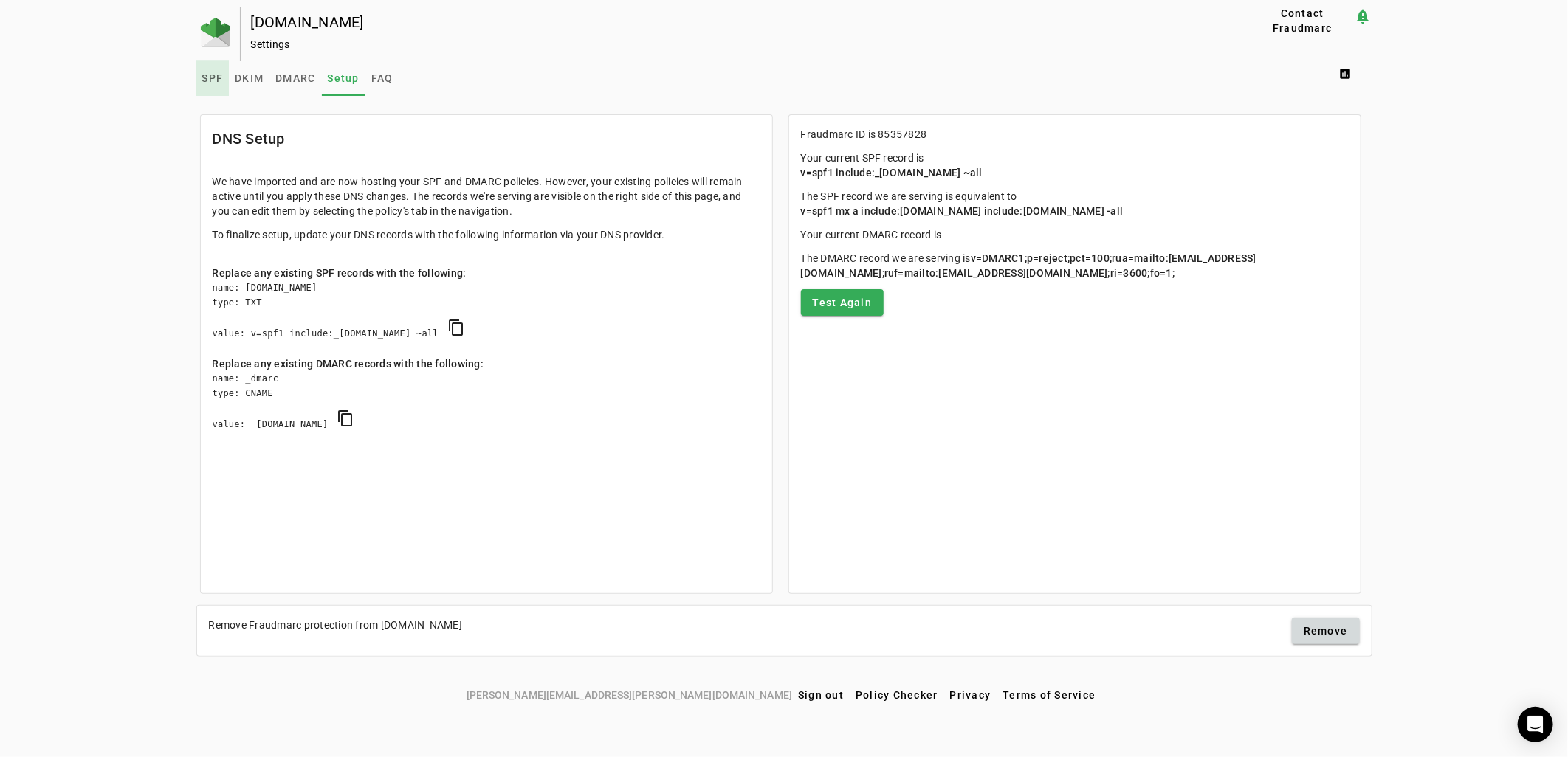
click at [203, 73] on span "SPF" at bounding box center [213, 78] width 22 height 10
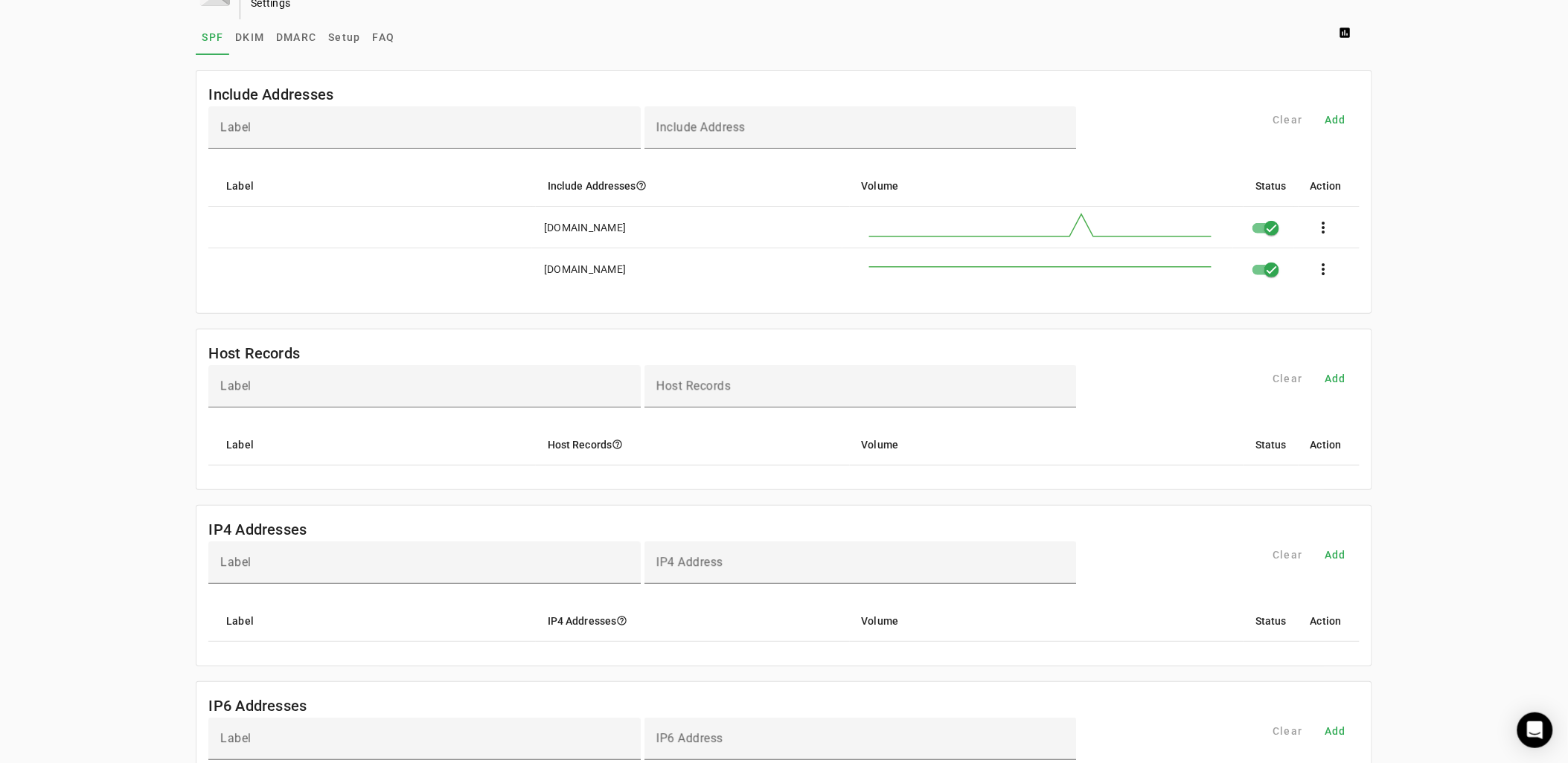
scroll to position [82, 0]
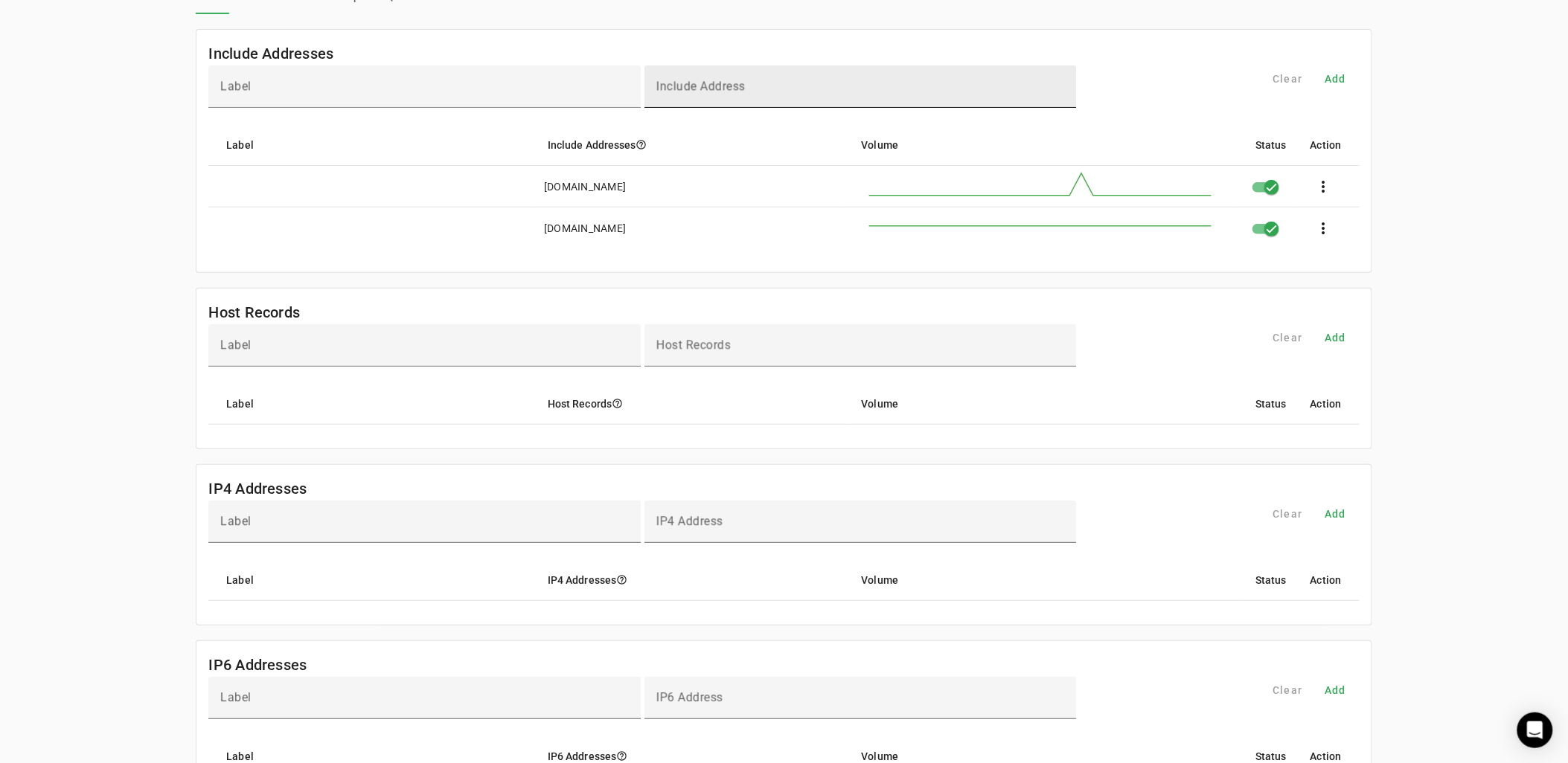
click at [684, 84] on mat-label "Include Address" at bounding box center [701, 86] width 89 height 14
click at [684, 84] on input "Include Address" at bounding box center [861, 92] width 409 height 18
type input "**********"
click at [1341, 91] on span at bounding box center [1336, 79] width 48 height 36
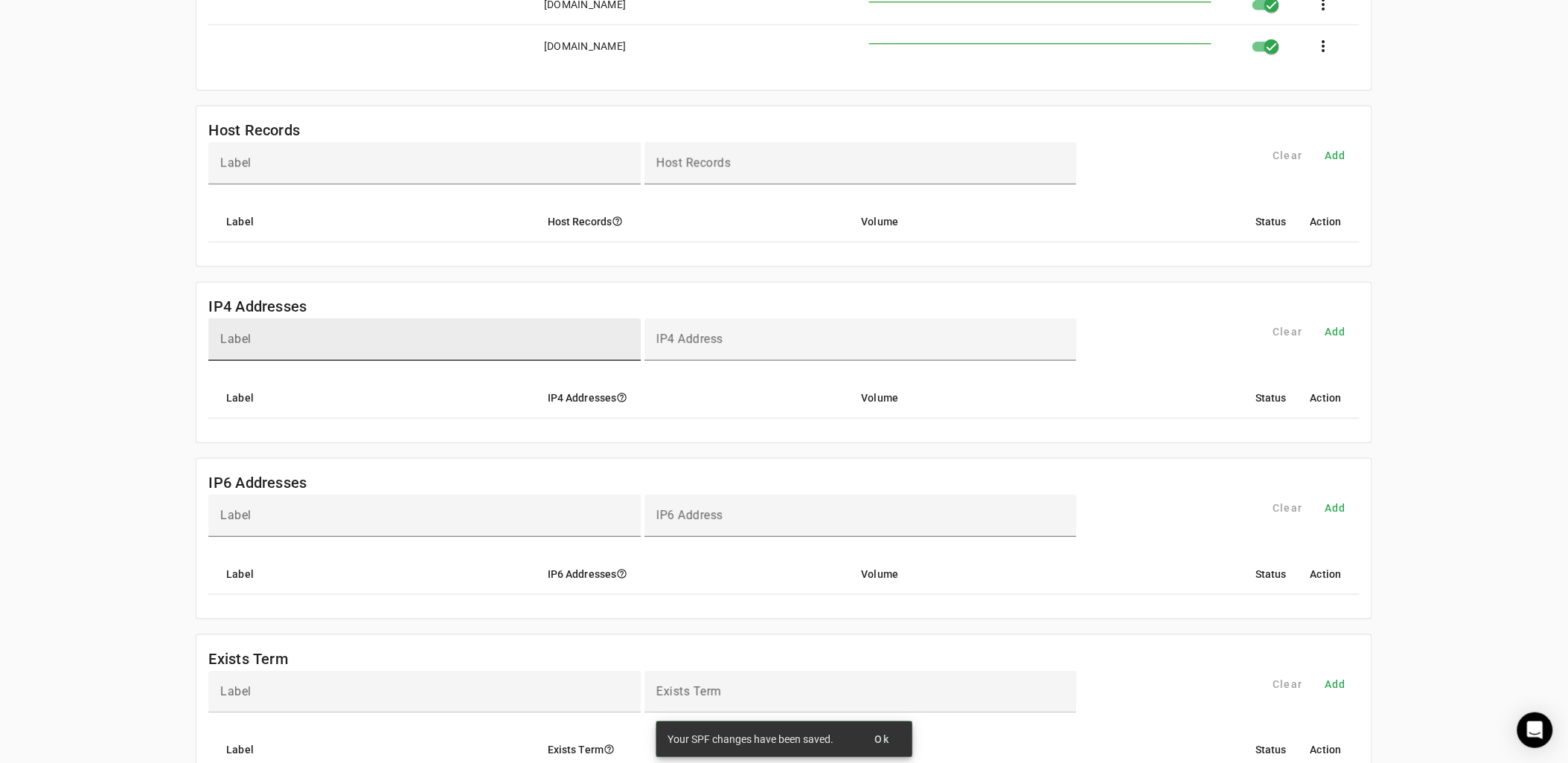
scroll to position [331, 0]
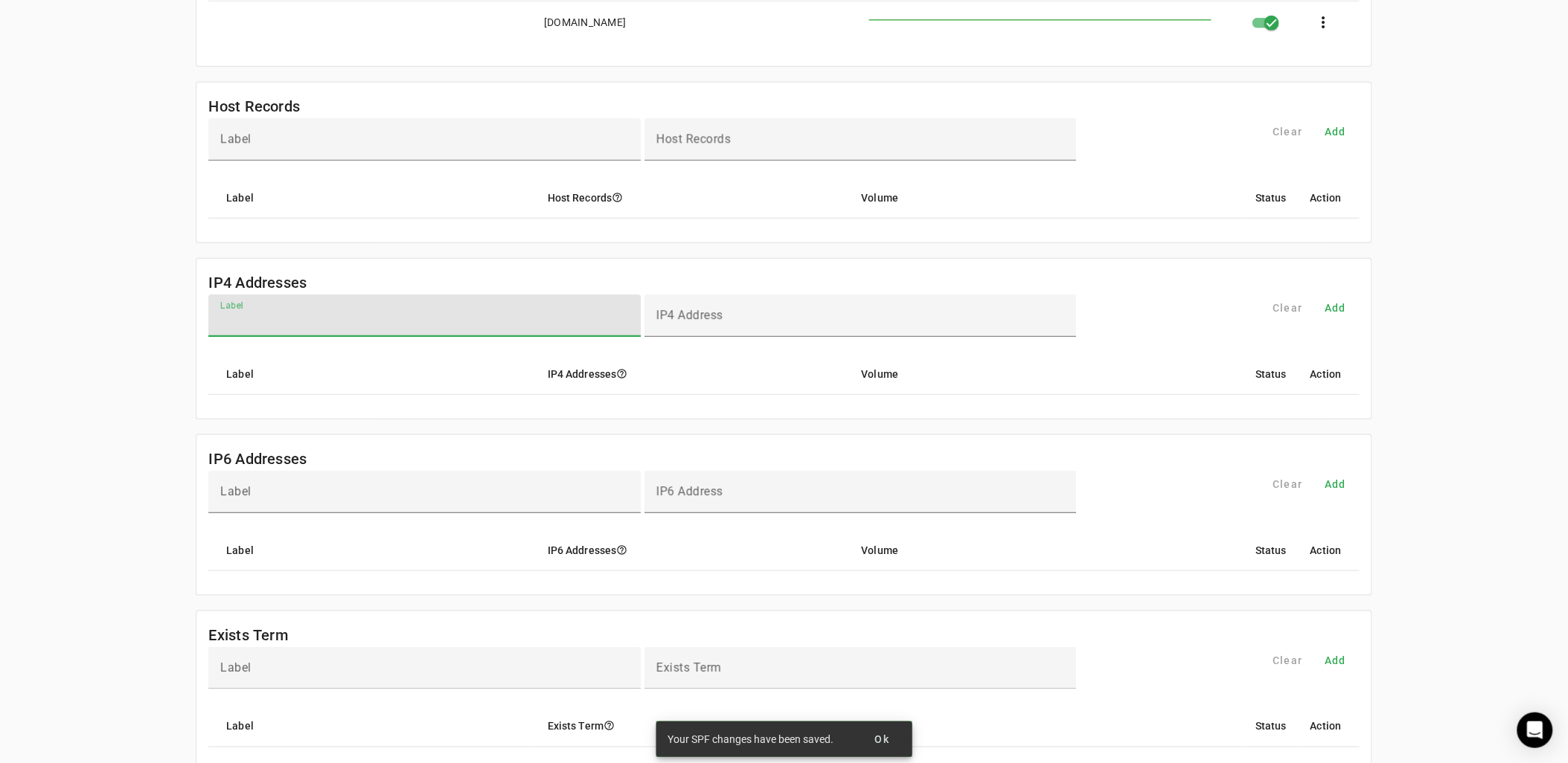
click at [425, 324] on input "Label" at bounding box center [424, 321] width 409 height 18
click at [941, 317] on input "IP4 Address" at bounding box center [861, 321] width 409 height 18
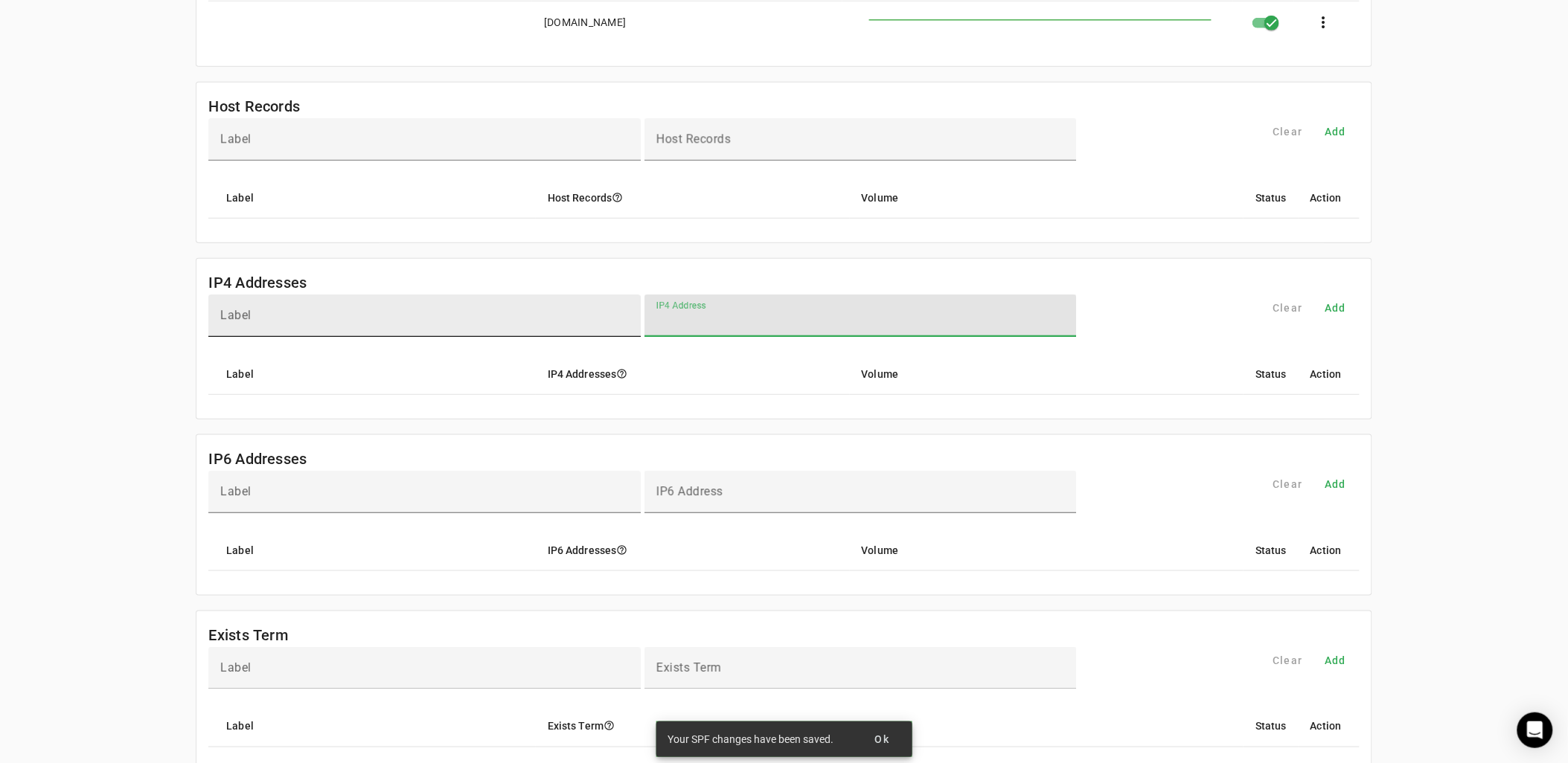
click at [482, 321] on input "Label" at bounding box center [424, 321] width 409 height 18
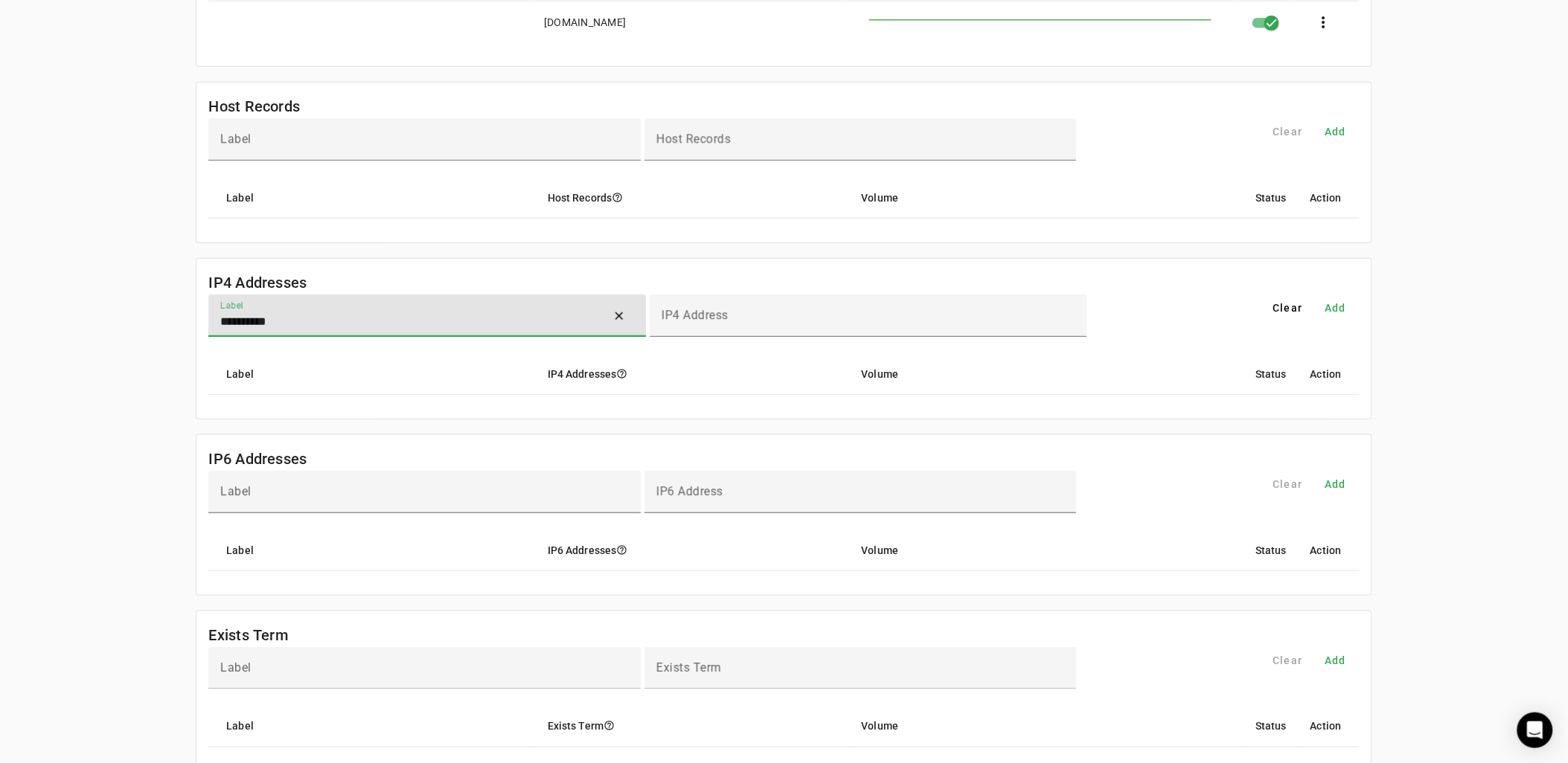
type input "**********"
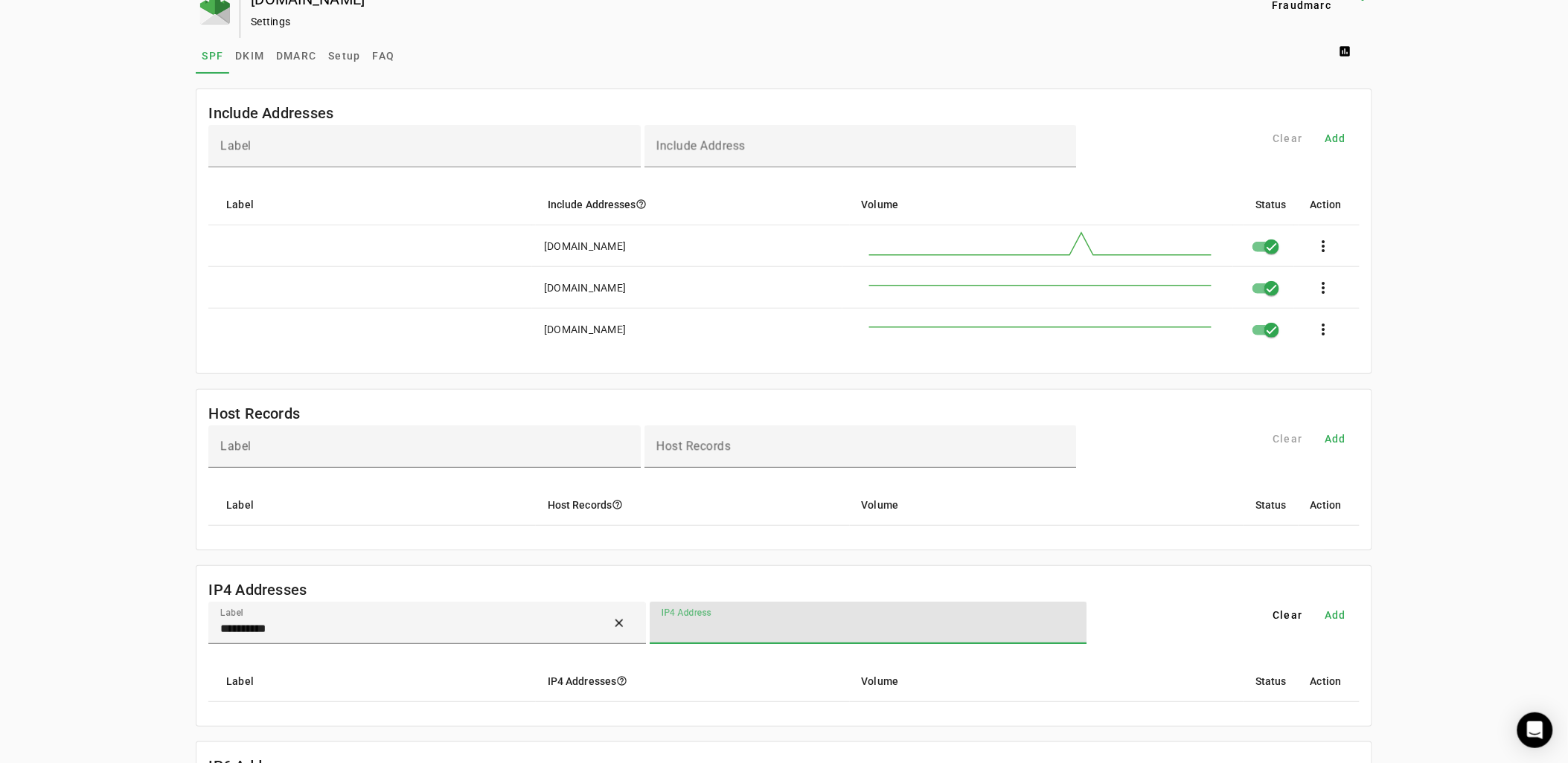
scroll to position [0, 0]
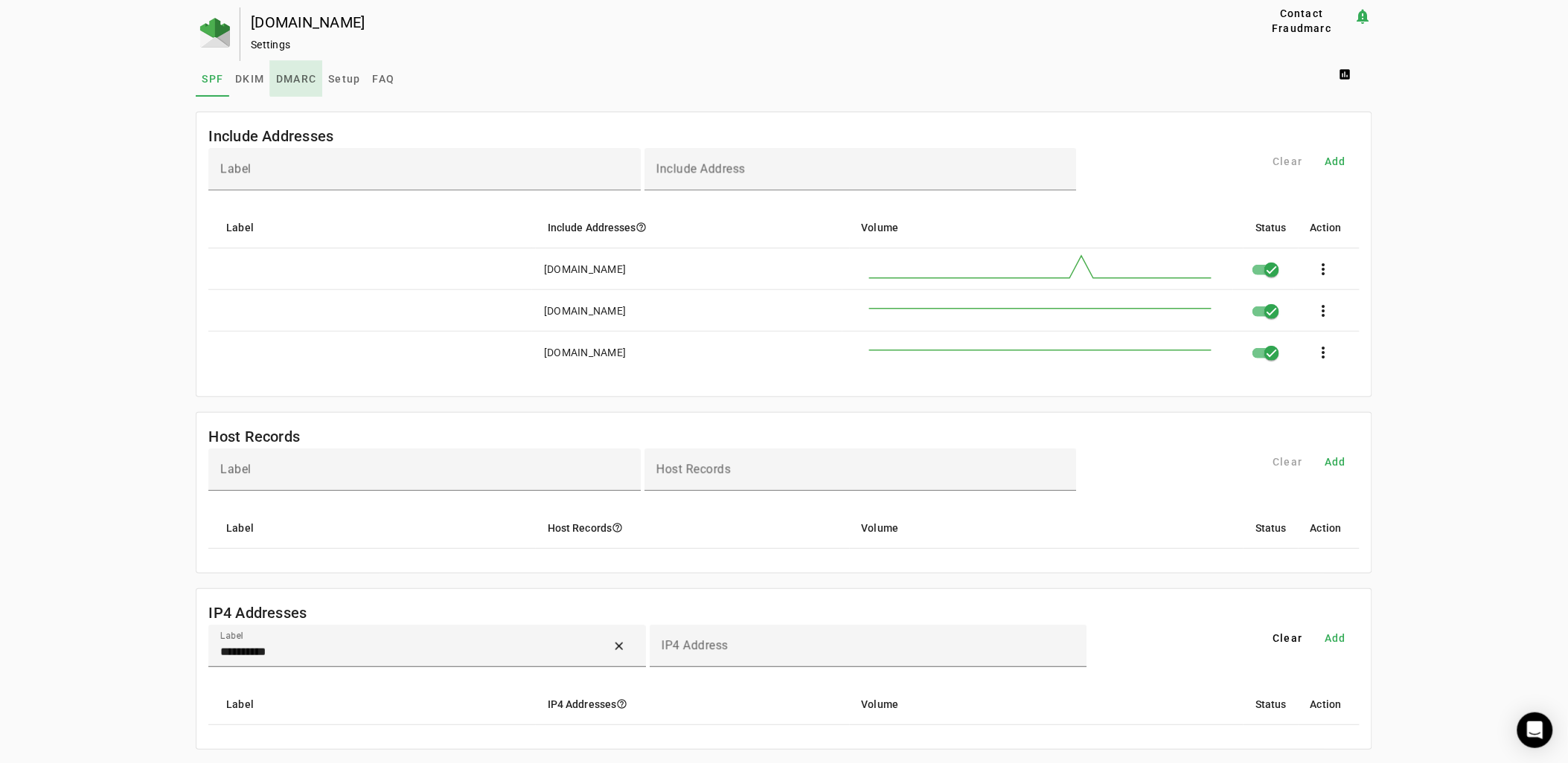
click at [293, 77] on span "DMARC" at bounding box center [296, 79] width 40 height 10
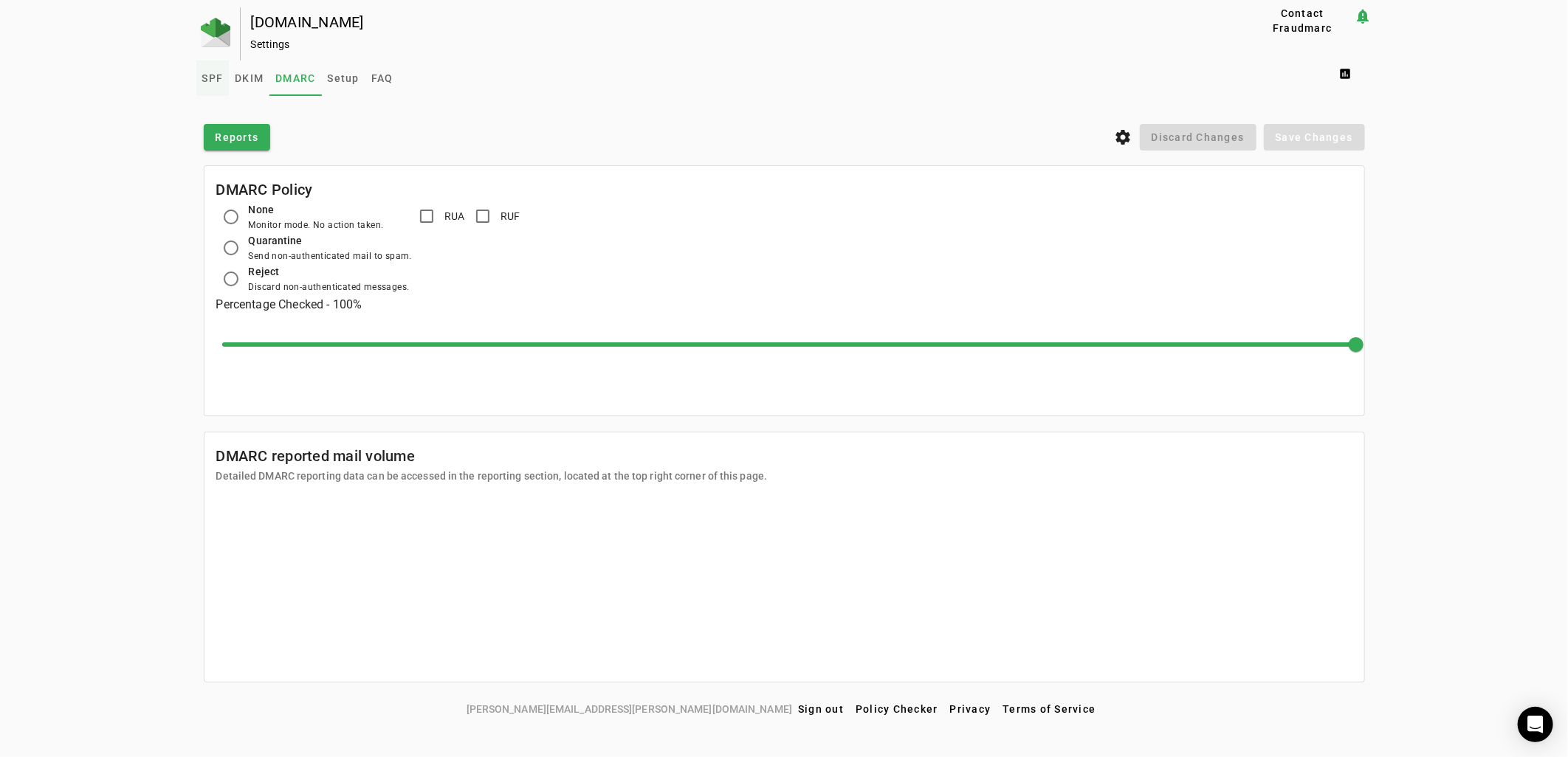
click at [205, 87] on span "SPF" at bounding box center [213, 78] width 22 height 36
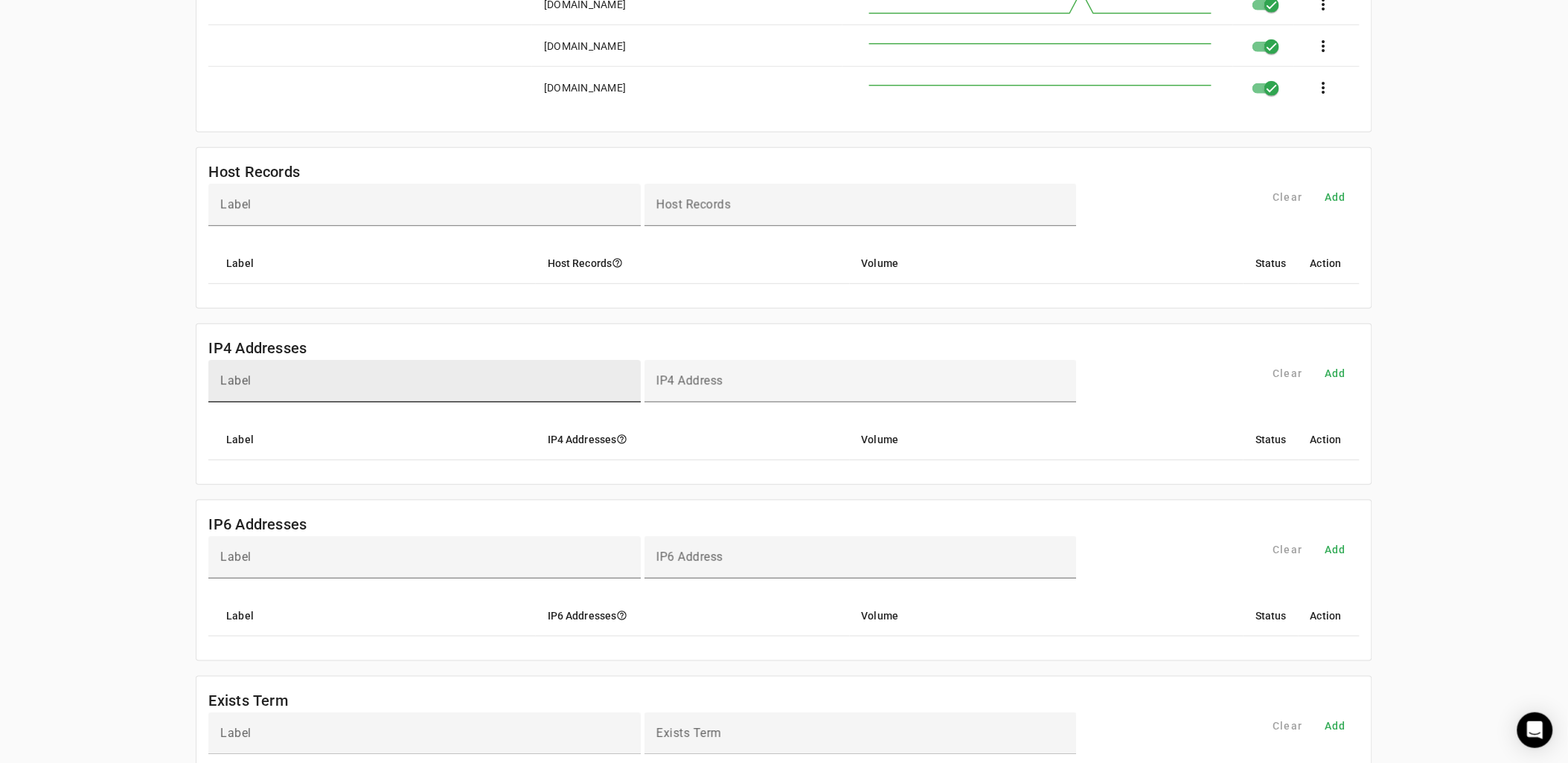
scroll to position [281, 0]
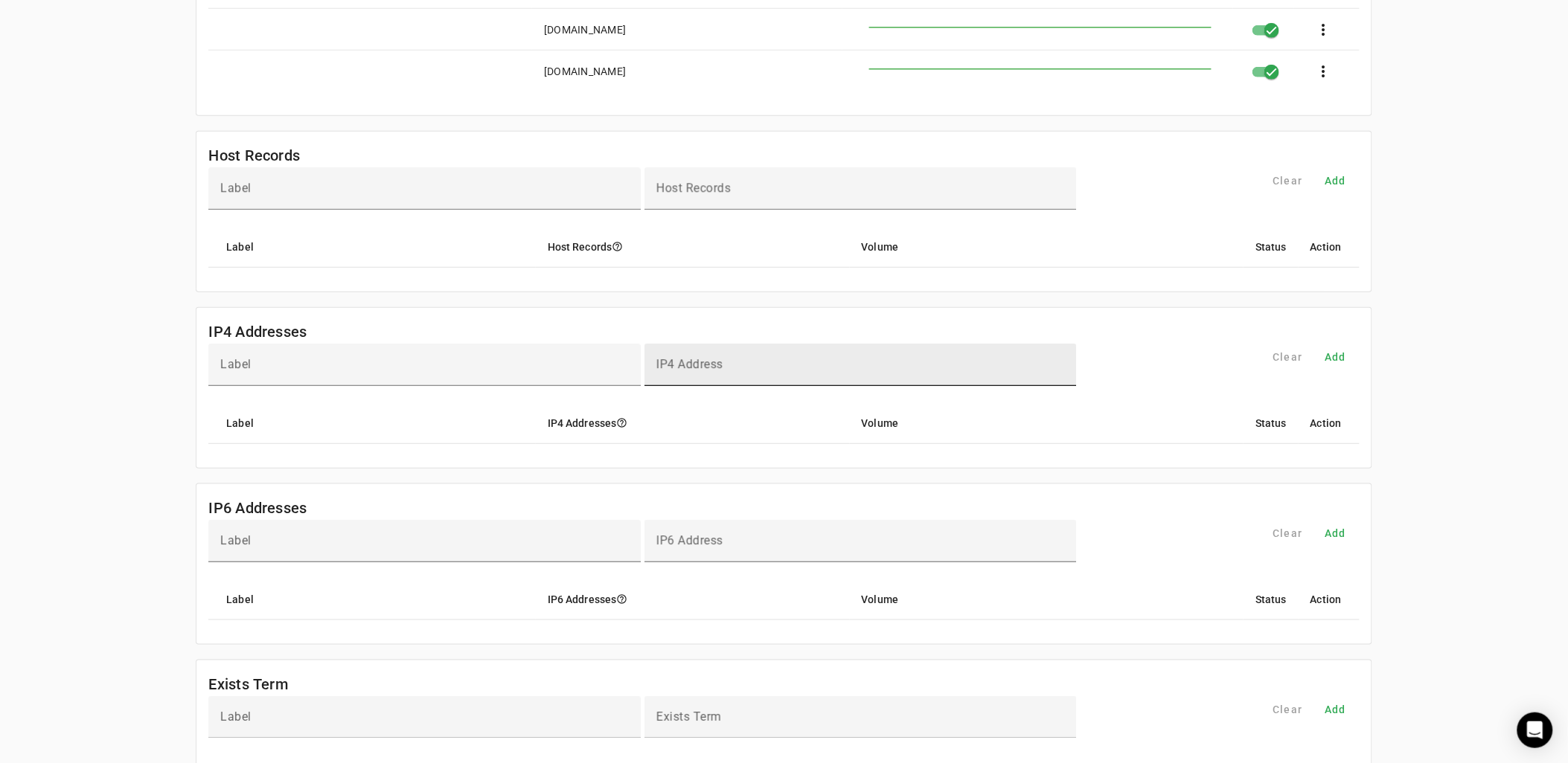
click at [736, 359] on div "IP4 Address" at bounding box center [861, 364] width 409 height 43
click at [794, 381] on div "IP4 Address" at bounding box center [861, 364] width 409 height 43
paste input "**********"
type input "**********"
click at [1160, 362] on div "Clear Add" at bounding box center [1225, 373] width 269 height 59
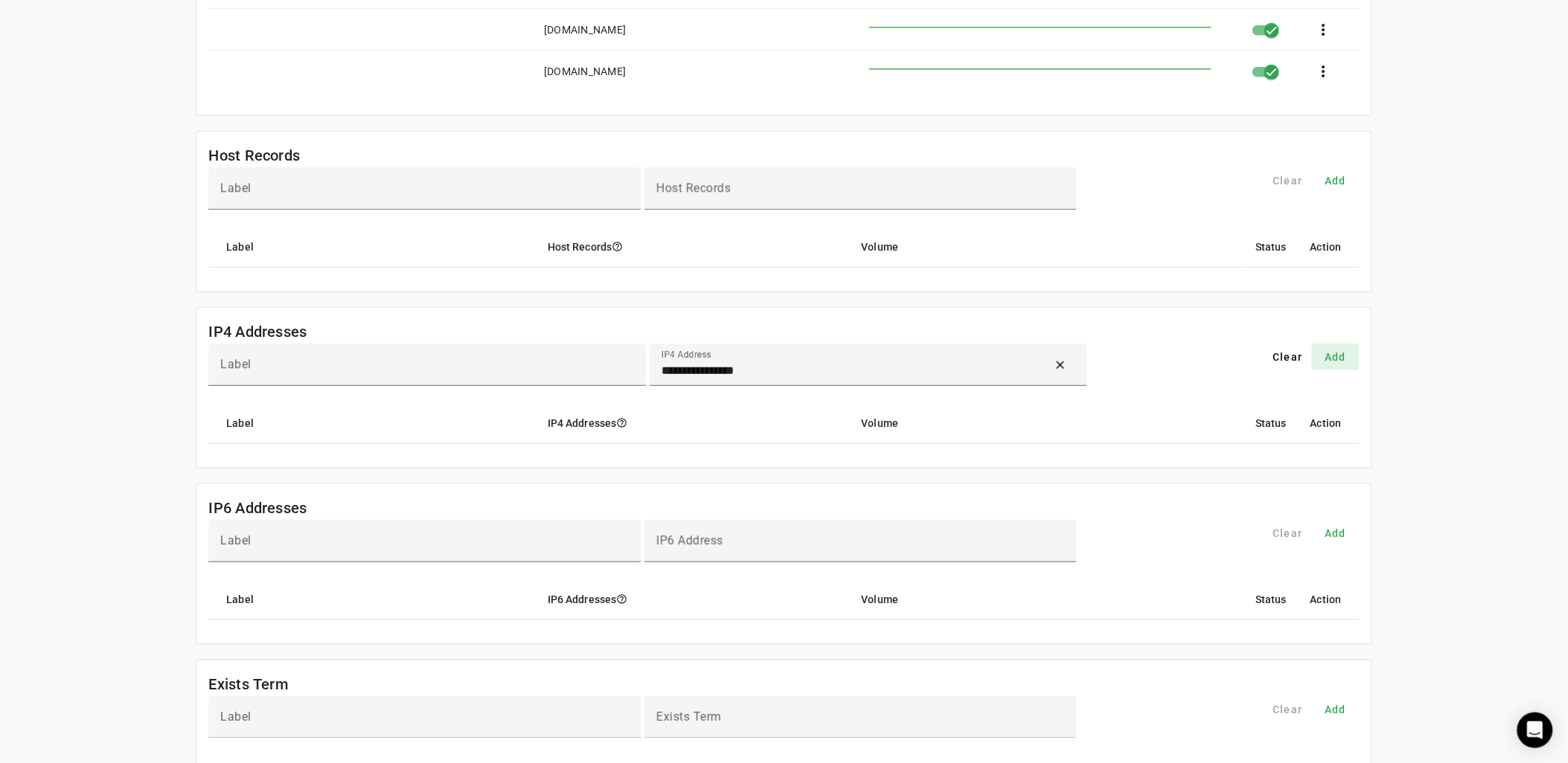
click at [1343, 357] on span "Add" at bounding box center [1336, 358] width 22 height 15
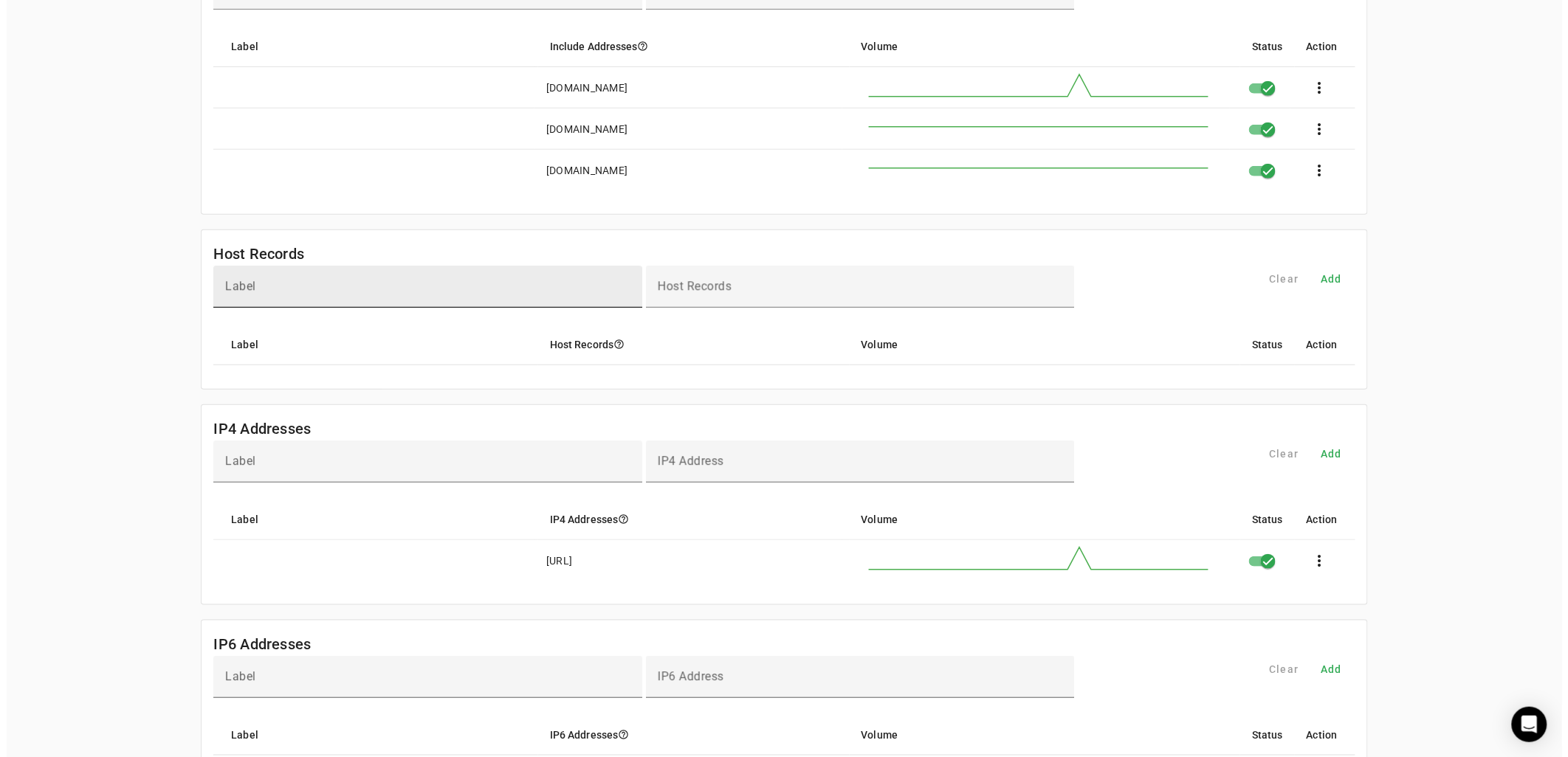
scroll to position [0, 0]
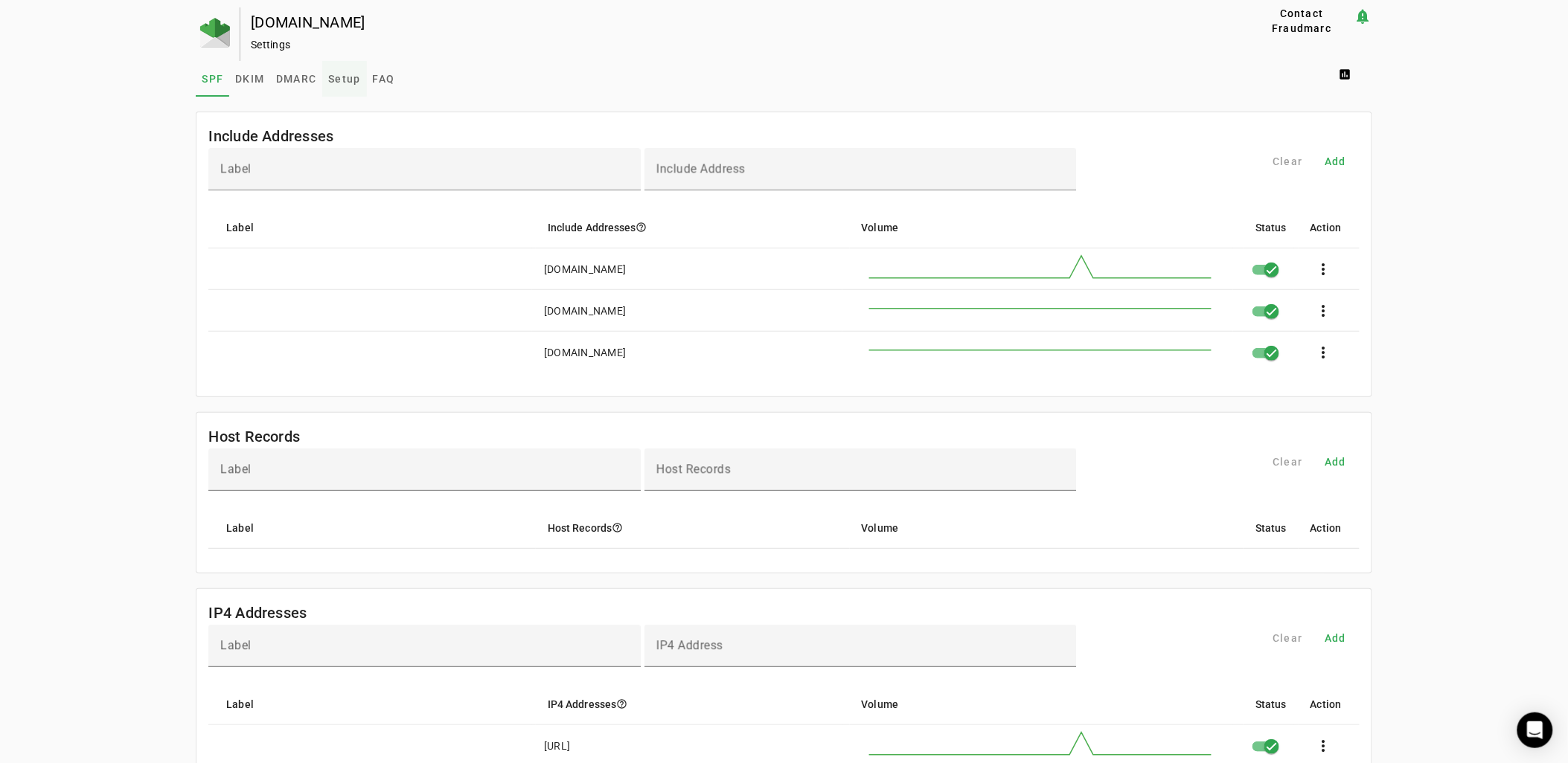
click at [343, 86] on span "Setup" at bounding box center [344, 79] width 32 height 36
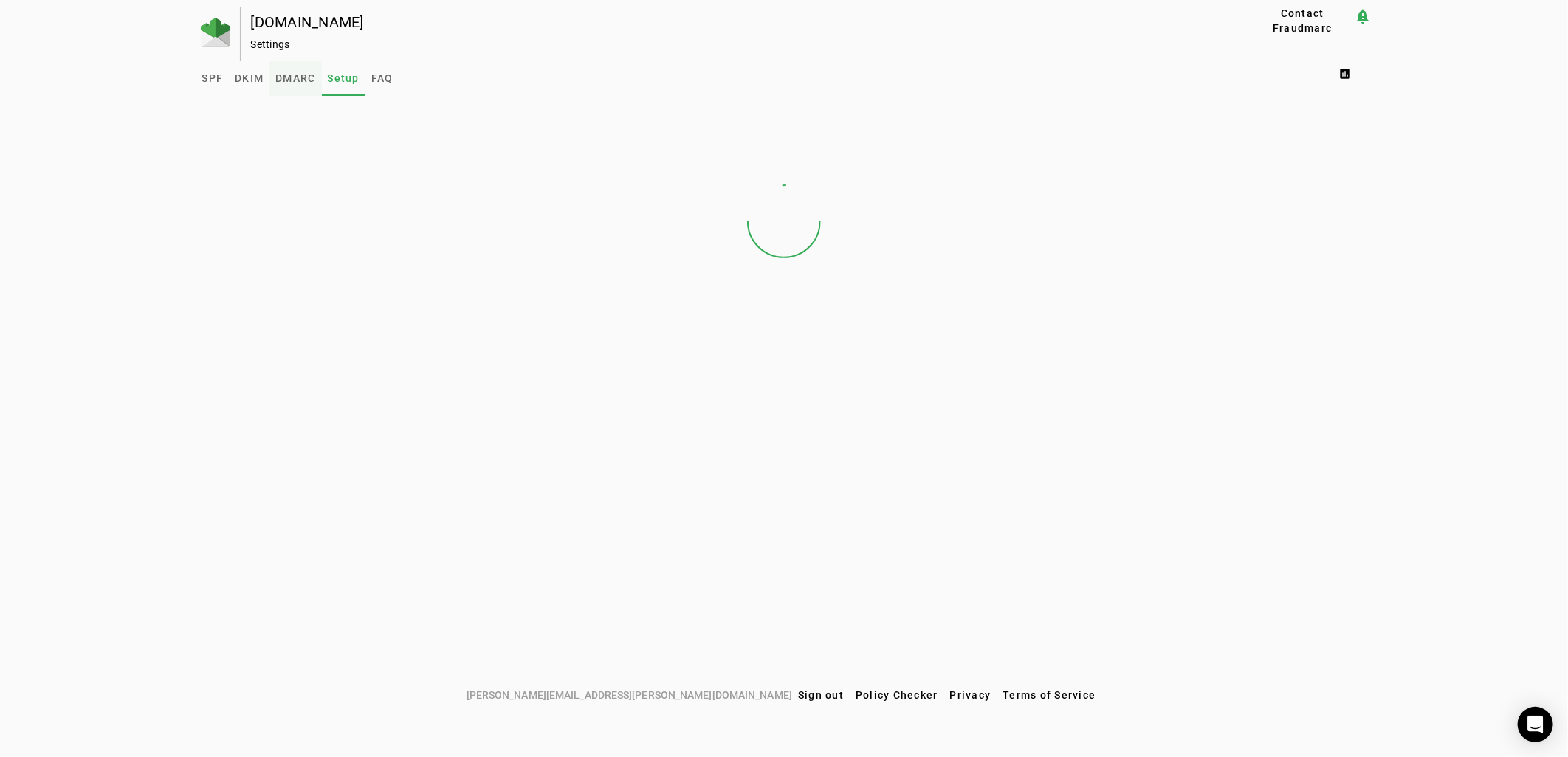
click at [277, 85] on span "DMARC" at bounding box center [296, 78] width 40 height 36
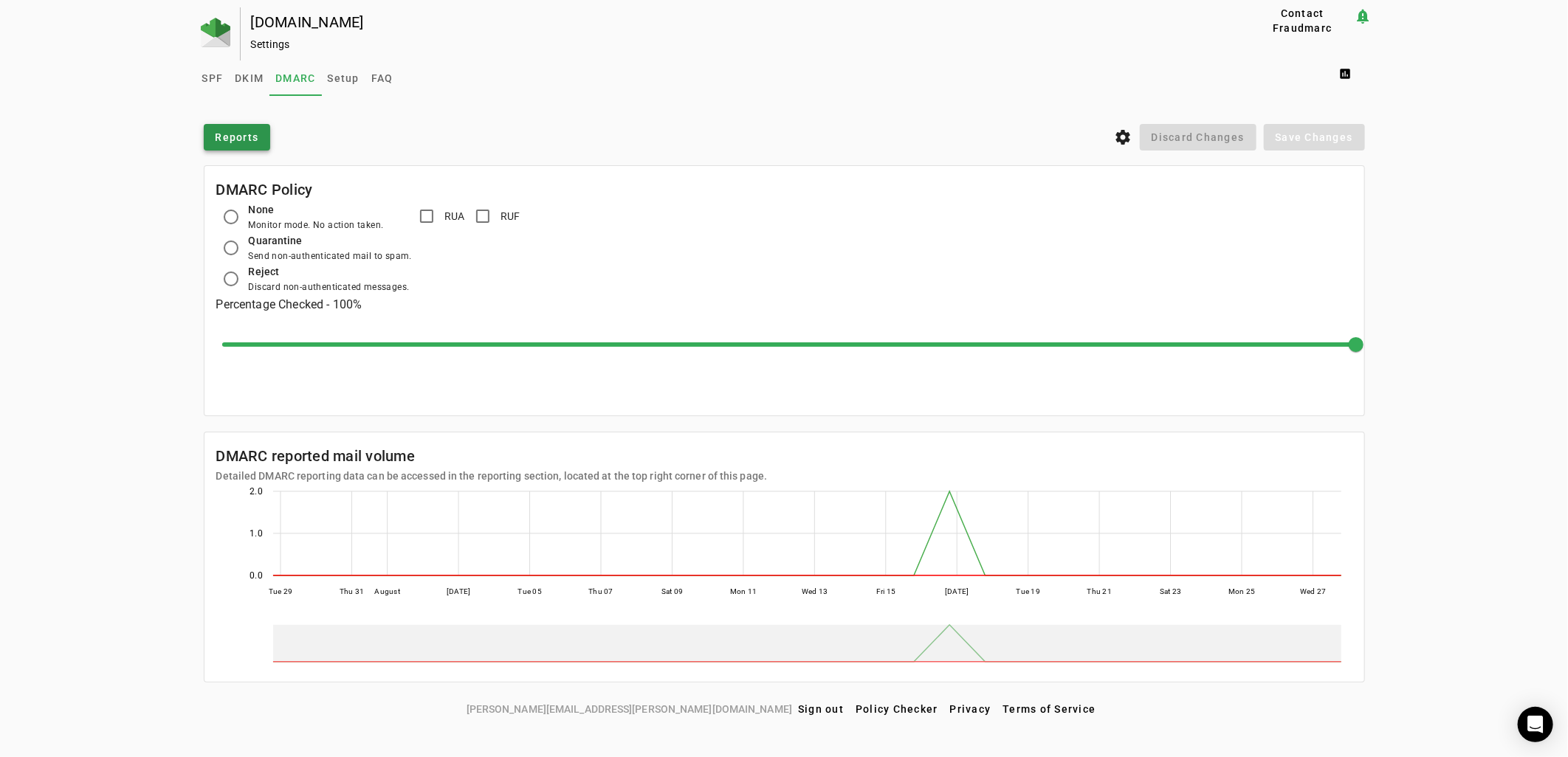
click at [243, 137] on span "Reports" at bounding box center [237, 137] width 43 height 15
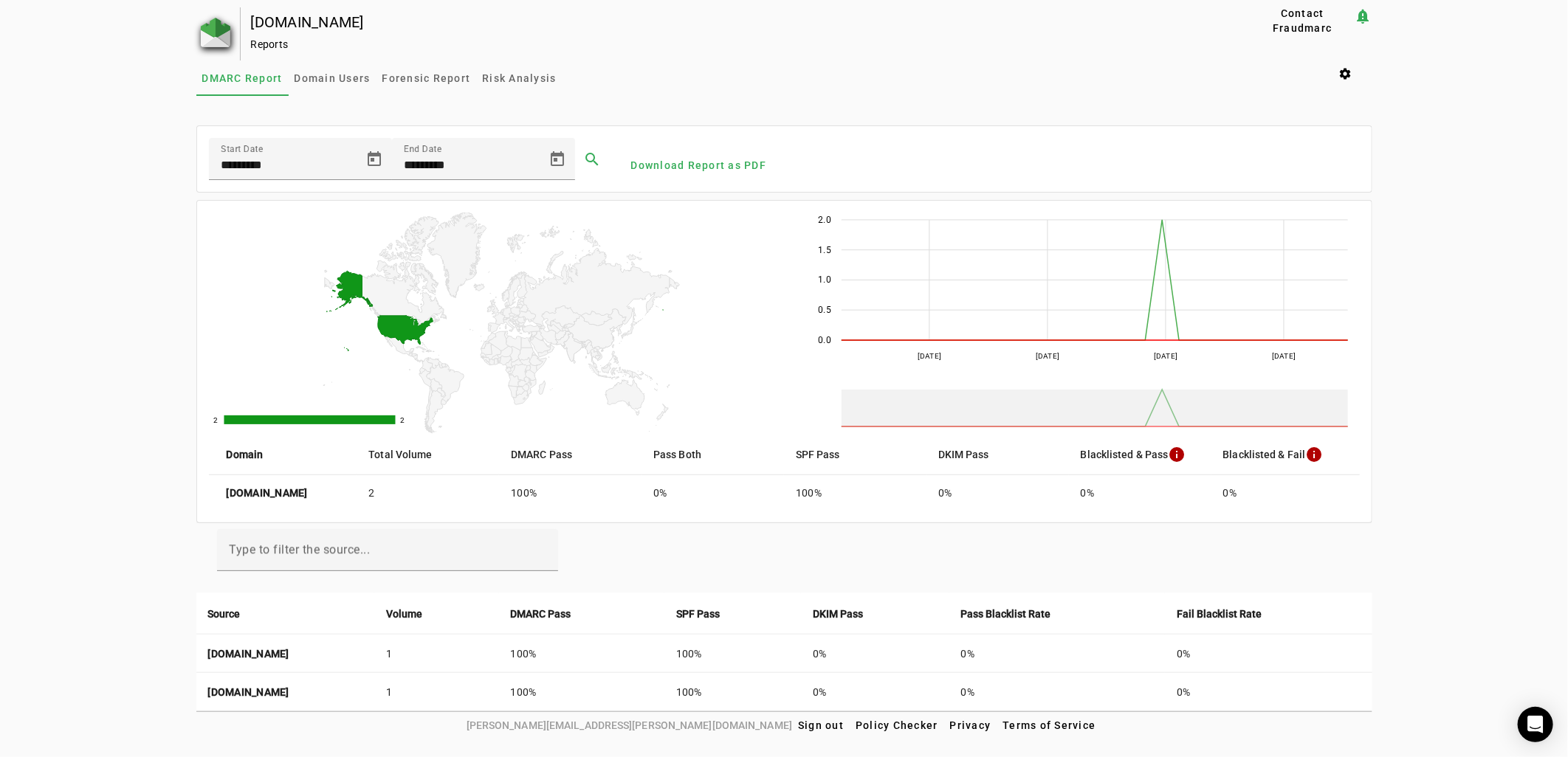
click at [220, 32] on img at bounding box center [215, 32] width 29 height 29
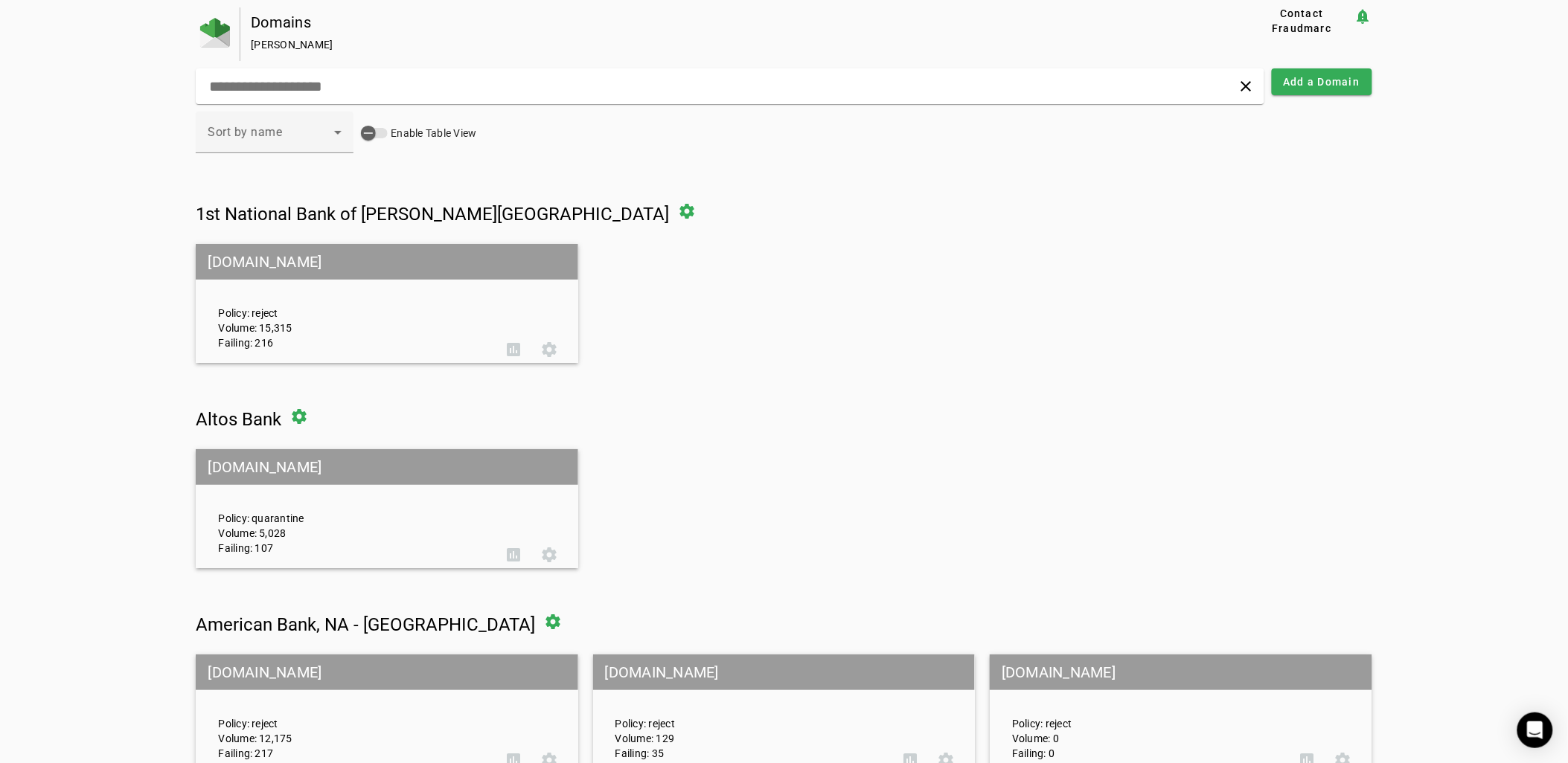
click at [370, 78] on input "text" at bounding box center [501, 86] width 587 height 18
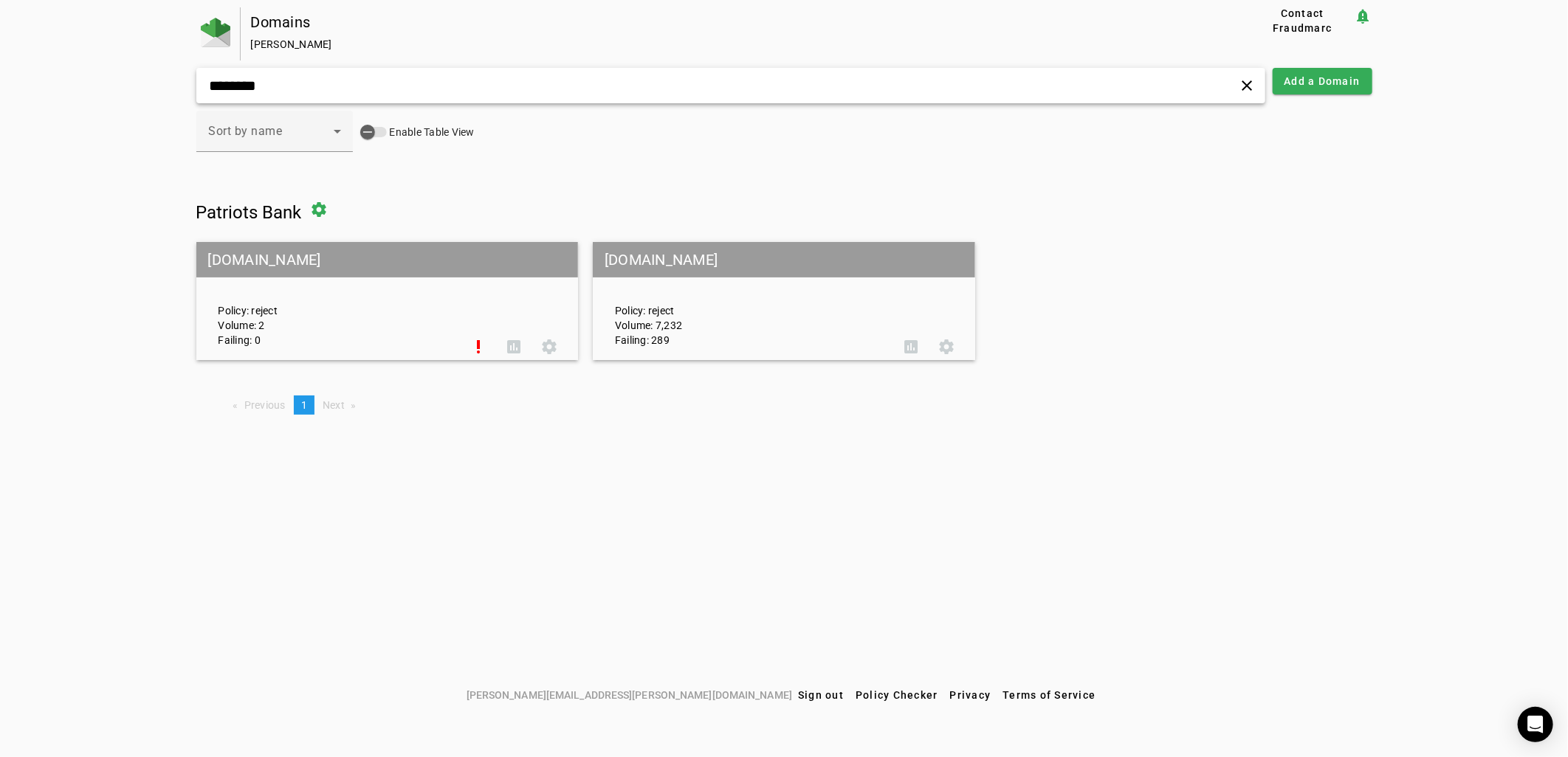
type input "********"
click at [728, 260] on mat-grid-tile-header "[DOMAIN_NAME]" at bounding box center [784, 260] width 382 height 36
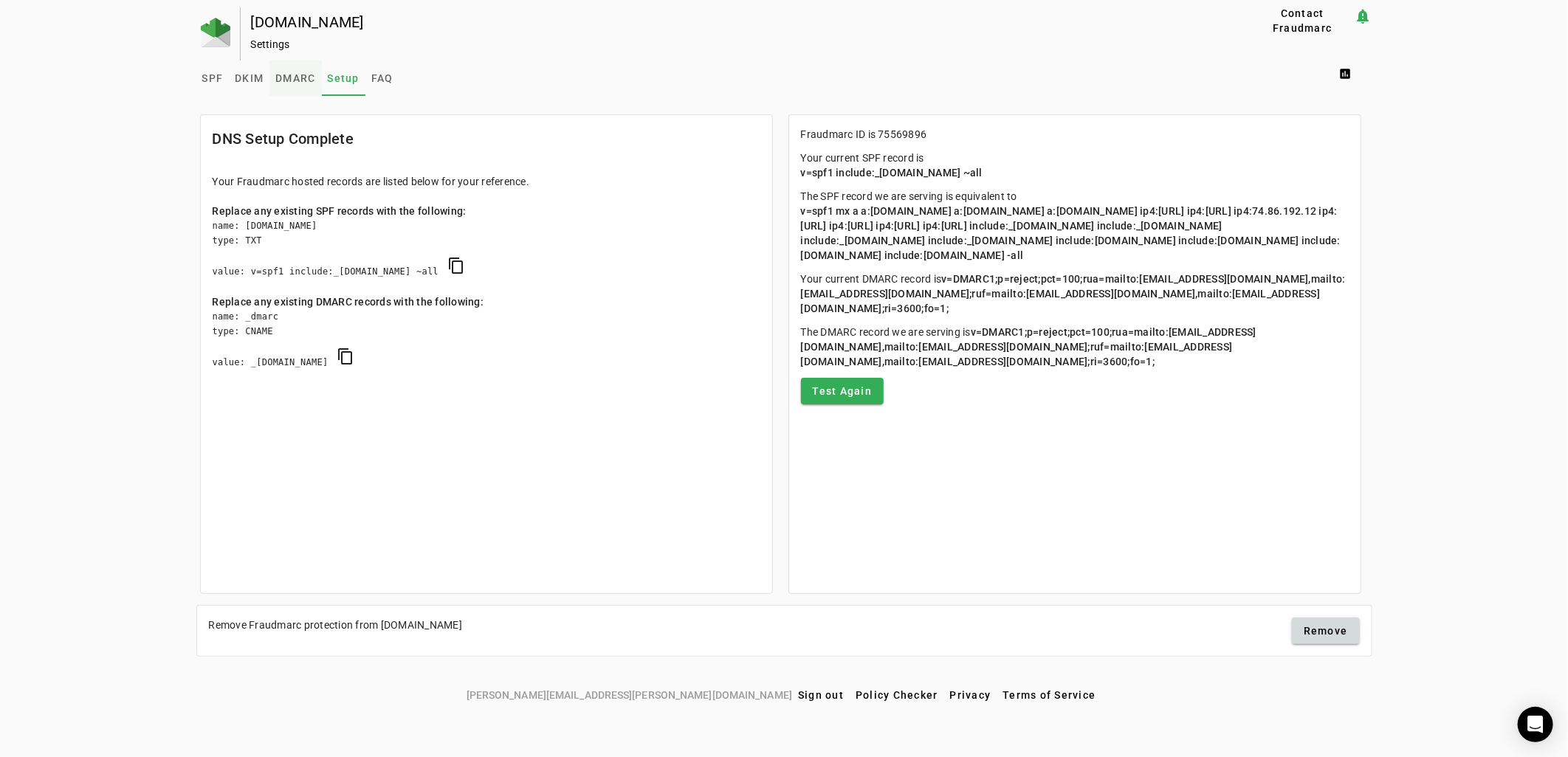
click at [305, 77] on span "DMARC" at bounding box center [296, 78] width 40 height 10
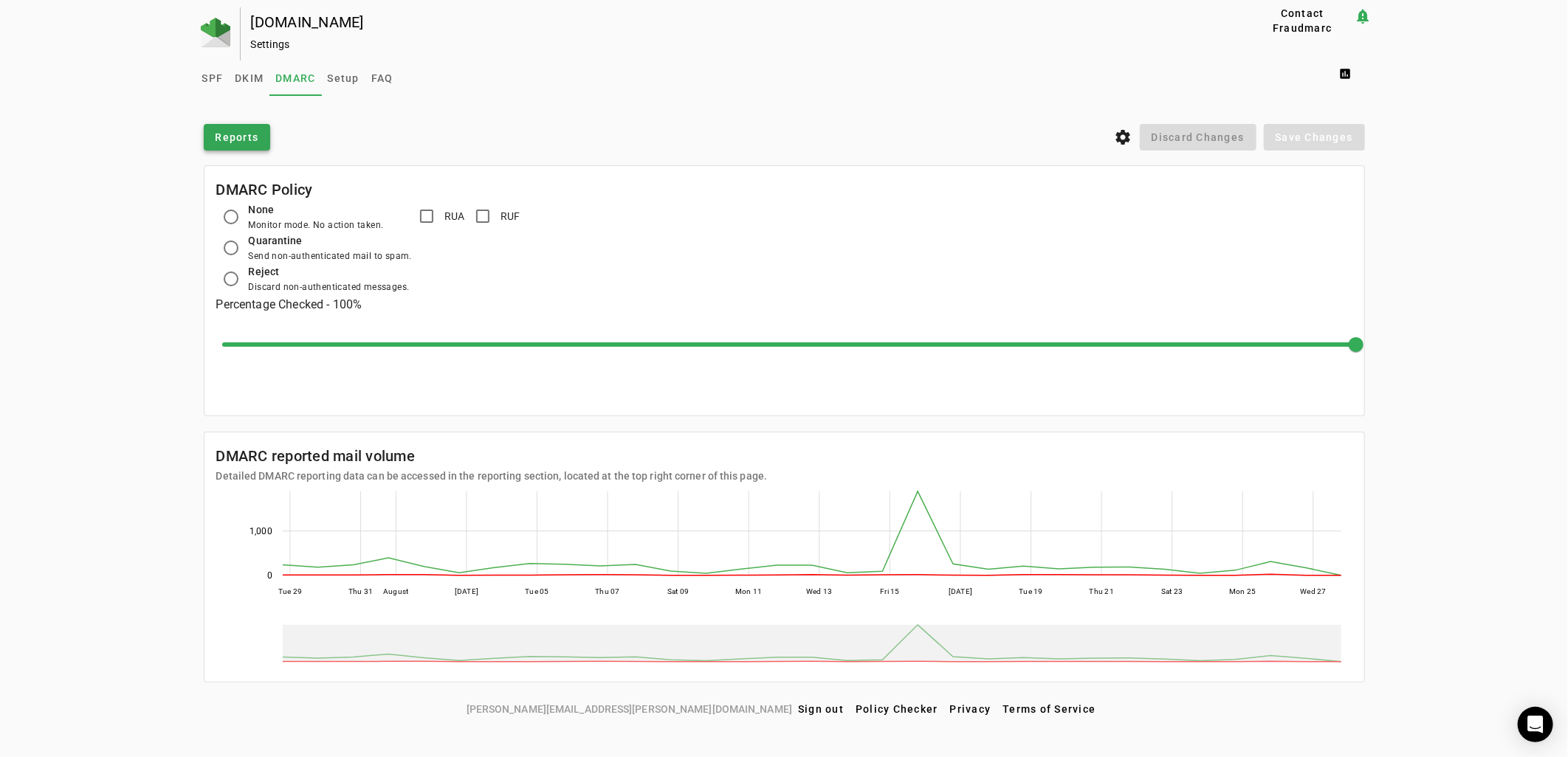
click at [237, 141] on span "Reports" at bounding box center [237, 137] width 43 height 15
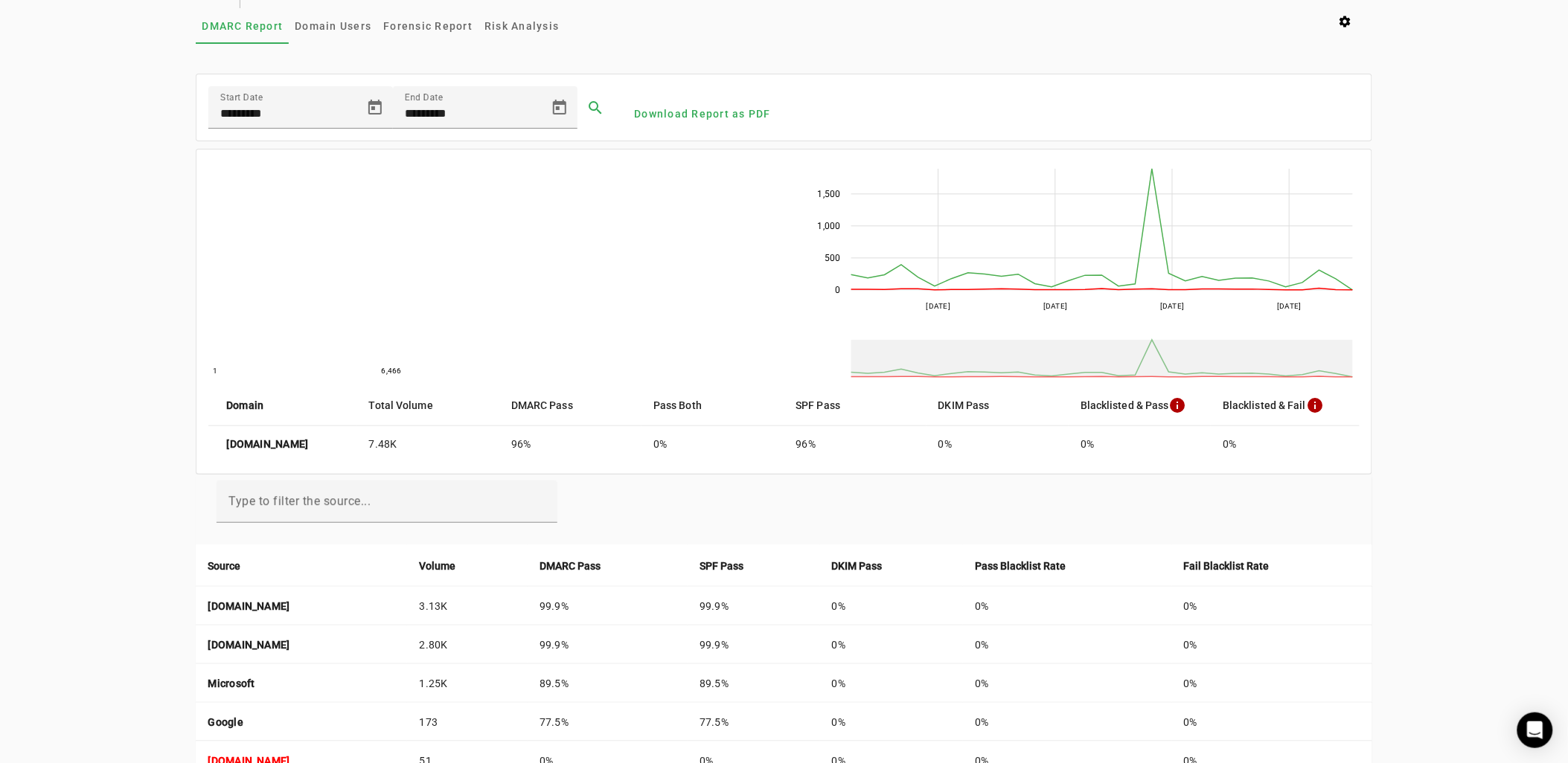
scroll to position [82, 0]
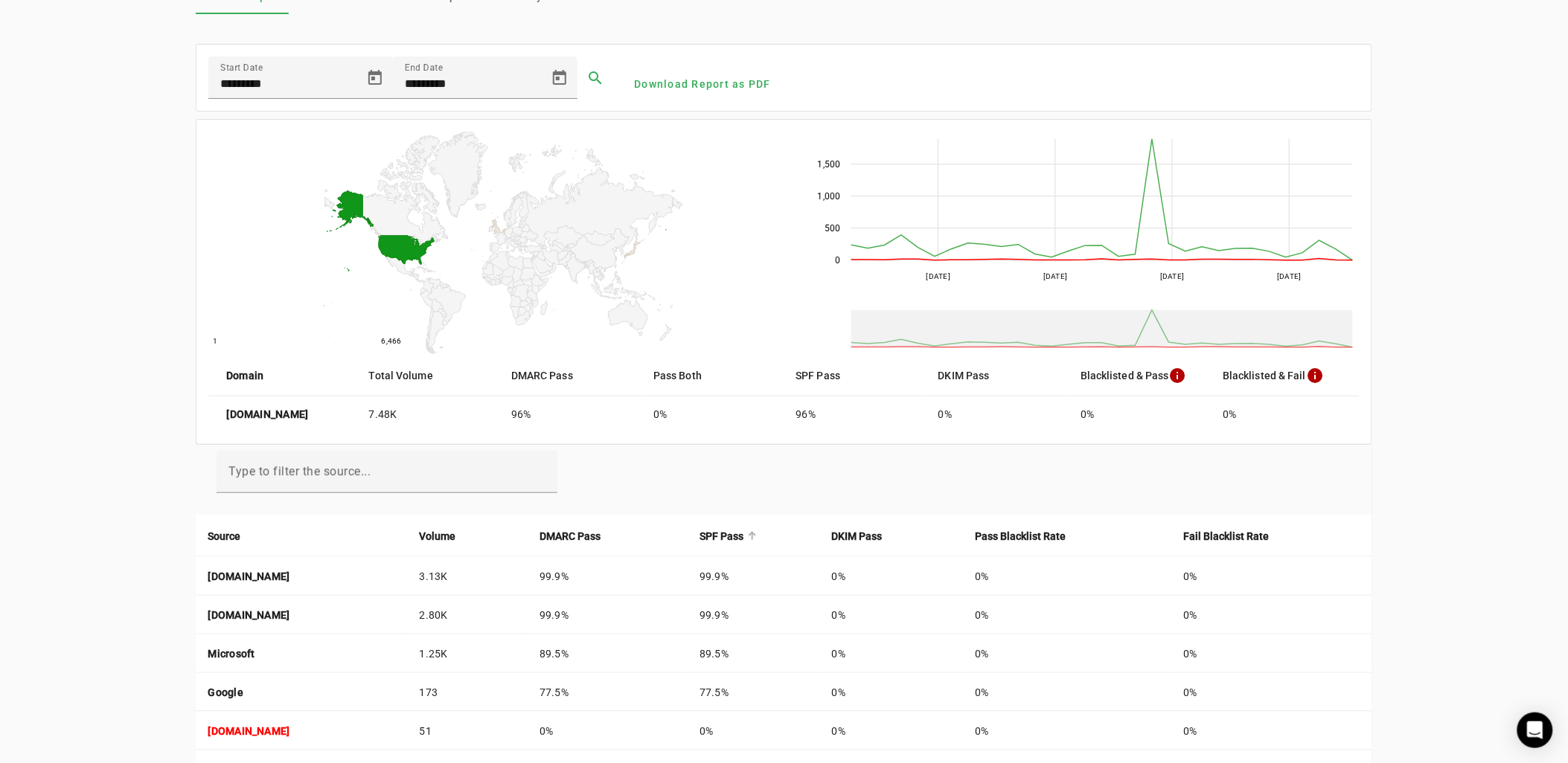
click at [743, 533] on strong "SPF Pass" at bounding box center [721, 536] width 44 height 16
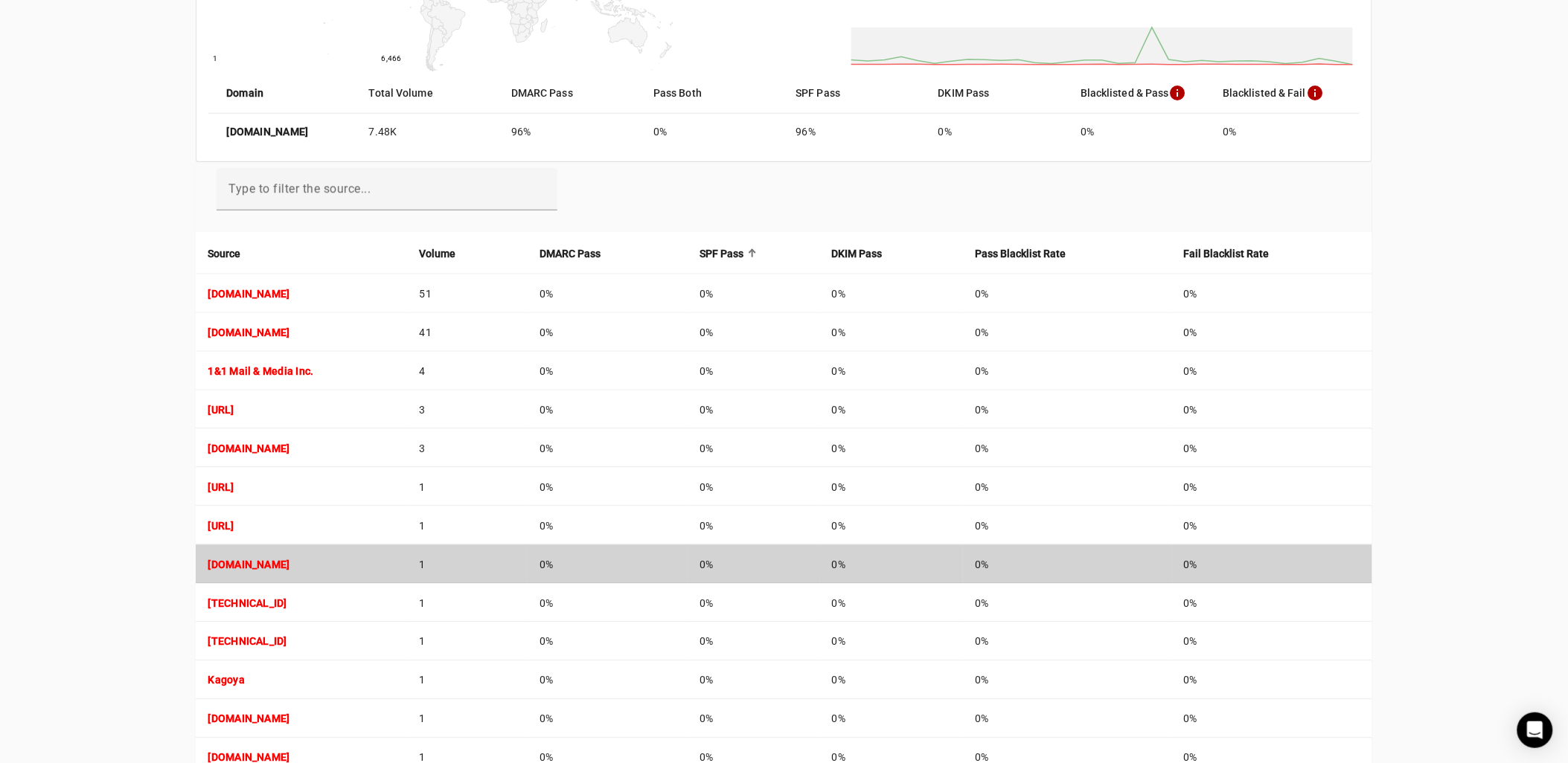
scroll to position [413, 0]
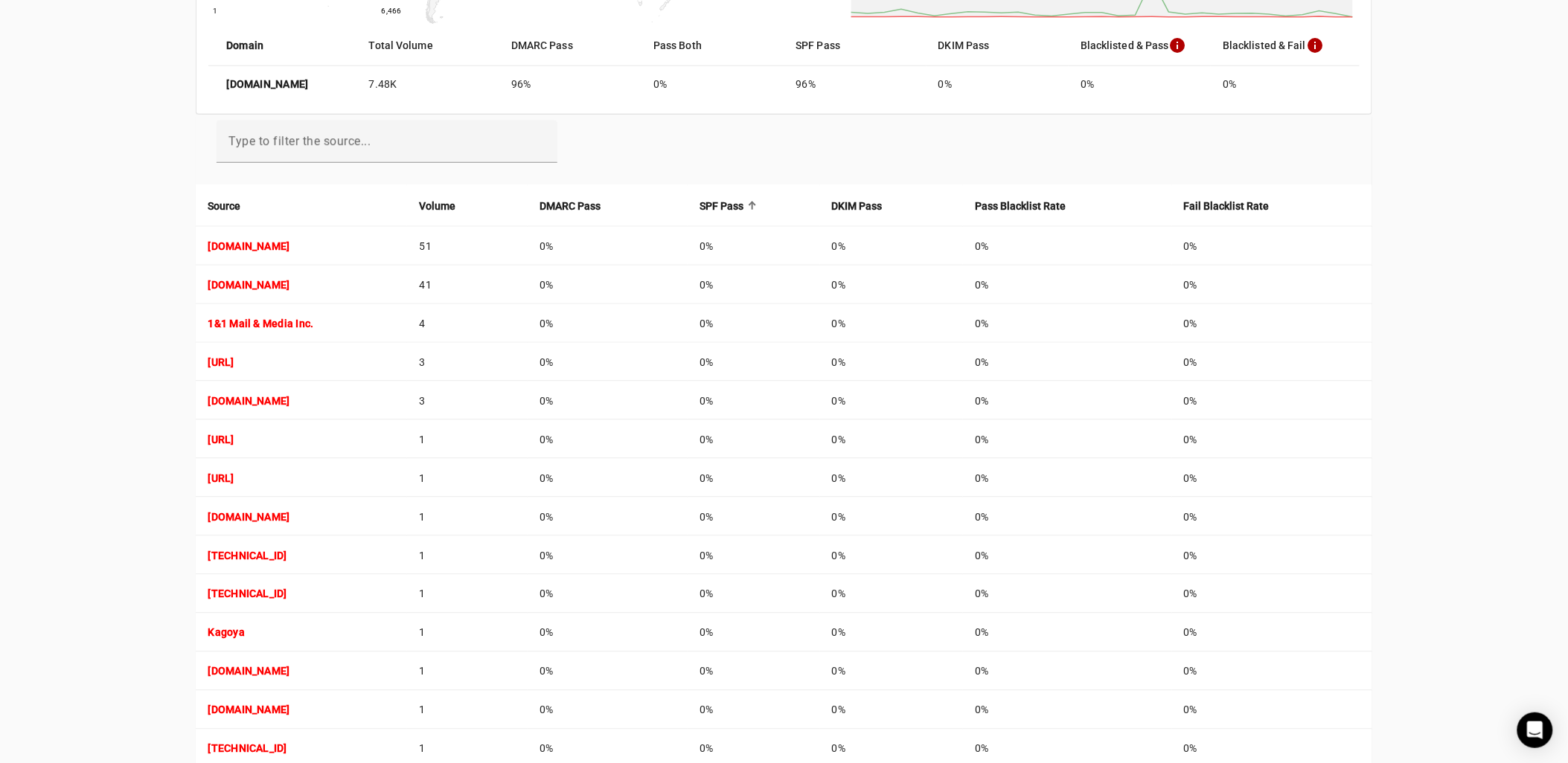
click at [743, 203] on strong "SPF Pass" at bounding box center [721, 206] width 44 height 16
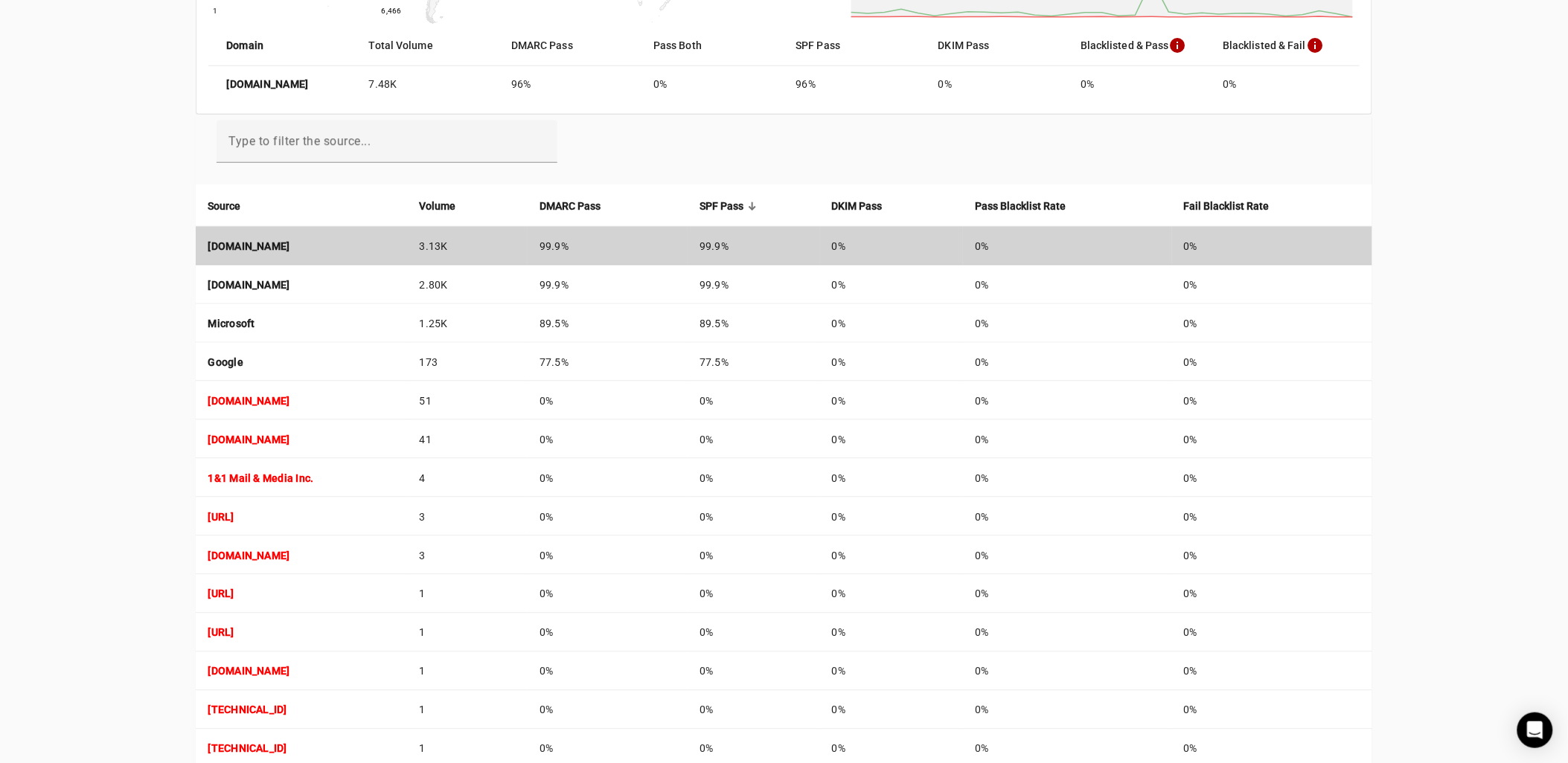
click at [271, 235] on td "[DOMAIN_NAME]" at bounding box center [302, 246] width 212 height 39
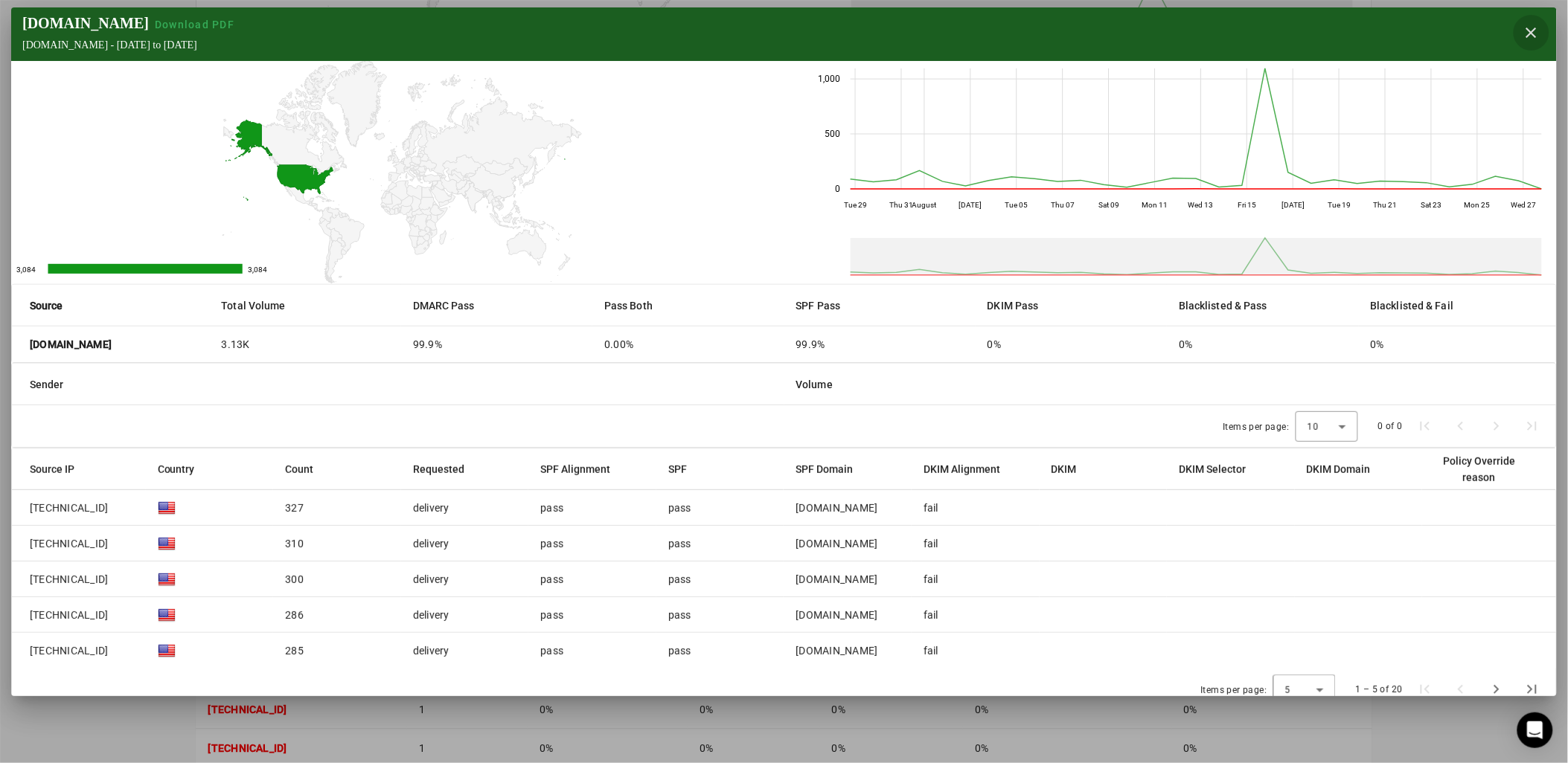
click at [1518, 34] on span "button" at bounding box center [1532, 33] width 36 height 36
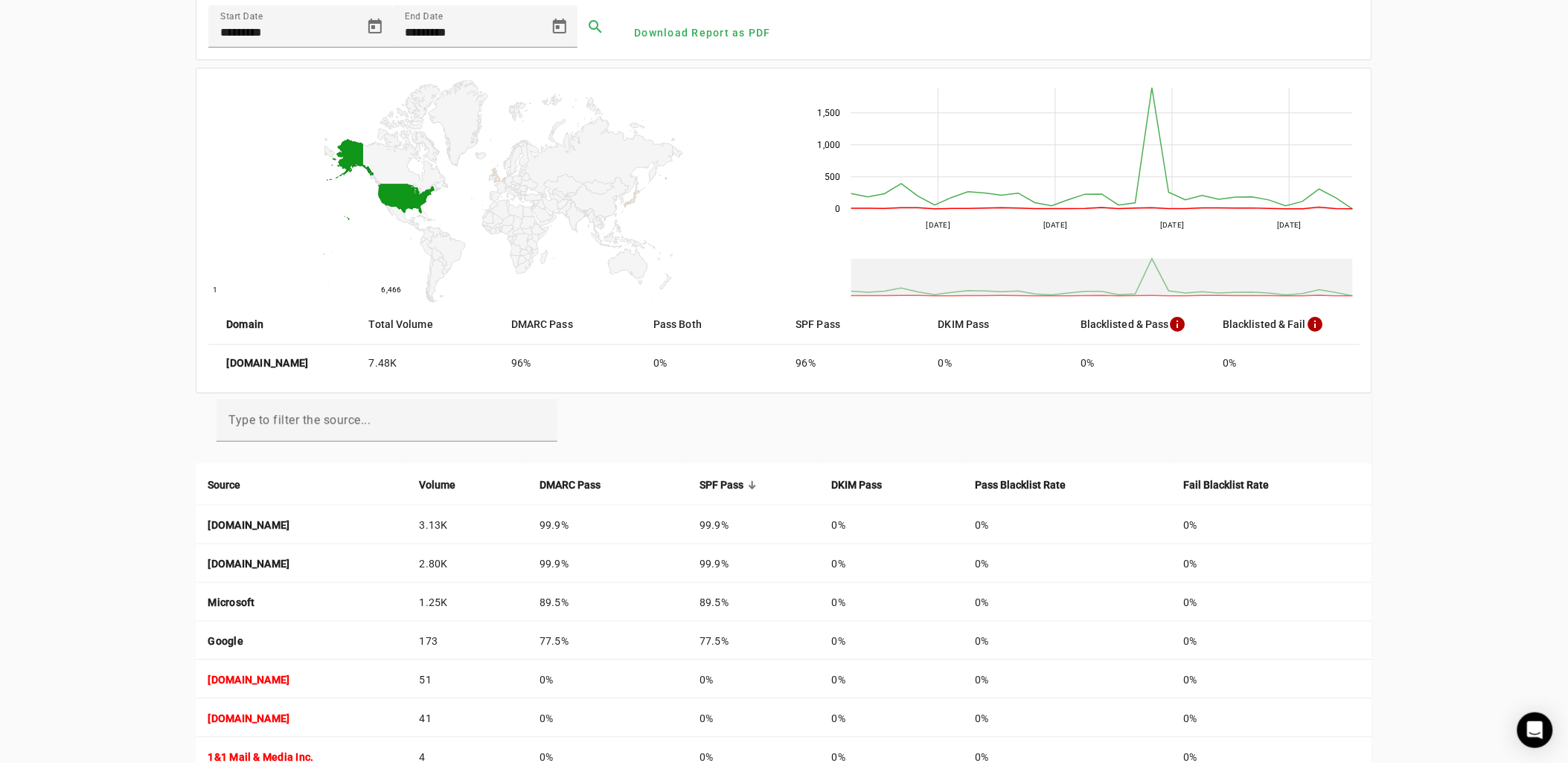
scroll to position [0, 0]
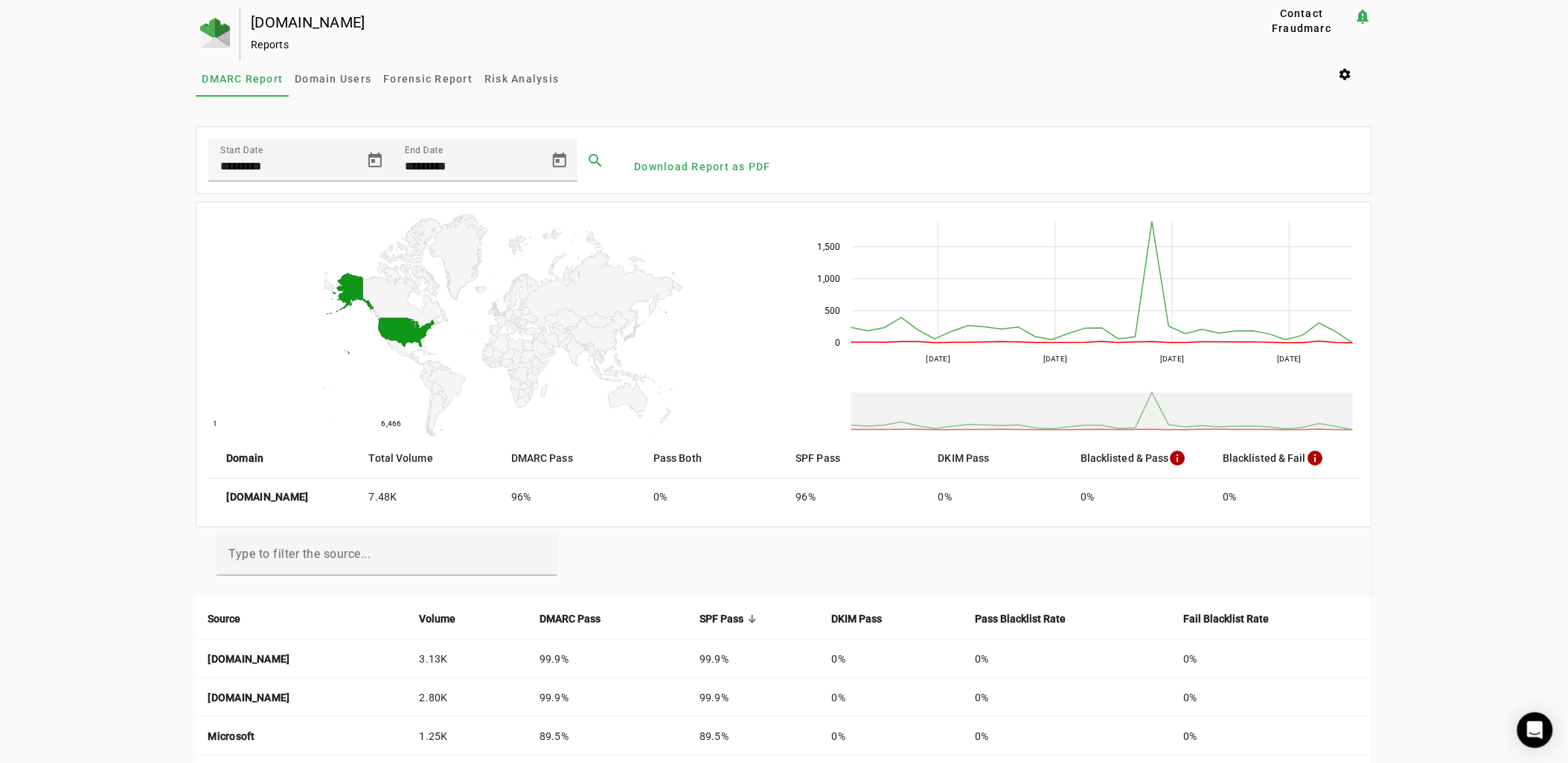
click at [190, 47] on div "[DOMAIN_NAME] Reports Contact Fraudmarc notification_important Reports DMARC Re…" at bounding box center [784, 635] width 1568 height 1255
click at [200, 40] on img at bounding box center [214, 32] width 29 height 29
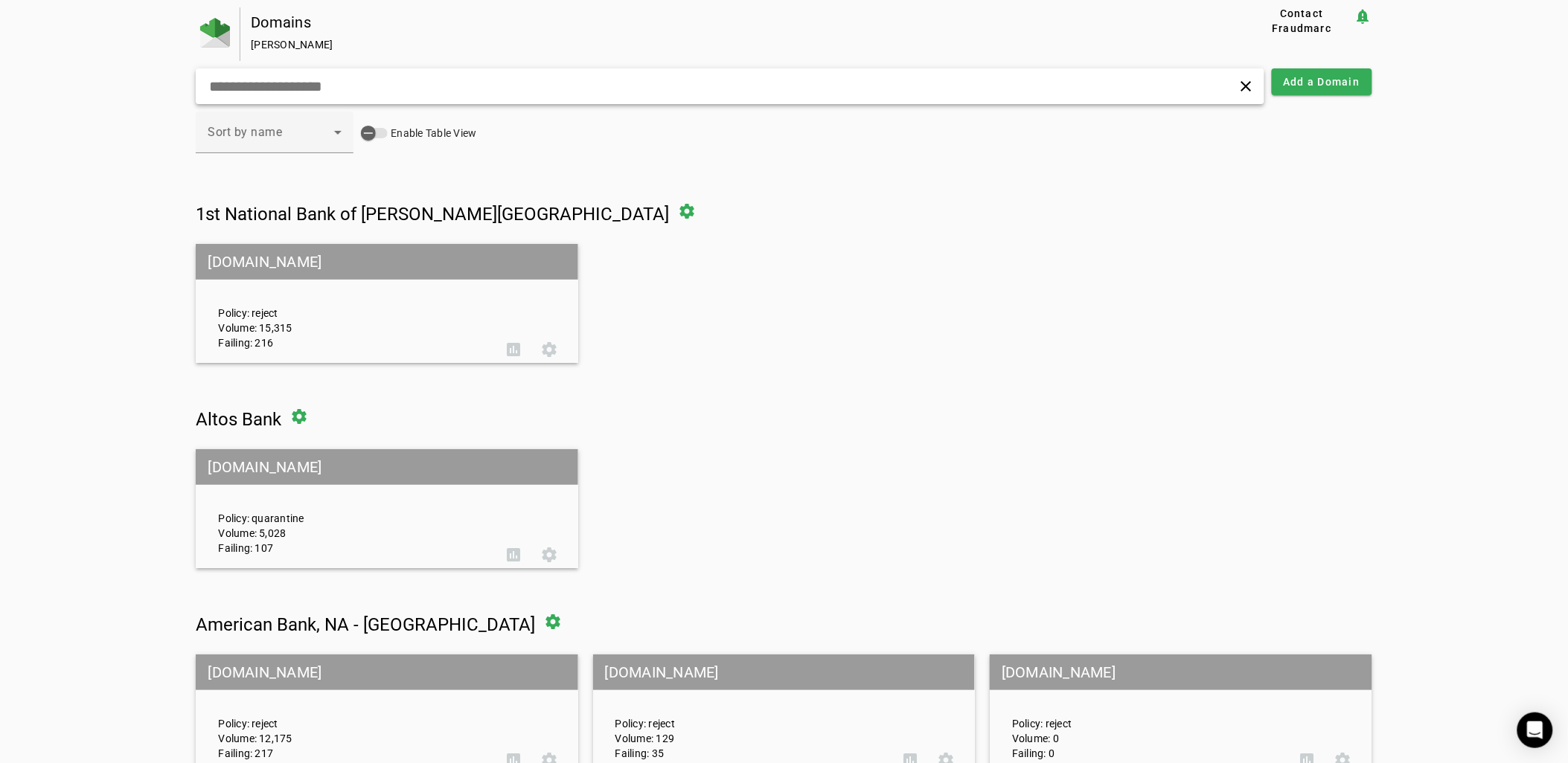
click at [275, 85] on input "text" at bounding box center [501, 86] width 587 height 18
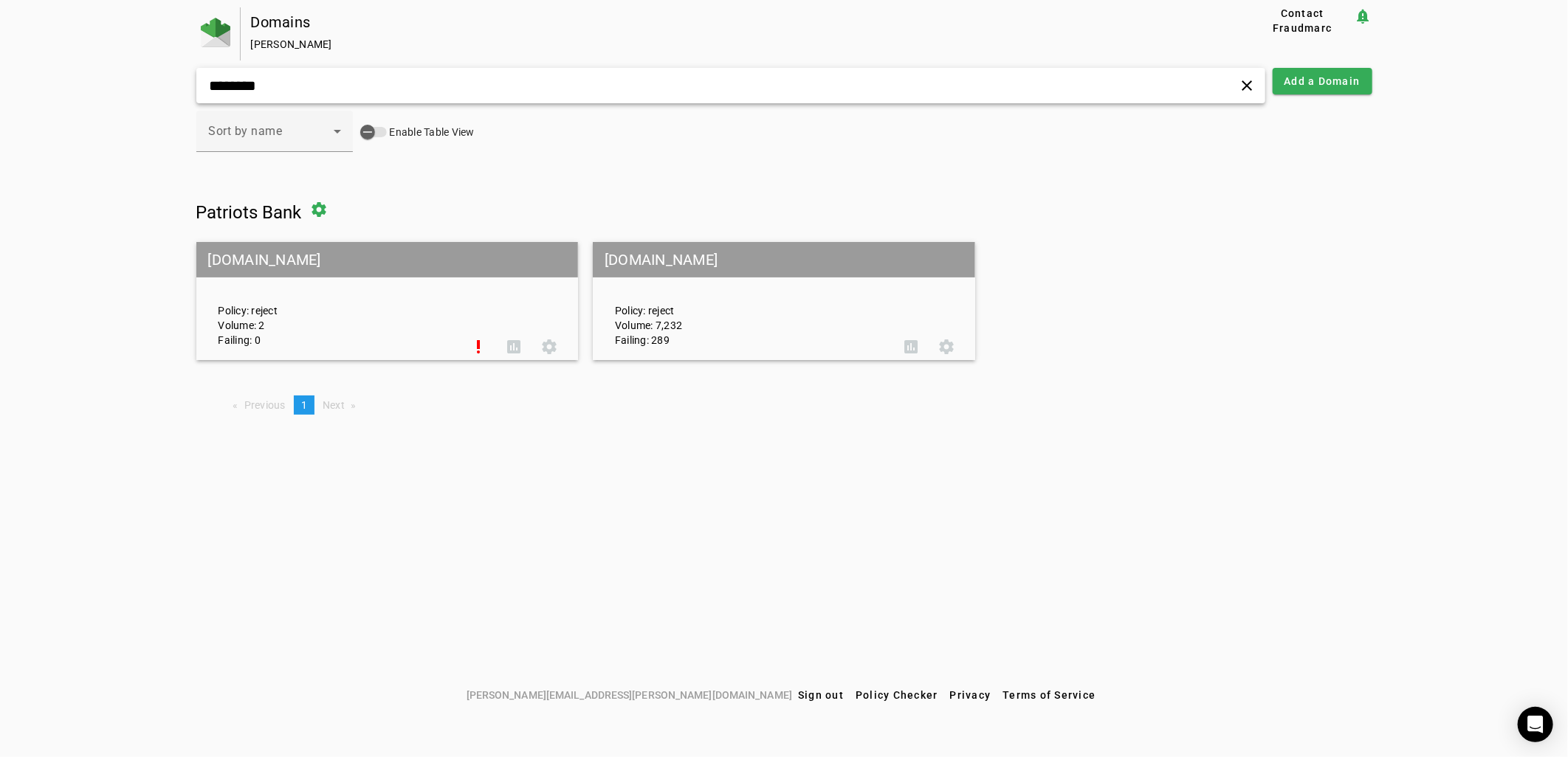
type input "********"
click at [650, 296] on div "Policy: reject Volume: 7,232 Failing: 289" at bounding box center [748, 301] width 289 height 92
click at [685, 260] on mat-grid-tile-header "[DOMAIN_NAME]" at bounding box center [784, 260] width 382 height 36
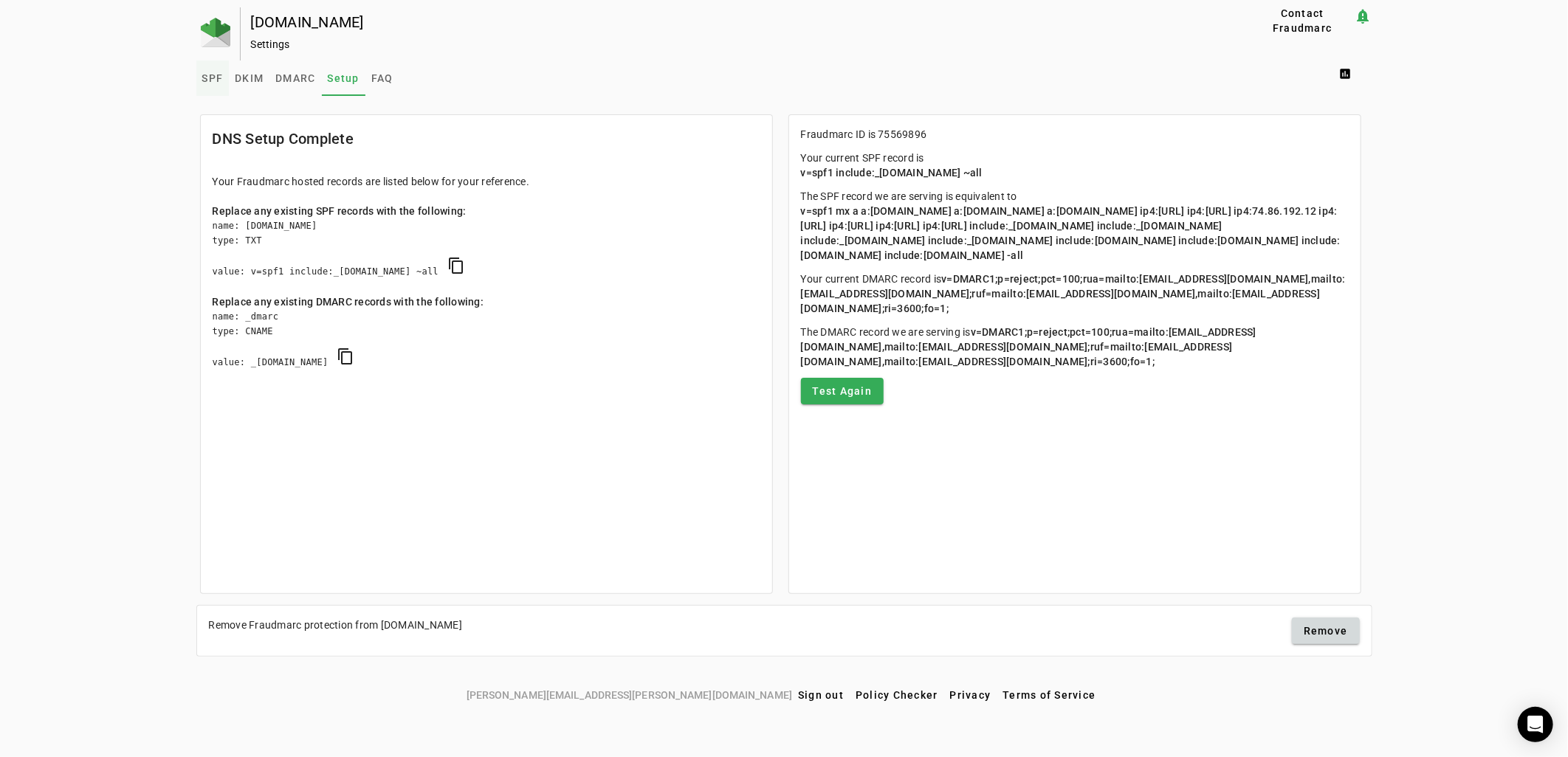
click at [216, 68] on span "SPF" at bounding box center [213, 78] width 22 height 36
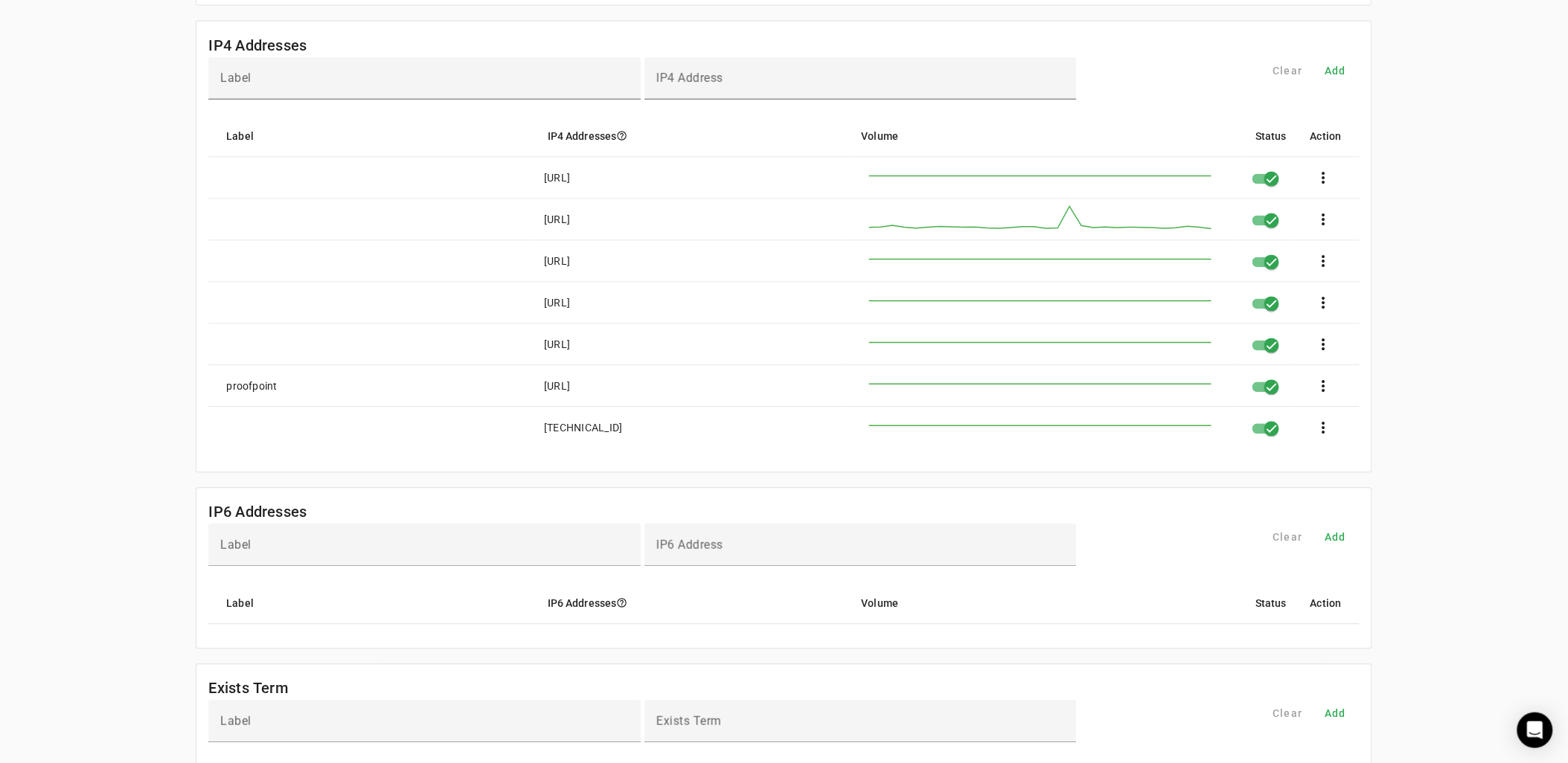
scroll to position [909, 0]
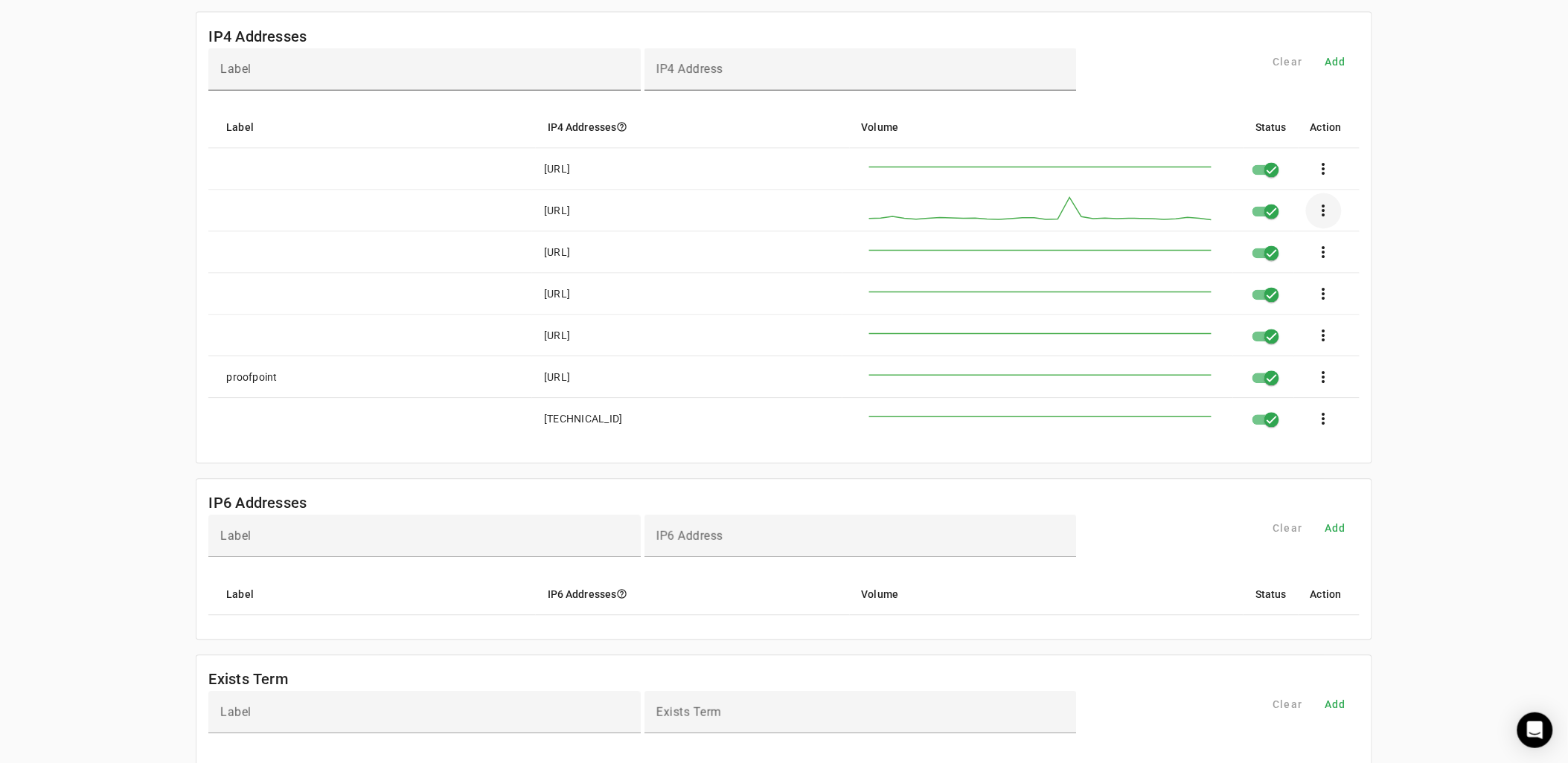
click at [1332, 213] on span at bounding box center [1324, 211] width 36 height 36
click at [1365, 250] on span "Edit" at bounding box center [1374, 258] width 45 height 18
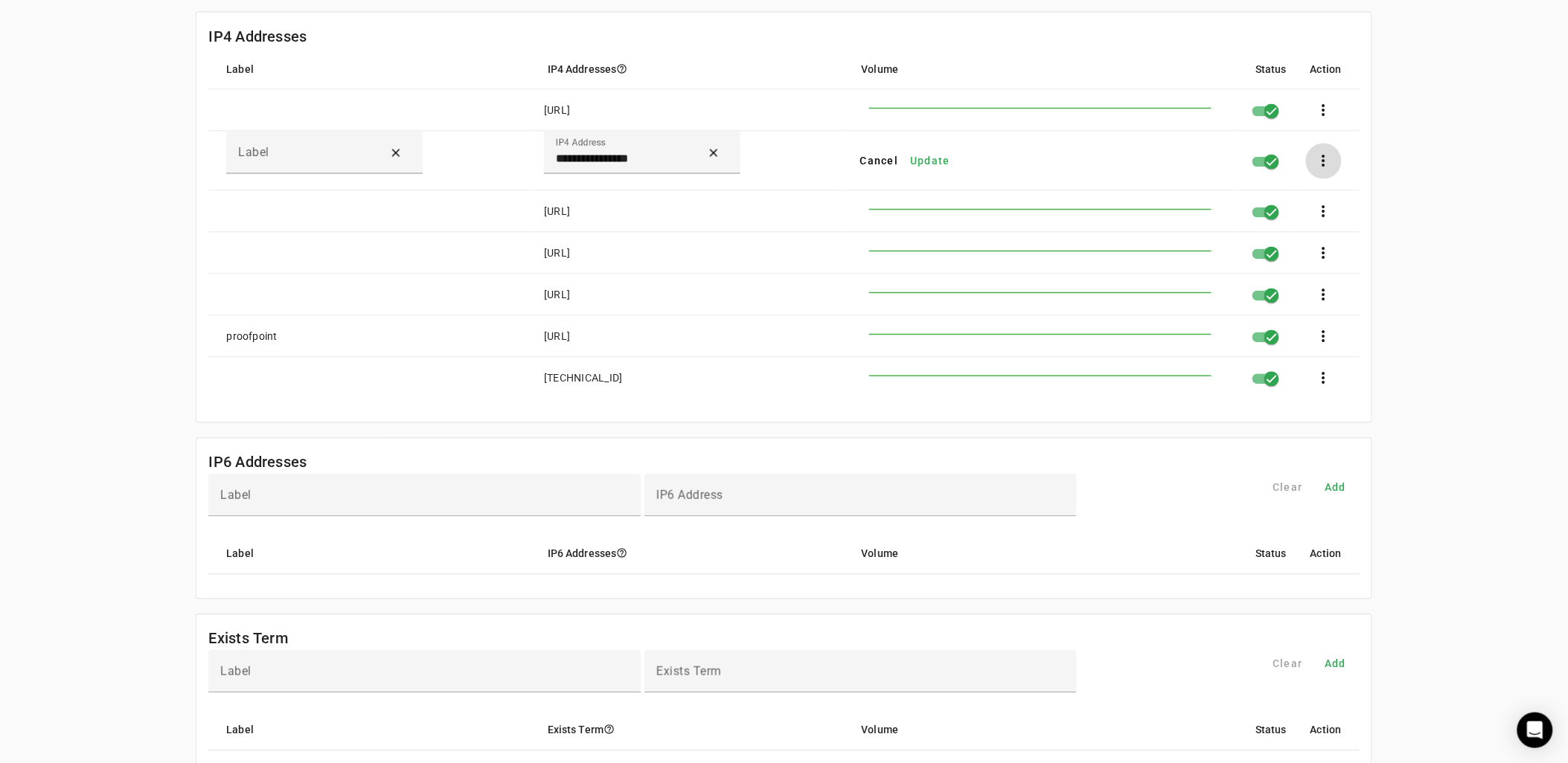
click at [1329, 166] on span at bounding box center [1324, 161] width 36 height 36
drag, startPoint x: 891, startPoint y: 160, endPoint x: 950, endPoint y: 159, distance: 59.0
click at [900, 160] on div at bounding box center [784, 381] width 1568 height 763
drag, startPoint x: 1253, startPoint y: 167, endPoint x: 1282, endPoint y: 167, distance: 29.0
click at [1254, 167] on mat-cell at bounding box center [1264, 161] width 61 height 60
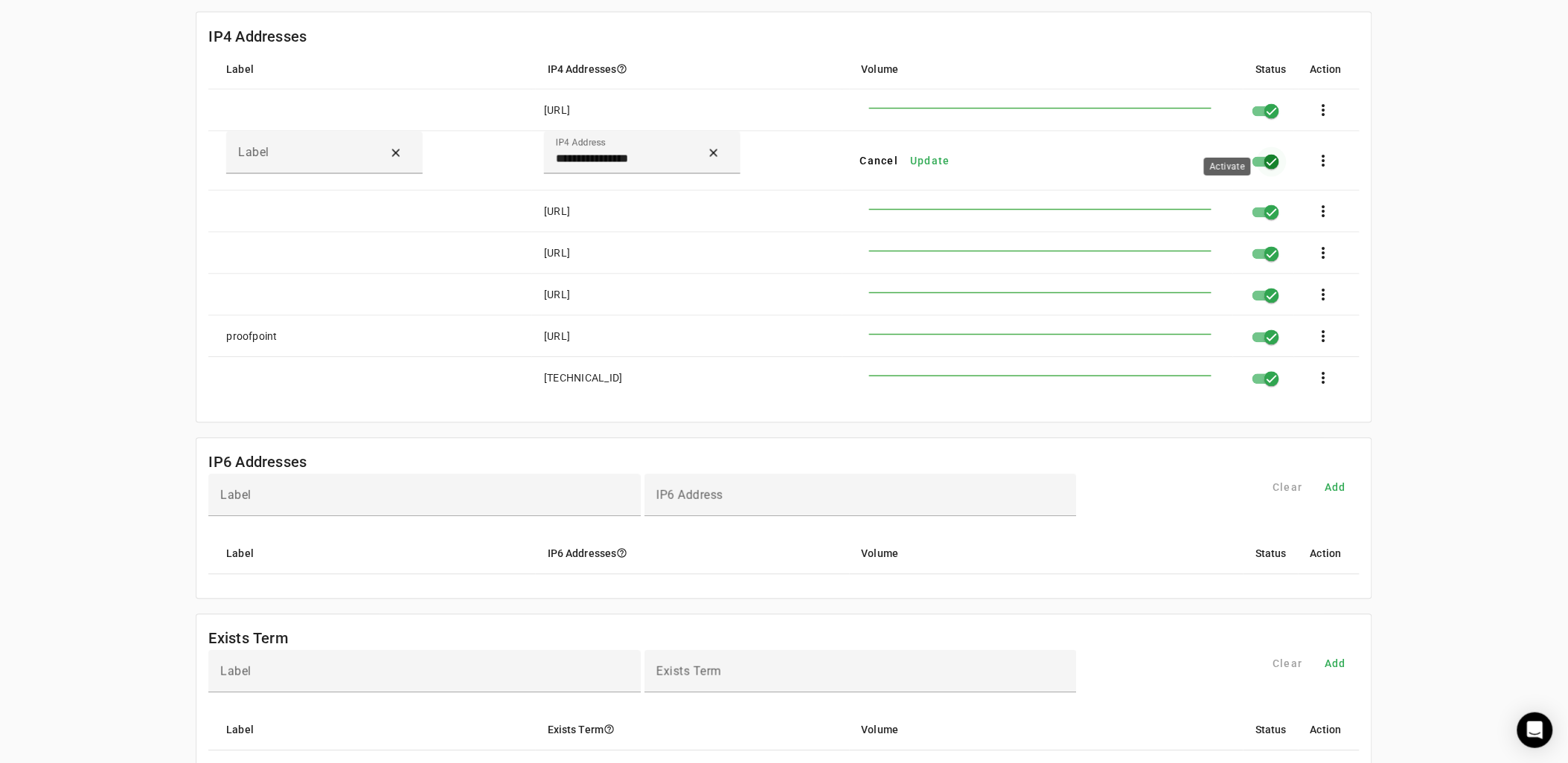
click at [1279, 167] on icon "button" at bounding box center [1272, 162] width 13 height 13
click at [1323, 170] on span at bounding box center [1324, 161] width 36 height 36
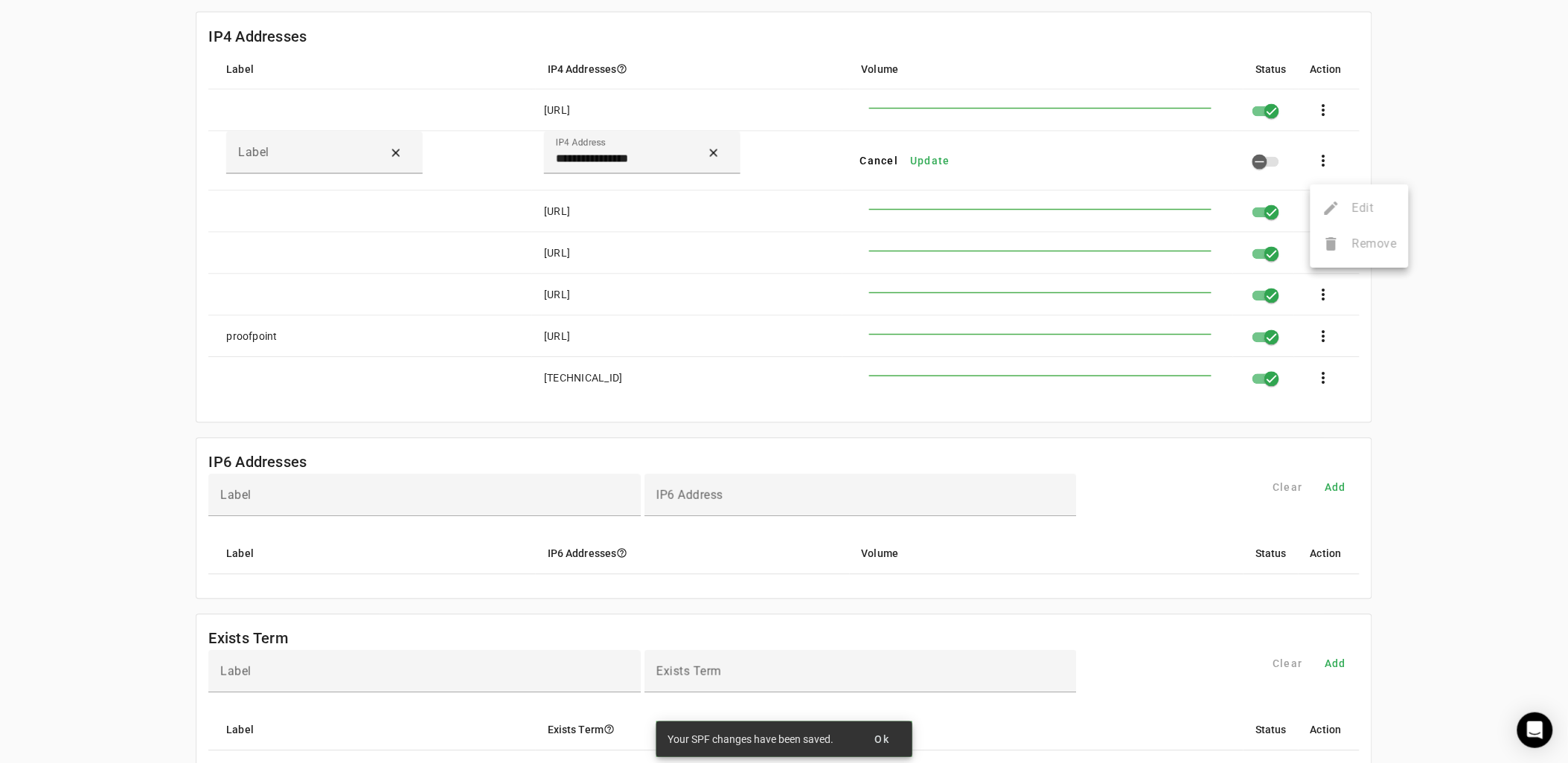
drag, startPoint x: 1426, startPoint y: 147, endPoint x: 972, endPoint y: 175, distance: 454.9
click at [1425, 147] on div at bounding box center [784, 381] width 1568 height 763
click at [931, 161] on span "Update" at bounding box center [931, 161] width 40 height 15
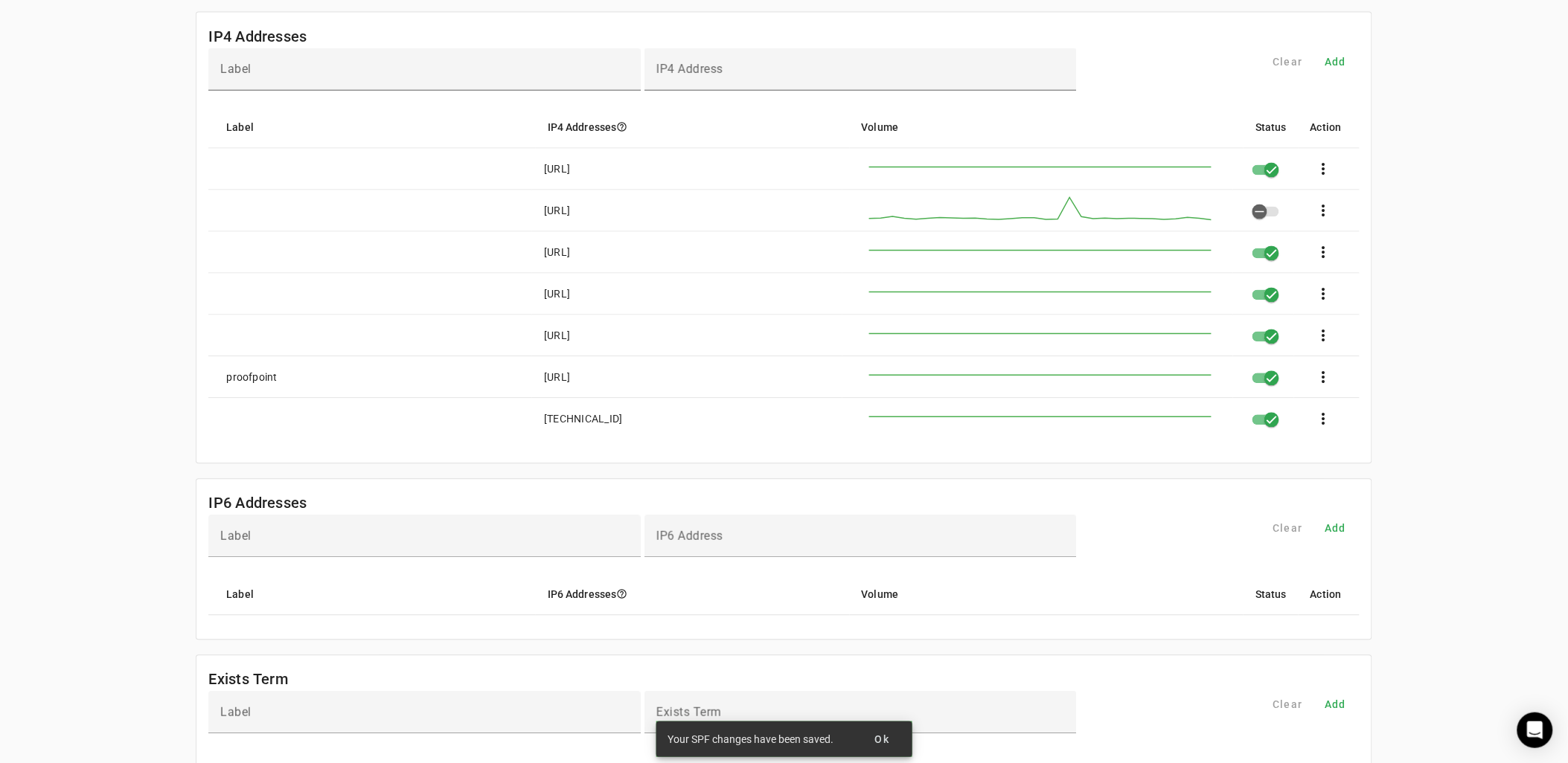
click at [1303, 216] on mat-cell "more_vert" at bounding box center [1327, 212] width 66 height 42
click at [1325, 213] on span at bounding box center [1324, 211] width 36 height 36
click at [1360, 295] on span "Remove" at bounding box center [1374, 293] width 45 height 18
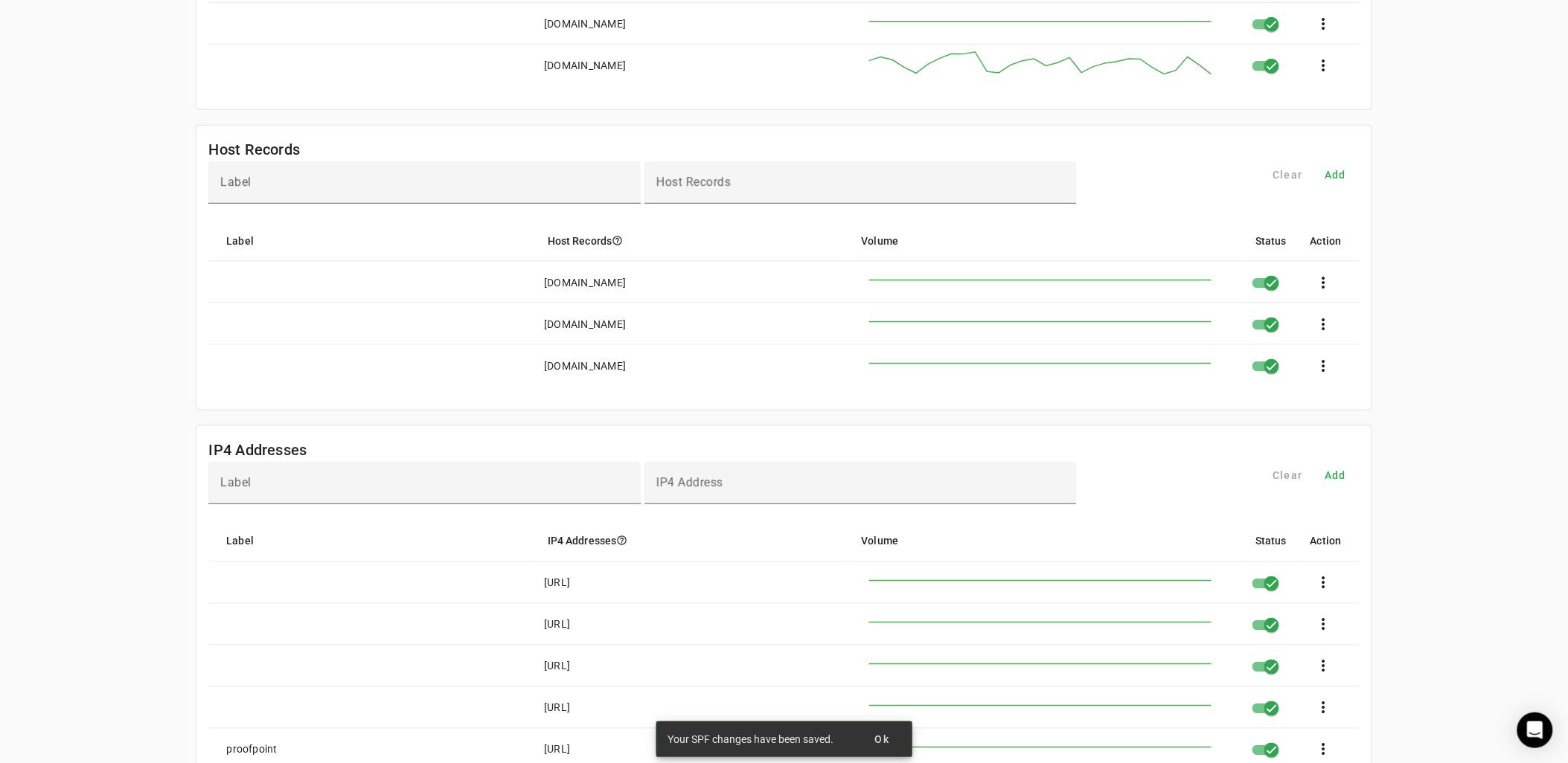
scroll to position [0, 0]
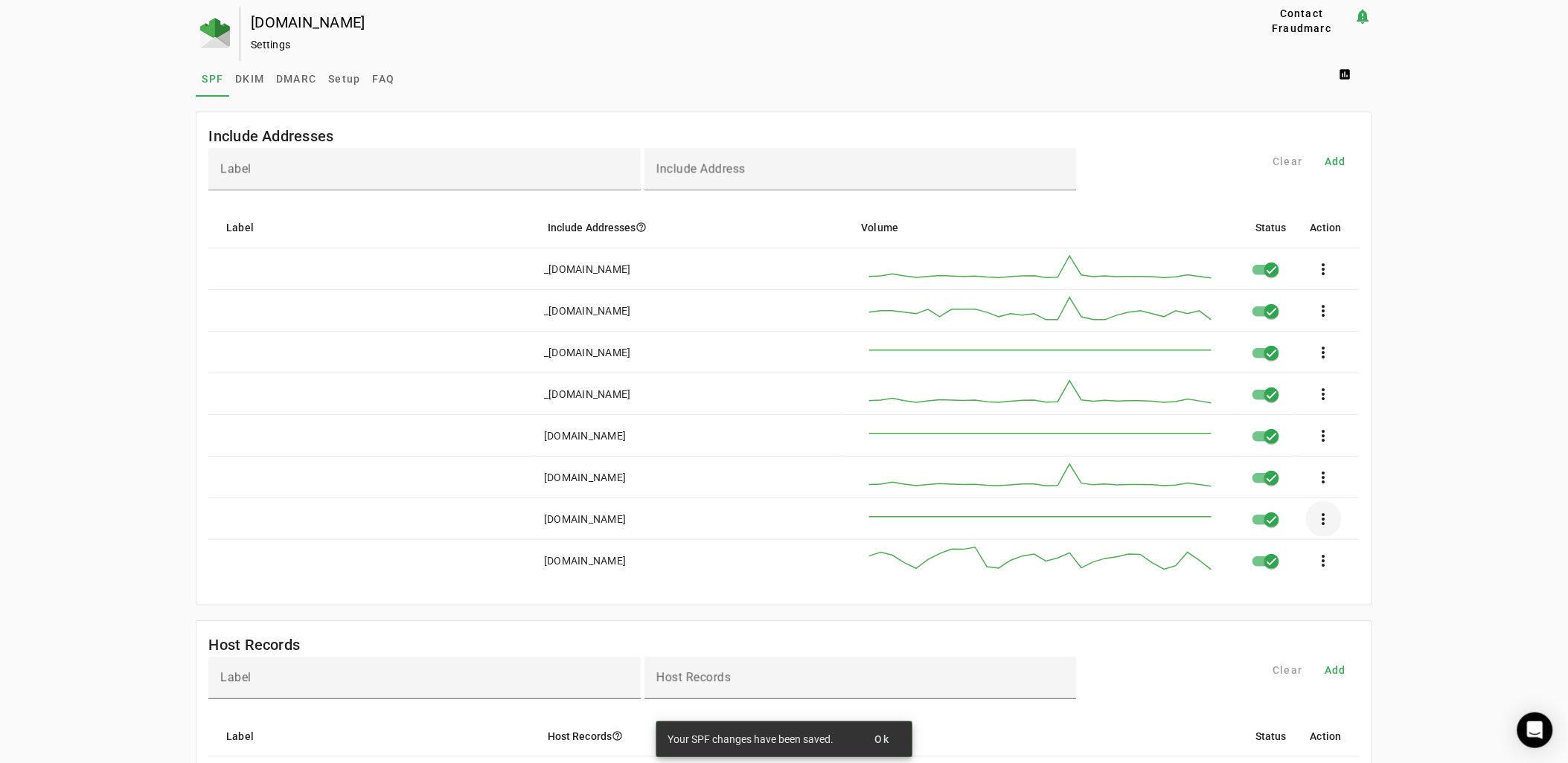
click at [1333, 526] on span at bounding box center [1324, 519] width 36 height 36
click at [1262, 525] on div at bounding box center [784, 381] width 1568 height 763
click at [1273, 520] on icon "button" at bounding box center [1272, 520] width 9 height 2
click at [1331, 520] on span at bounding box center [1324, 519] width 36 height 36
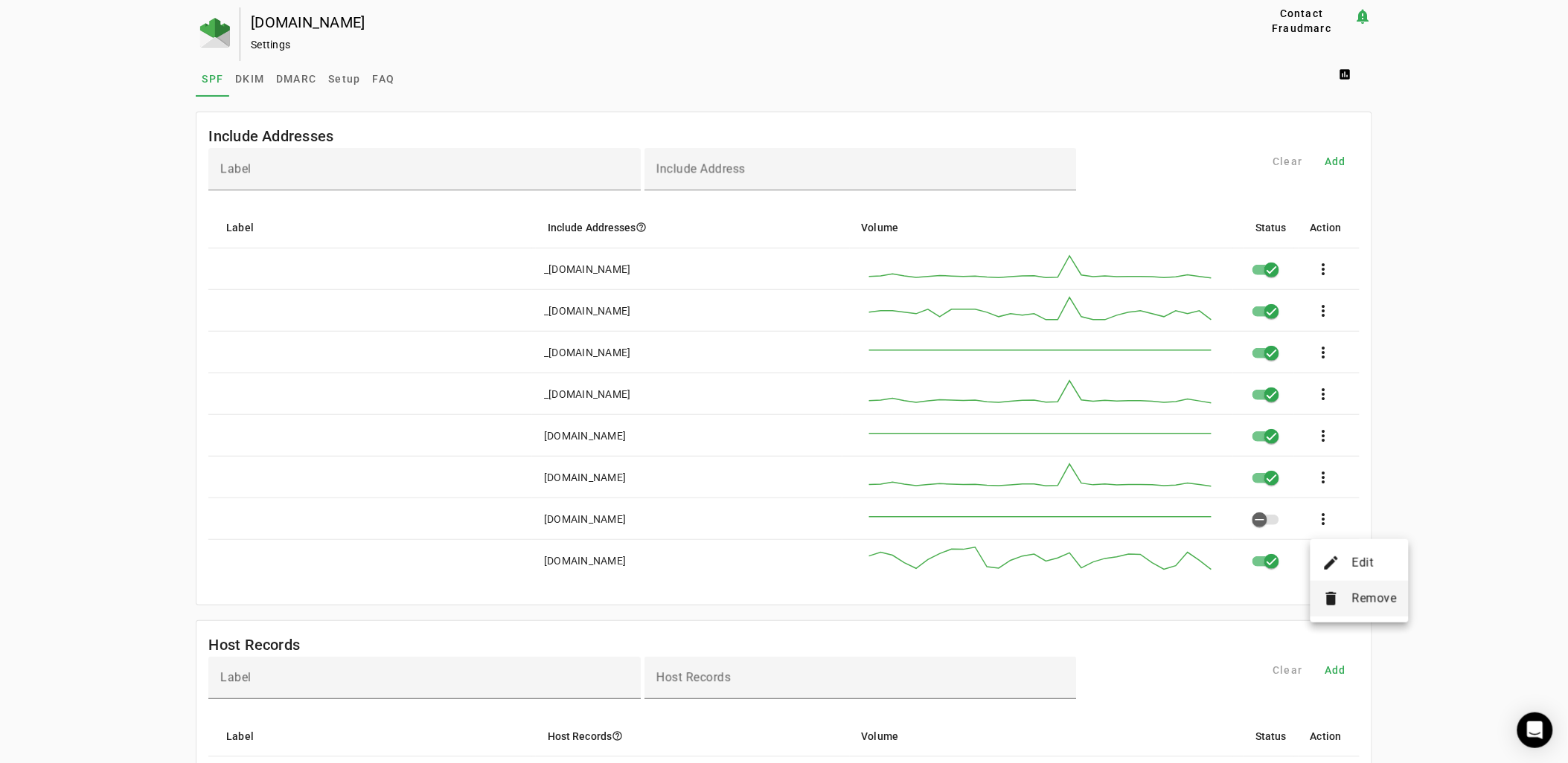
click at [1364, 593] on span "Remove" at bounding box center [1374, 598] width 45 height 18
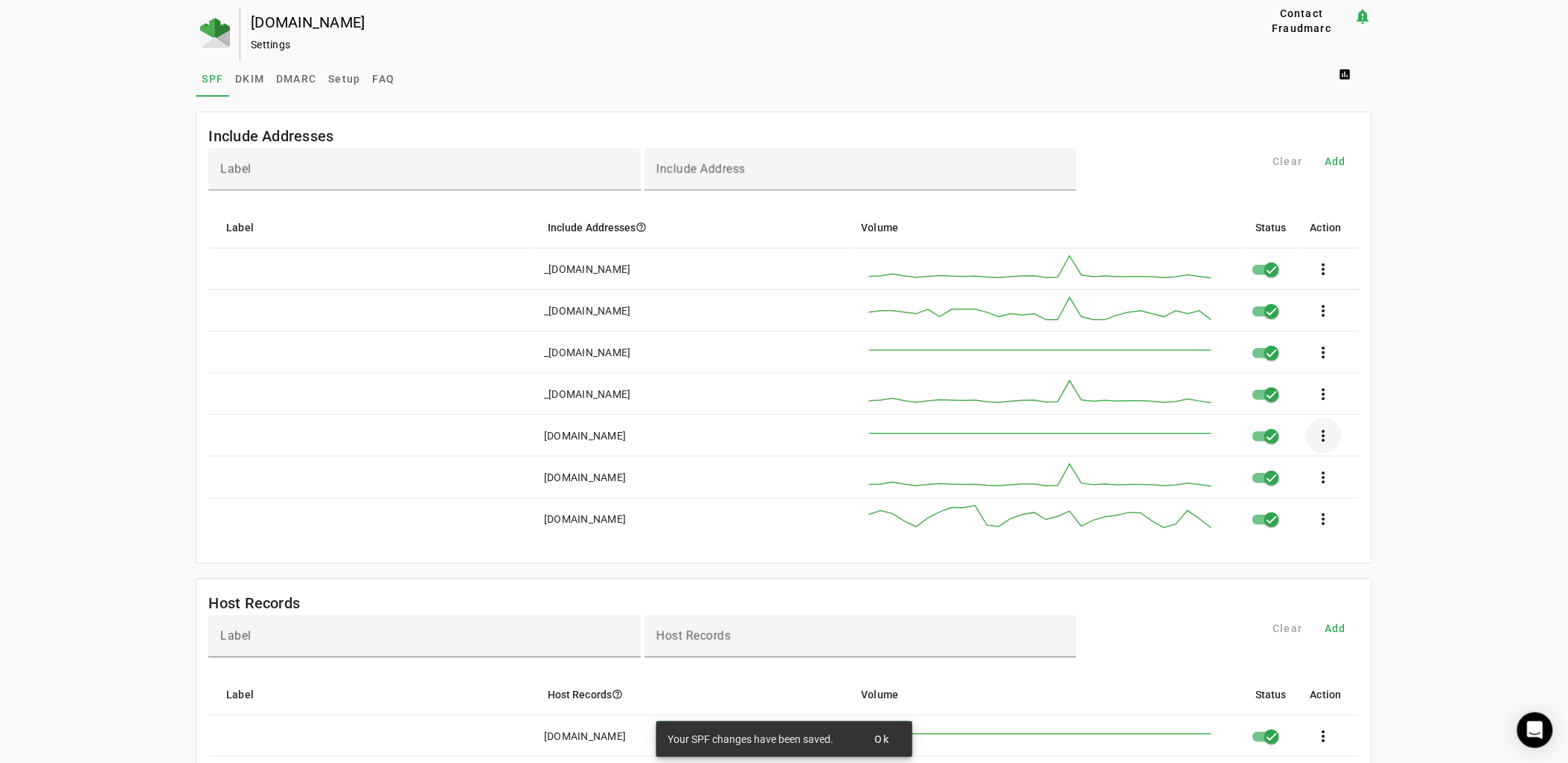
click at [1324, 436] on span at bounding box center [1324, 436] width 36 height 36
click at [1276, 442] on div at bounding box center [784, 381] width 1568 height 763
click at [1273, 440] on icon "button" at bounding box center [1272, 436] width 13 height 13
click at [1331, 440] on span at bounding box center [1324, 436] width 36 height 36
click at [1365, 512] on span "Remove" at bounding box center [1374, 515] width 45 height 18
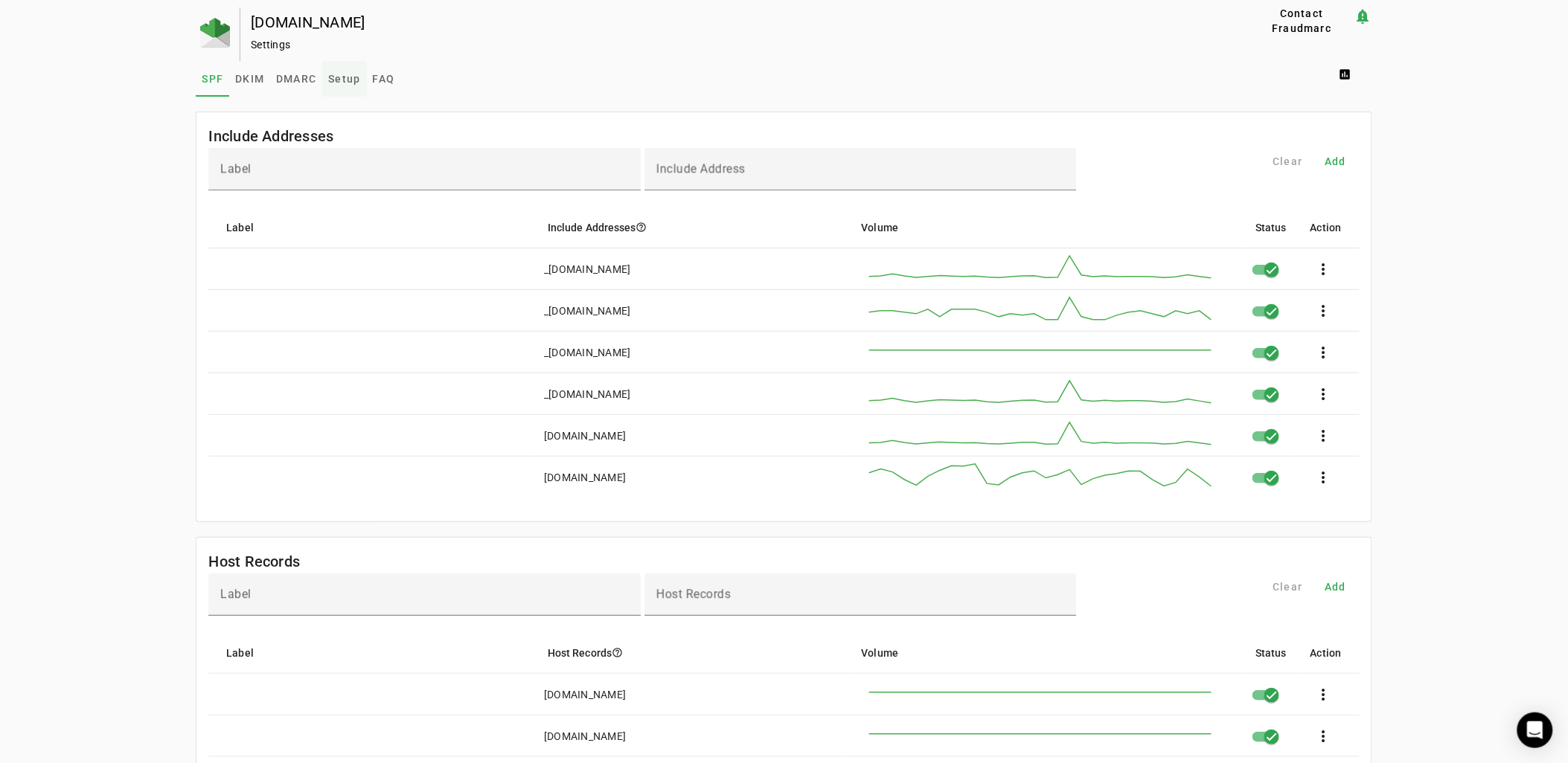
click at [333, 79] on span "Setup" at bounding box center [344, 79] width 32 height 10
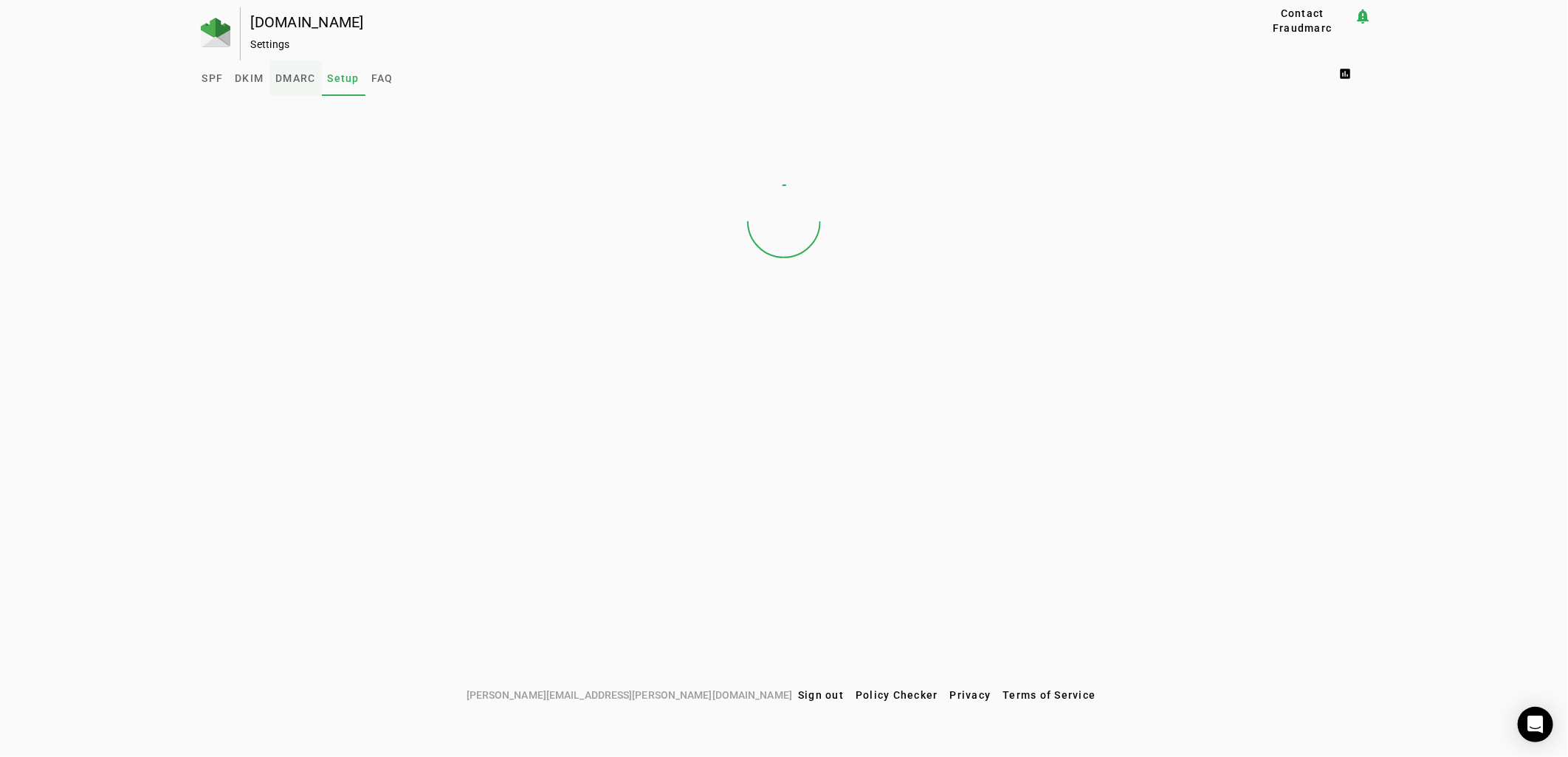
click at [291, 81] on span "DMARC" at bounding box center [296, 78] width 40 height 10
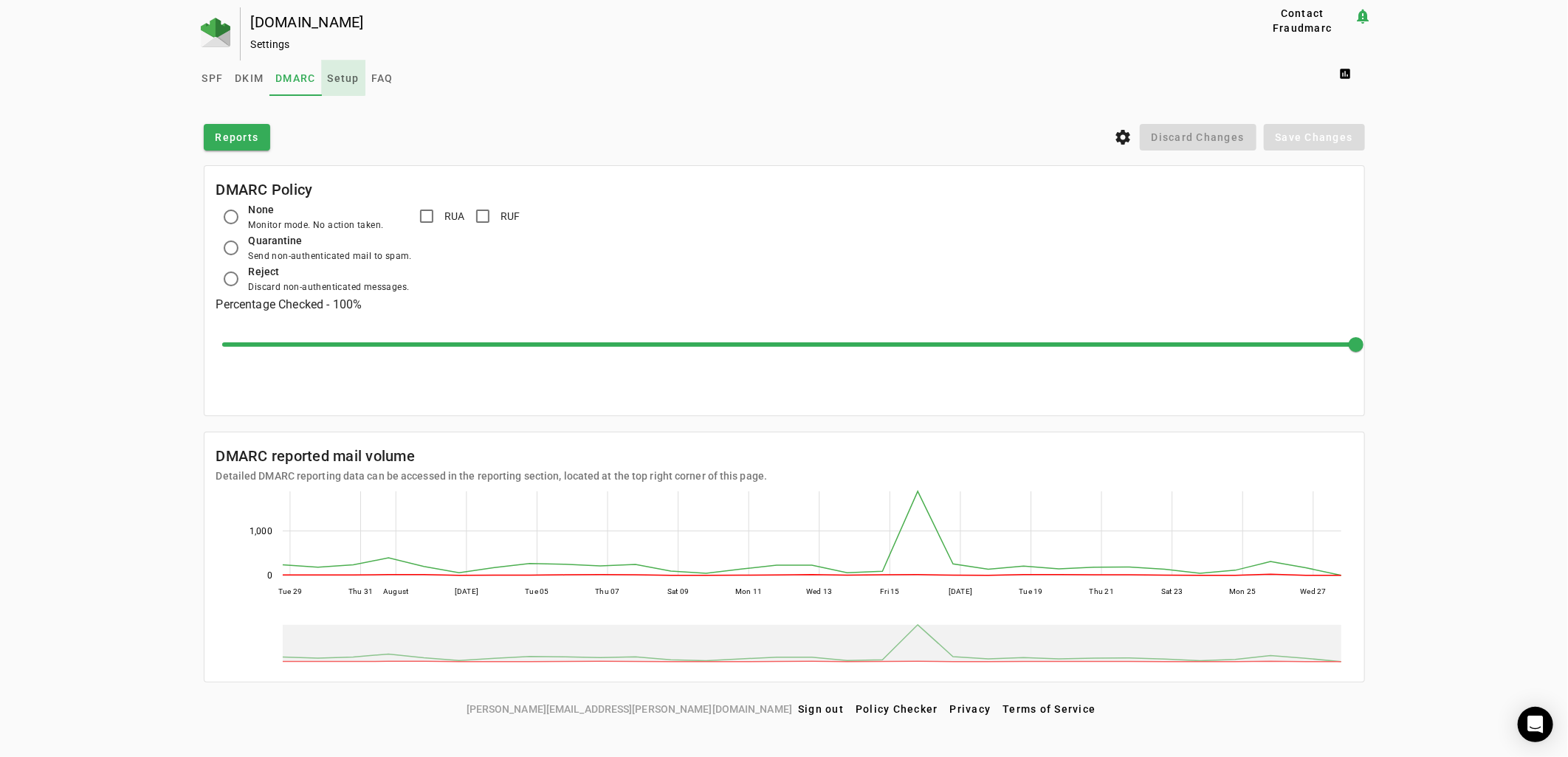
click at [342, 75] on span "Setup" at bounding box center [344, 78] width 32 height 10
